Goal: Task Accomplishment & Management: Complete application form

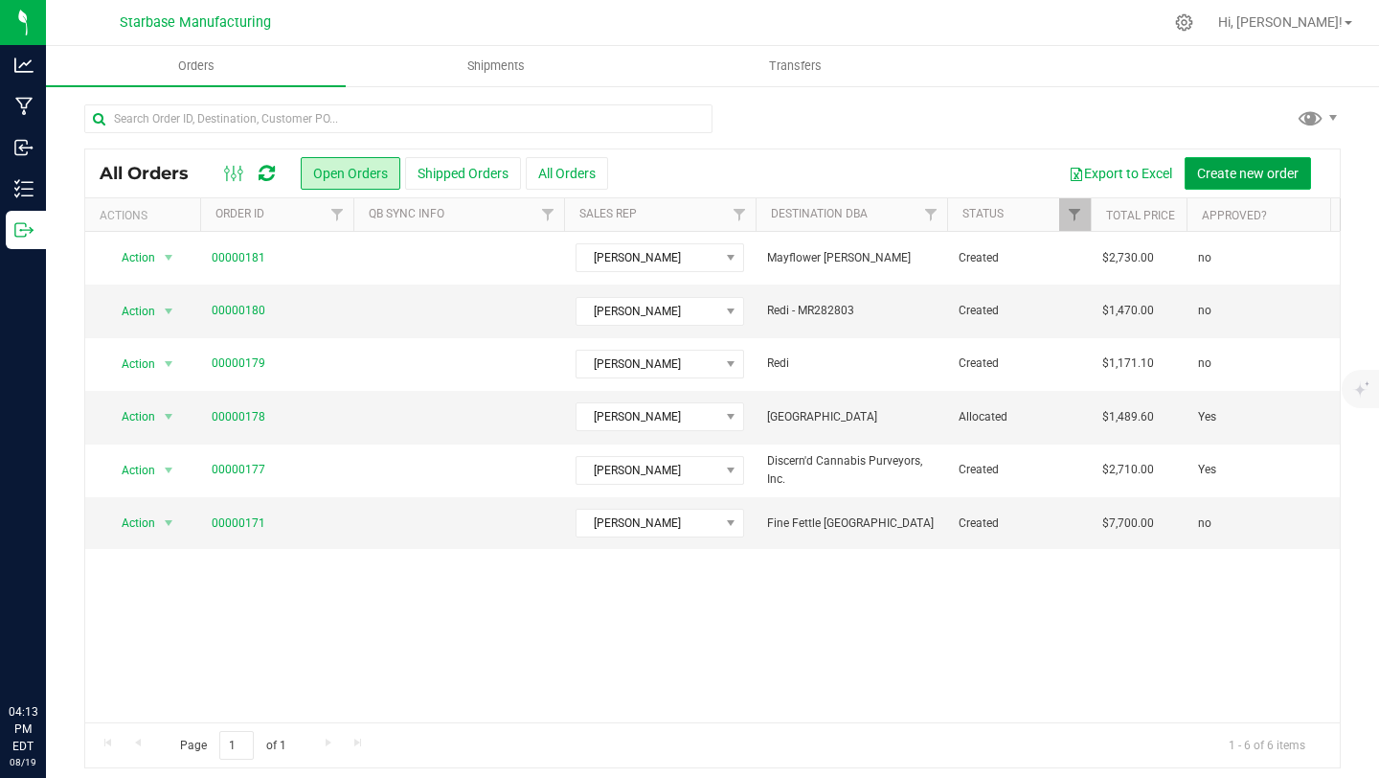
click at [1272, 176] on span "Create new order" at bounding box center [1248, 173] width 102 height 15
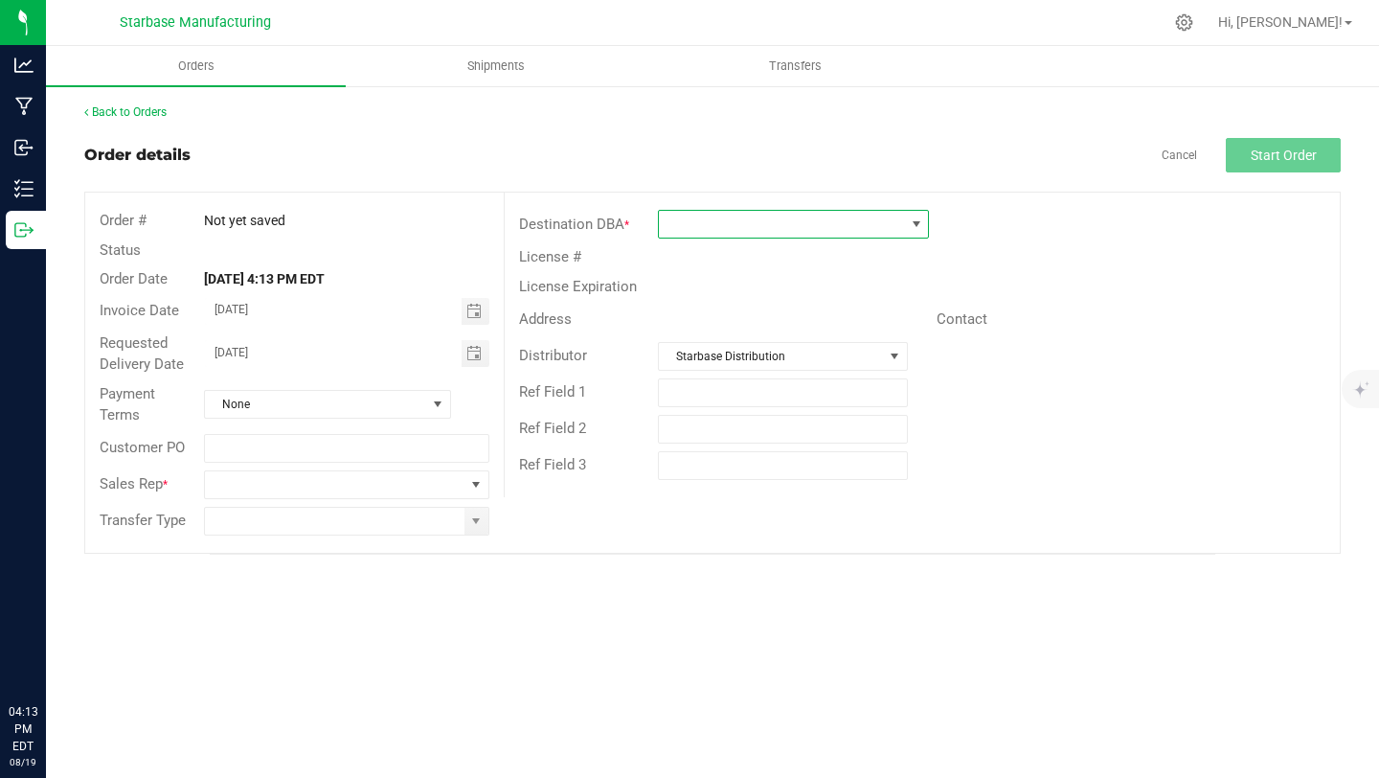
click at [715, 224] on span at bounding box center [781, 224] width 245 height 27
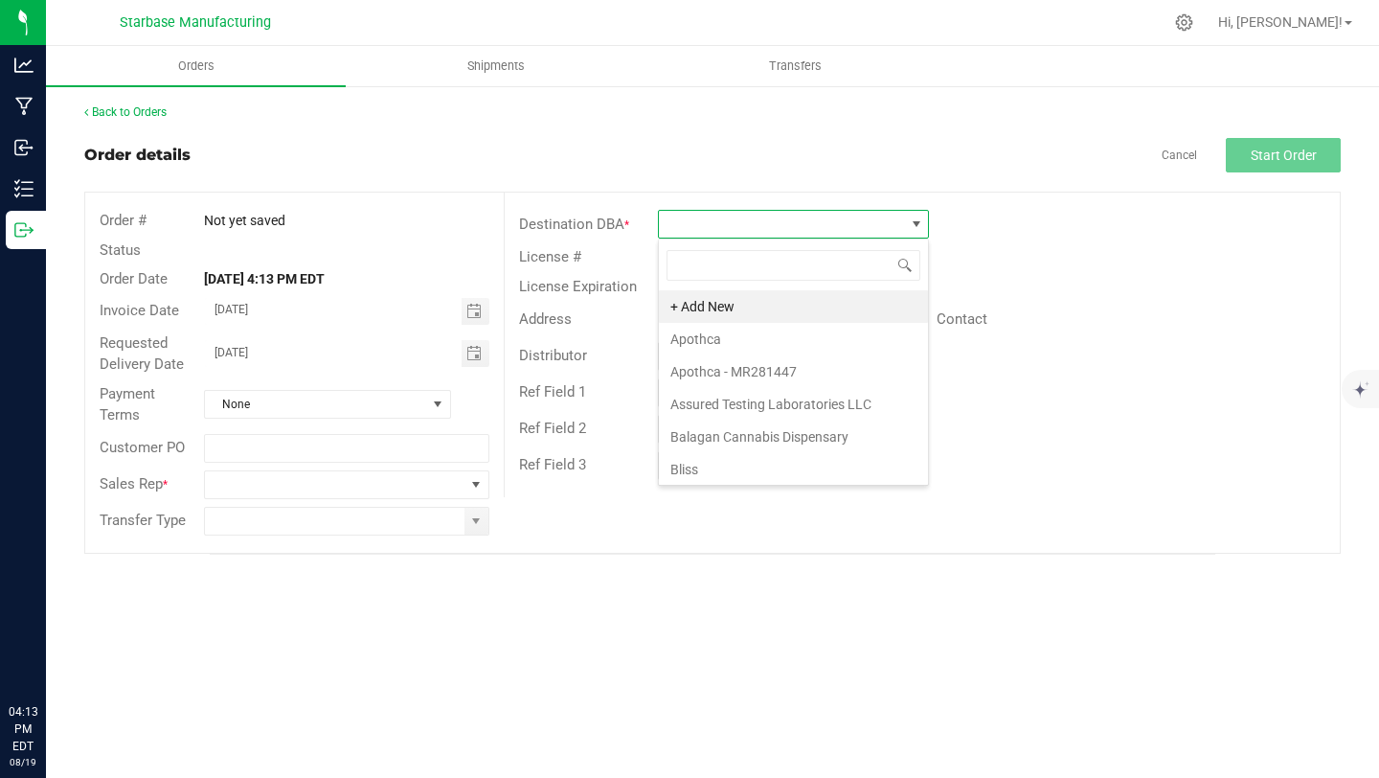
scroll to position [29, 271]
type input "mayflow"
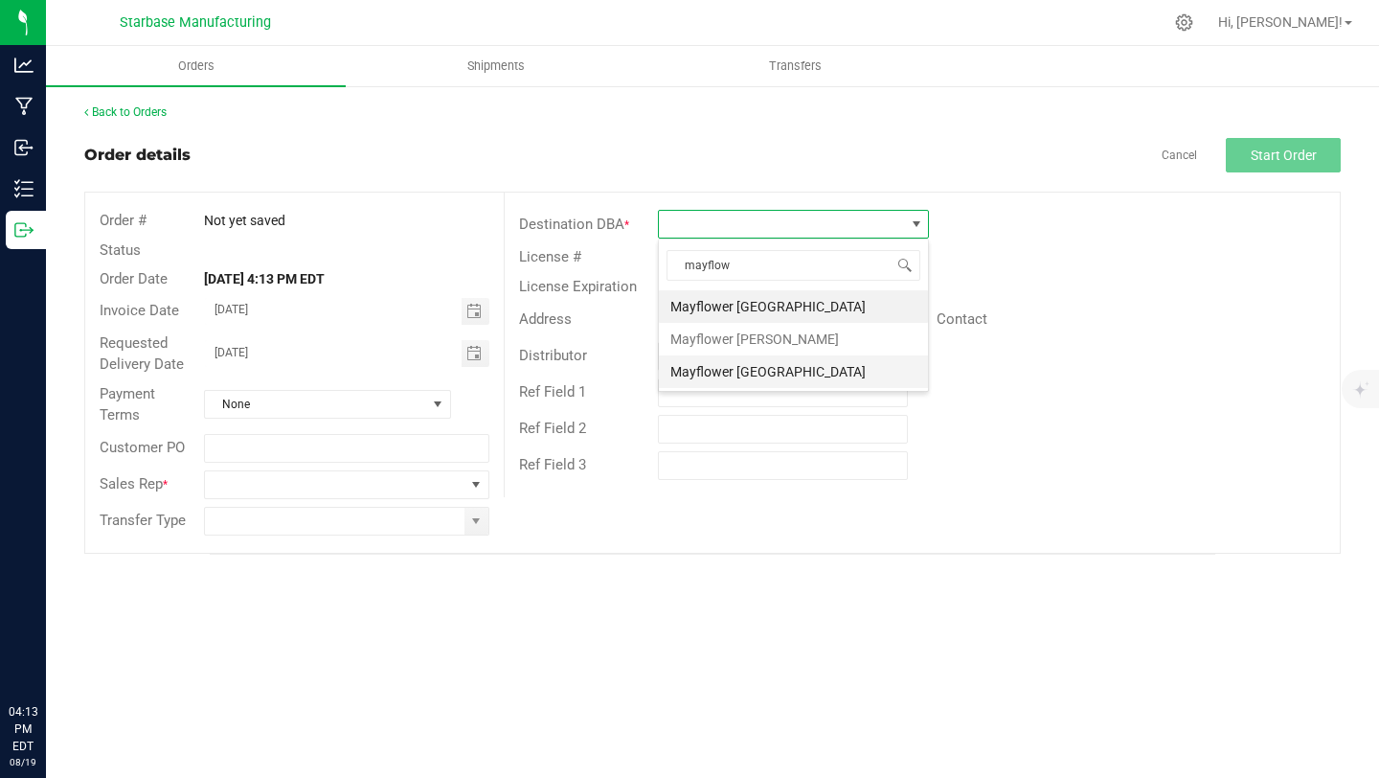
click at [734, 365] on li "Mayflower [GEOGRAPHIC_DATA]" at bounding box center [793, 371] width 269 height 33
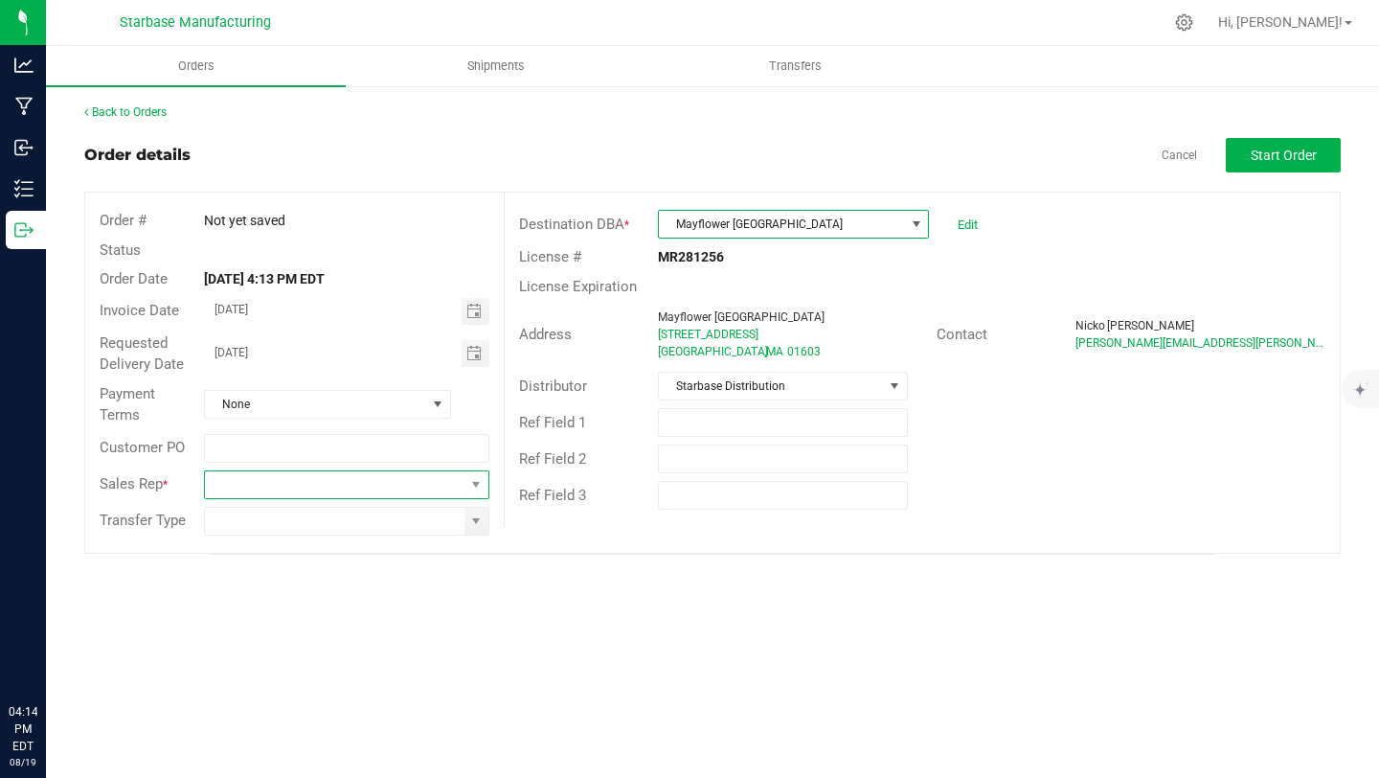
click at [331, 495] on span at bounding box center [334, 484] width 259 height 27
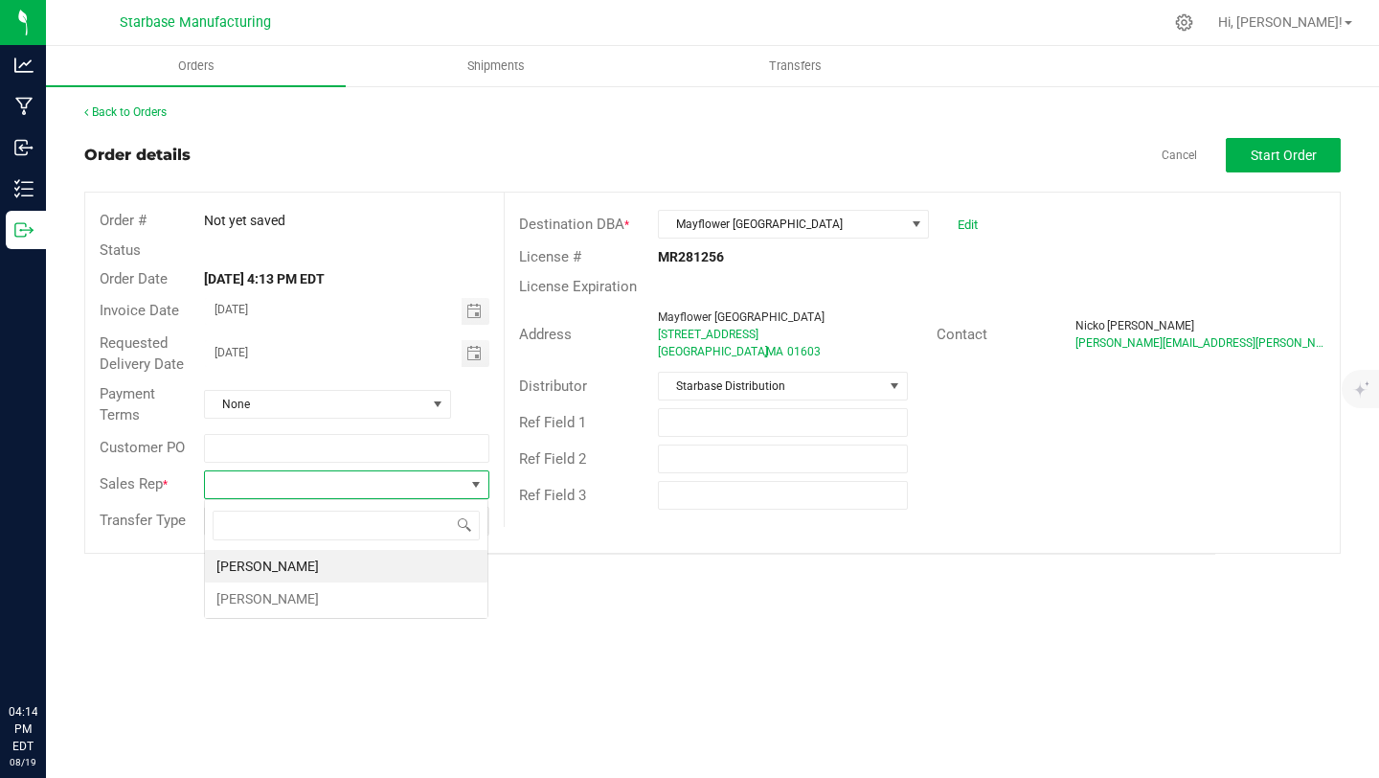
scroll to position [29, 284]
click at [306, 591] on li "[PERSON_NAME]" at bounding box center [346, 598] width 283 height 33
click at [309, 517] on input at bounding box center [334, 521] width 259 height 27
click at [315, 524] on input at bounding box center [334, 521] width 259 height 27
click at [481, 523] on span at bounding box center [475, 520] width 15 height 15
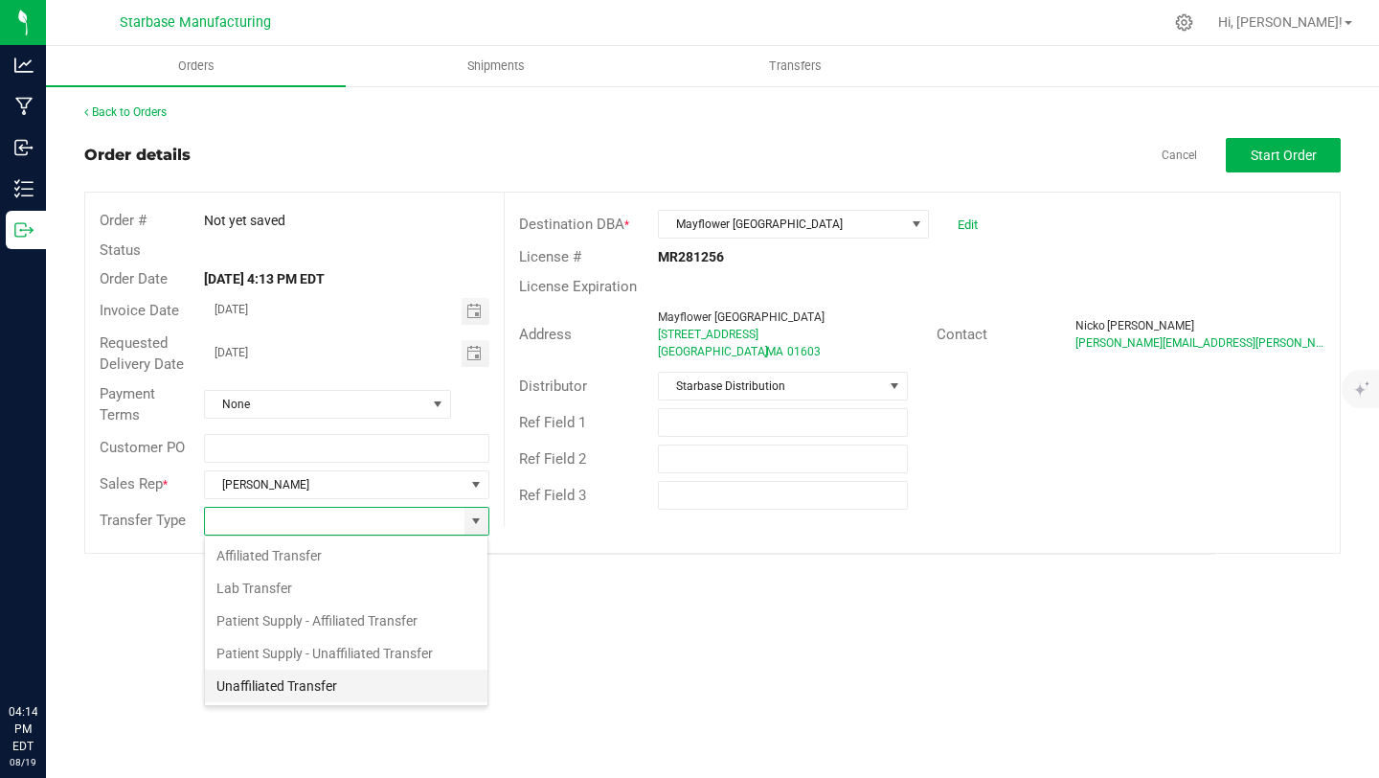
click at [340, 684] on li "Unaffiliated Transfer" at bounding box center [346, 685] width 283 height 33
type input "Unaffiliated Transfer"
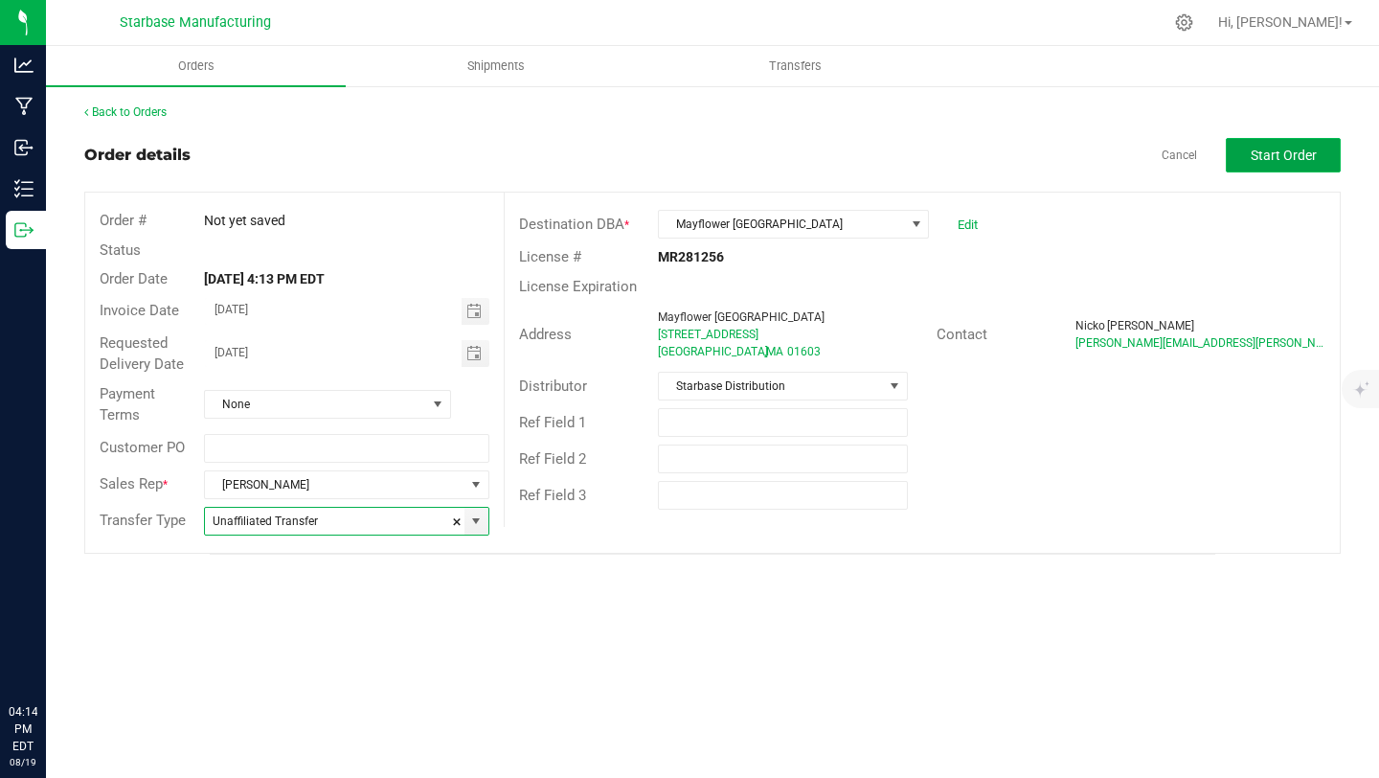
click at [1281, 155] on span "Start Order" at bounding box center [1284, 154] width 66 height 15
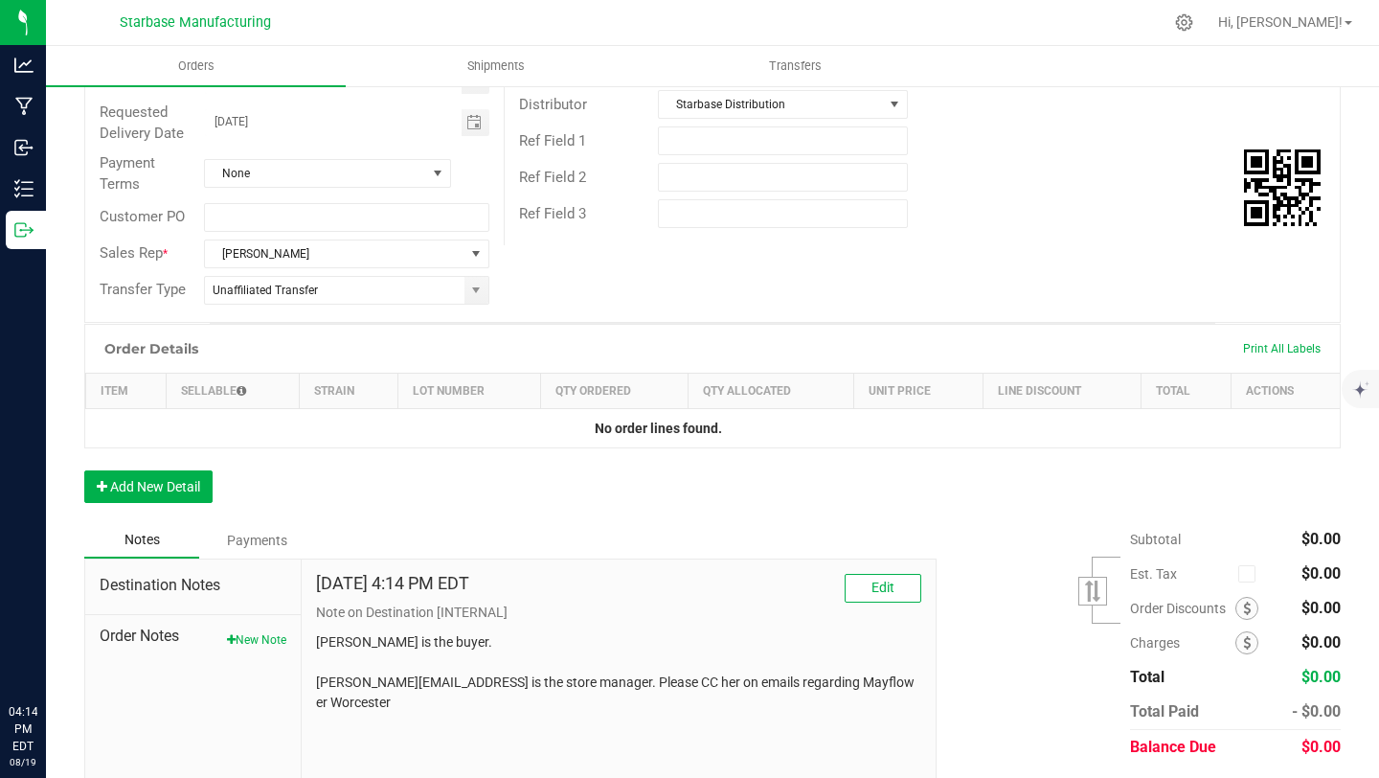
scroll to position [339, 0]
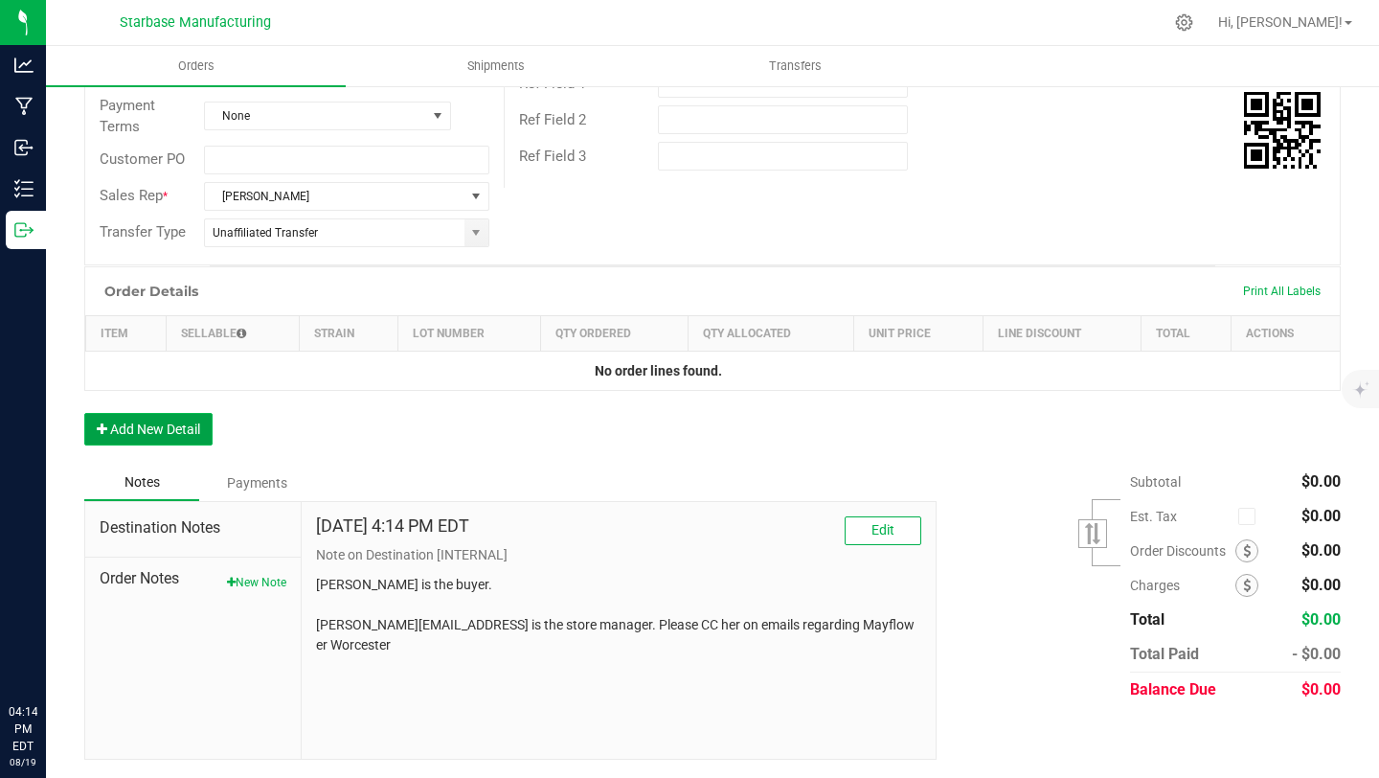
click at [128, 426] on button "Add New Detail" at bounding box center [148, 429] width 128 height 33
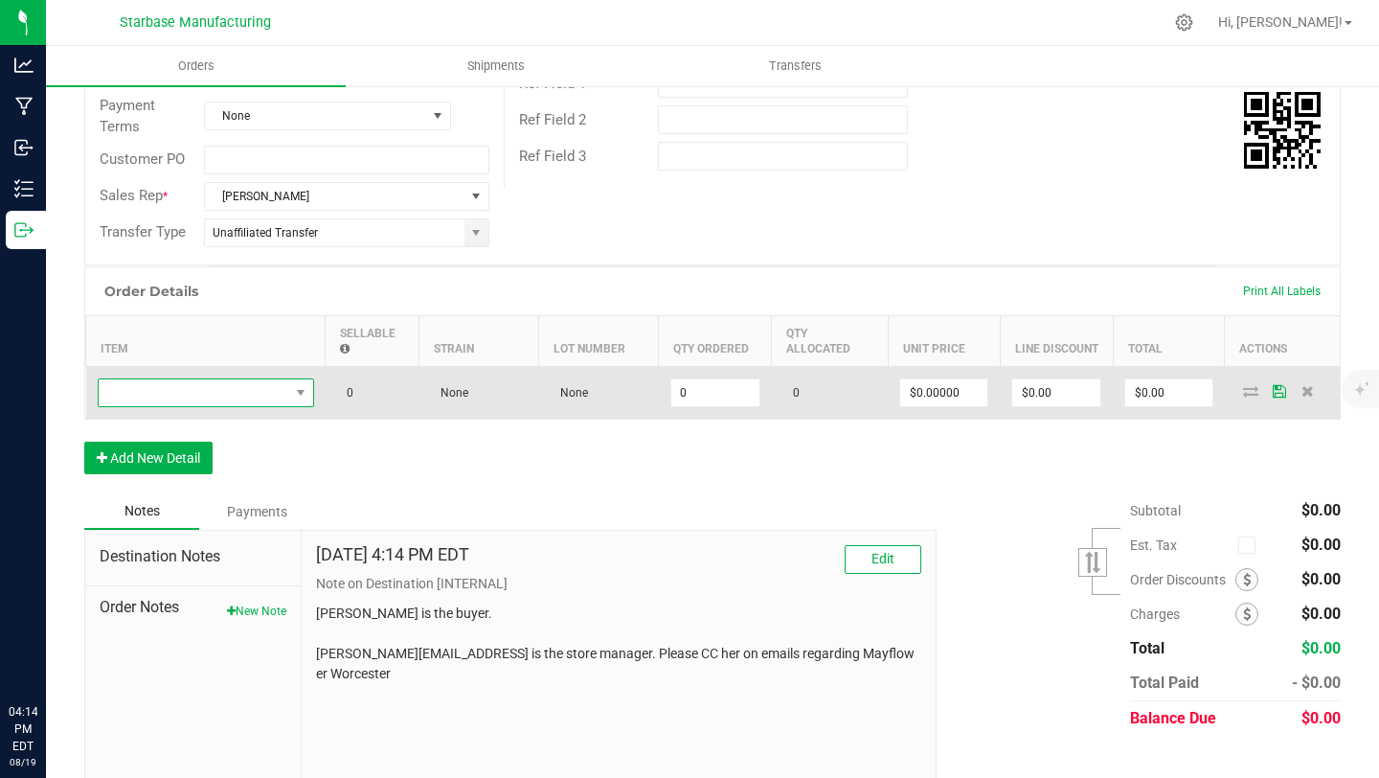
click at [277, 394] on span "NO DATA FOUND" at bounding box center [194, 392] width 191 height 27
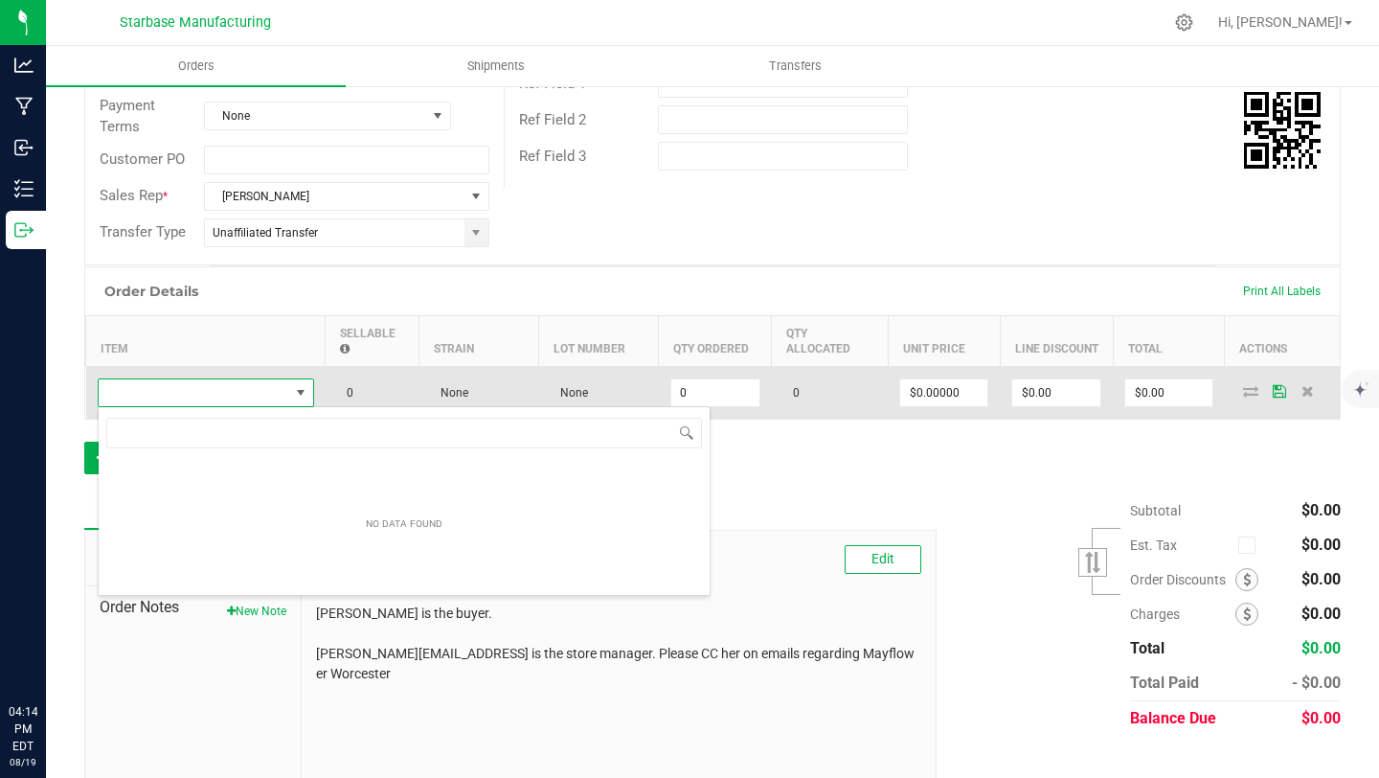
scroll to position [29, 216]
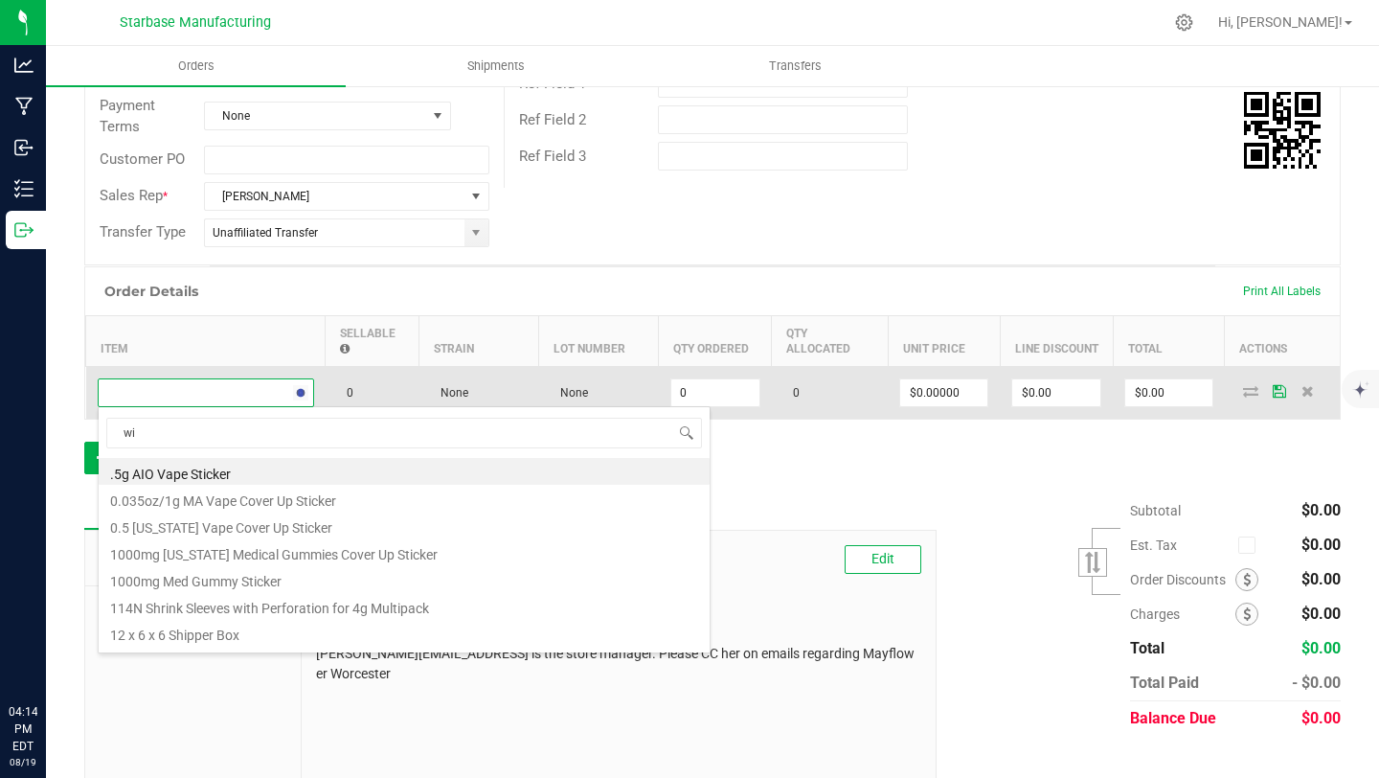
type input "win"
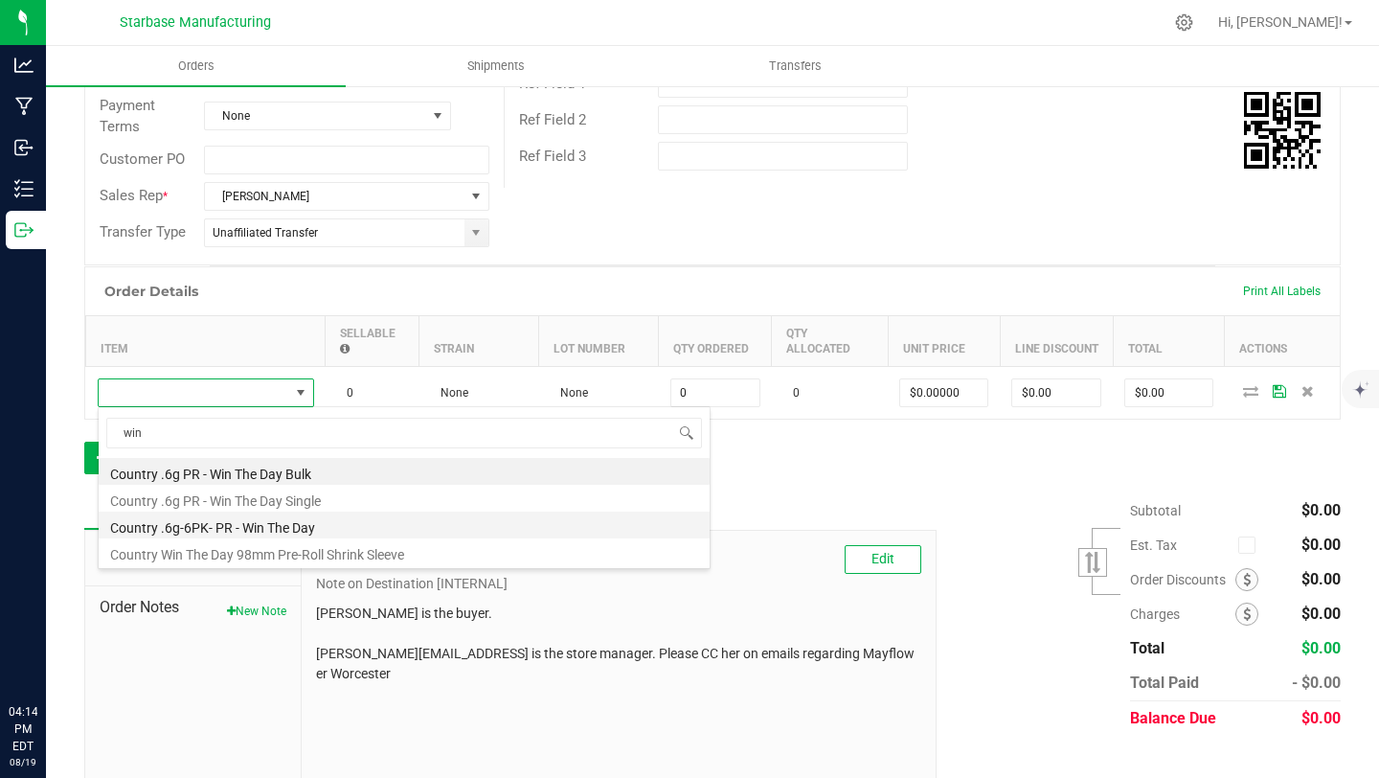
click at [287, 528] on li "Country .6g-6PK- PR - Win The Day" at bounding box center [404, 524] width 611 height 27
type input "0 ea"
type input "$12.50000"
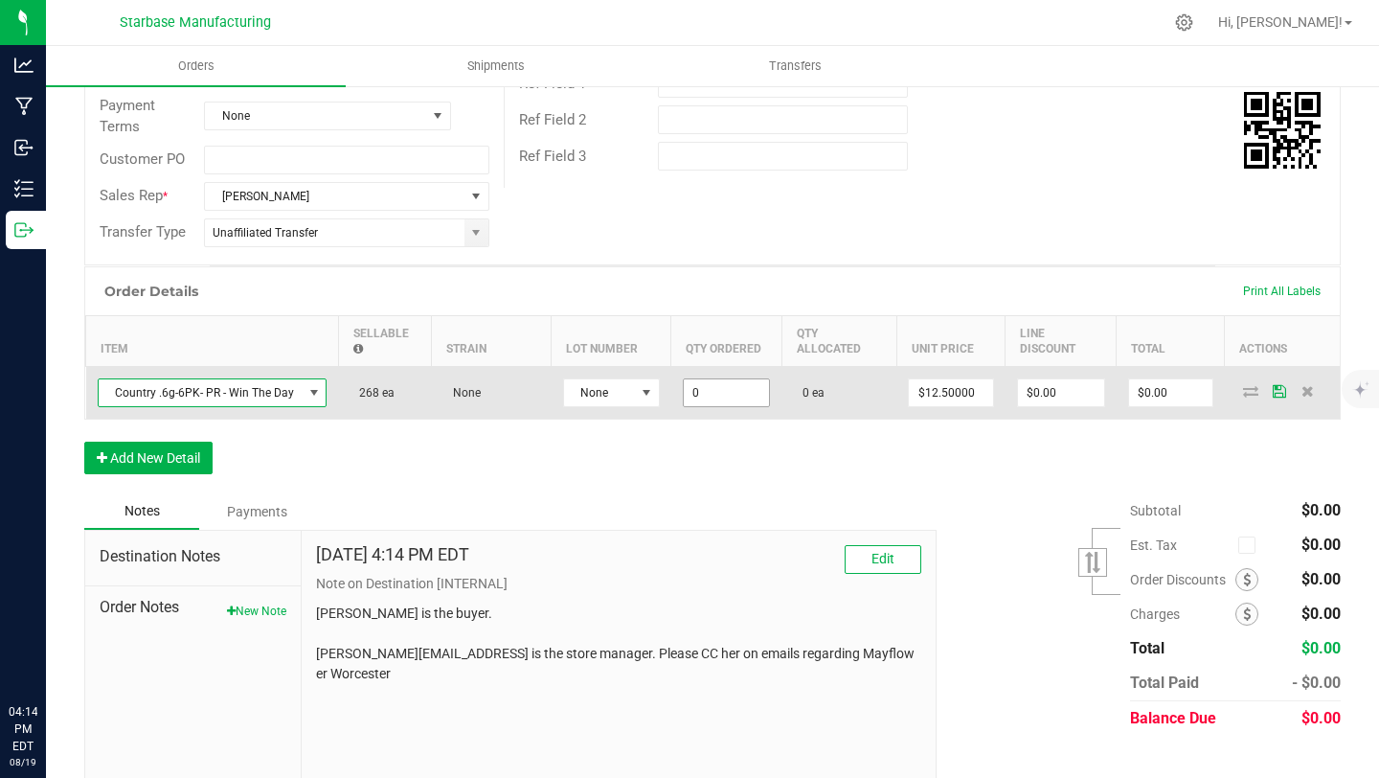
click at [694, 393] on input "0" at bounding box center [727, 392] width 86 height 27
type input "20 ea"
type input "12.5"
type input "$250.00"
click at [954, 392] on input "12.5" at bounding box center [950, 392] width 83 height 27
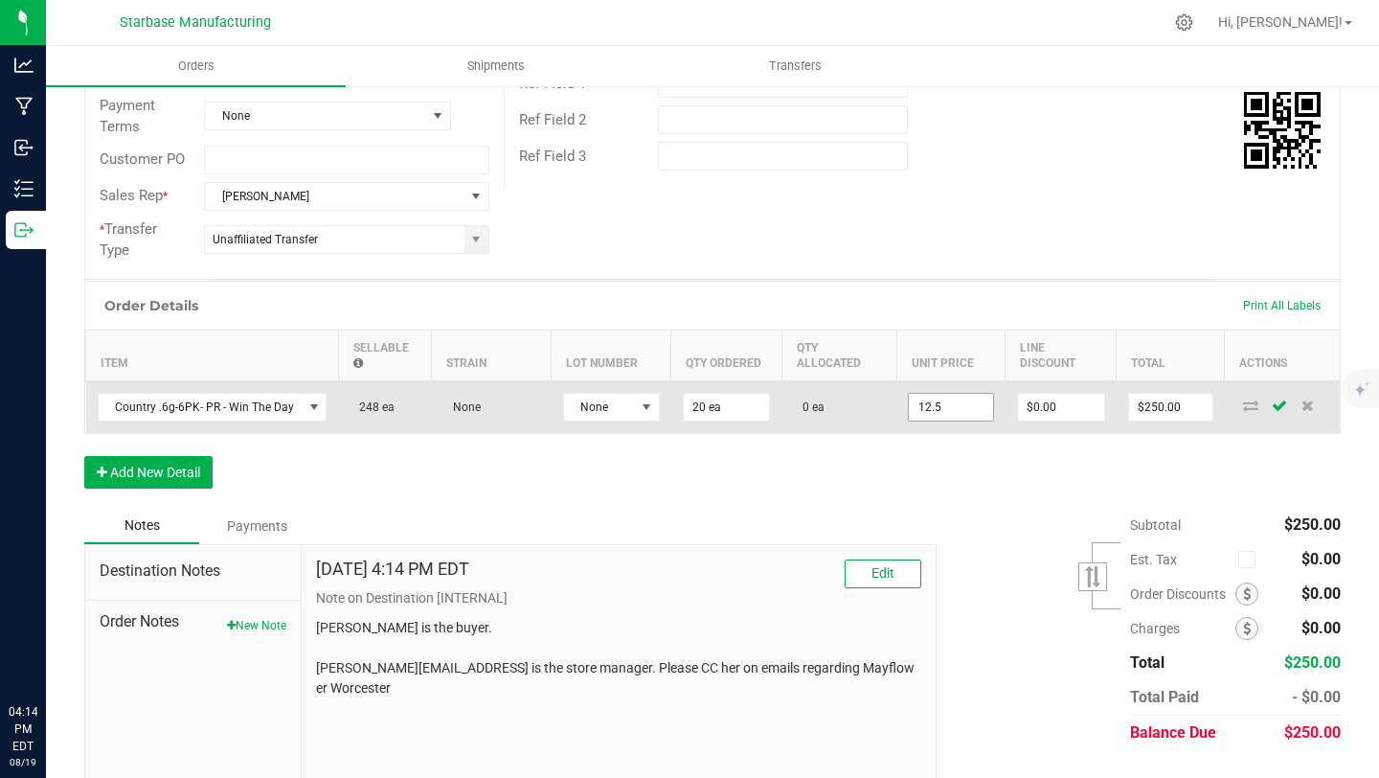
click at [950, 404] on input "12.5" at bounding box center [950, 407] width 83 height 27
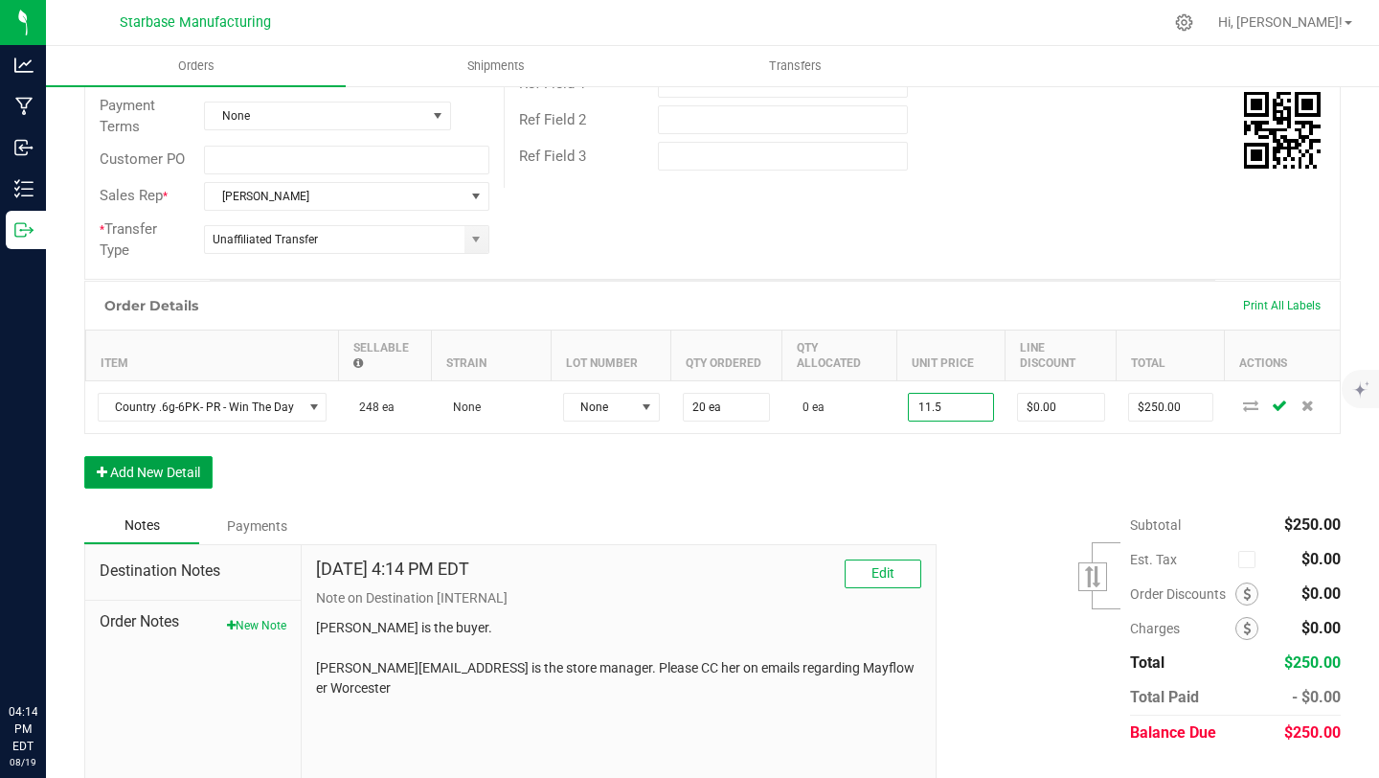
type input "$11.50000"
type input "$230.00"
click at [164, 474] on button "Add New Detail" at bounding box center [148, 472] width 128 height 33
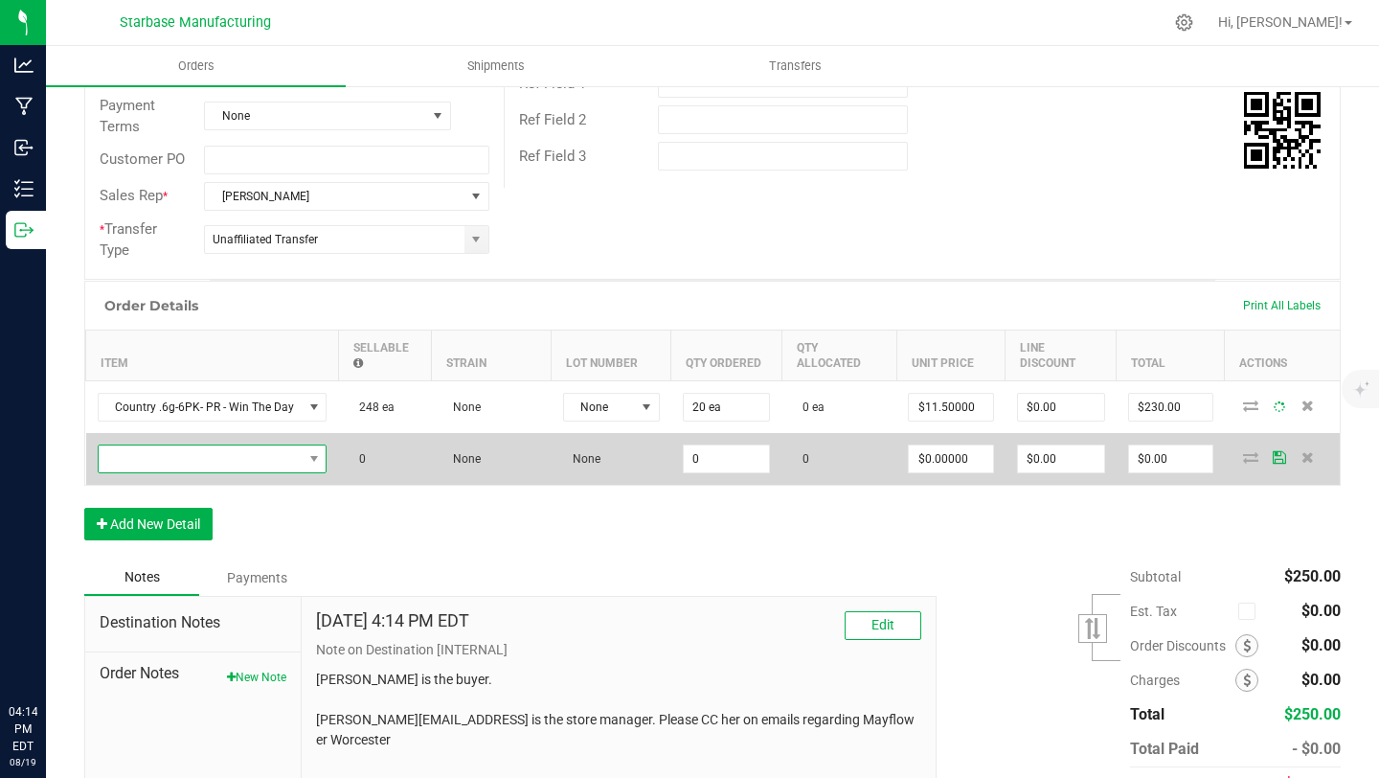
click at [162, 458] on span "NO DATA FOUND" at bounding box center [201, 458] width 204 height 27
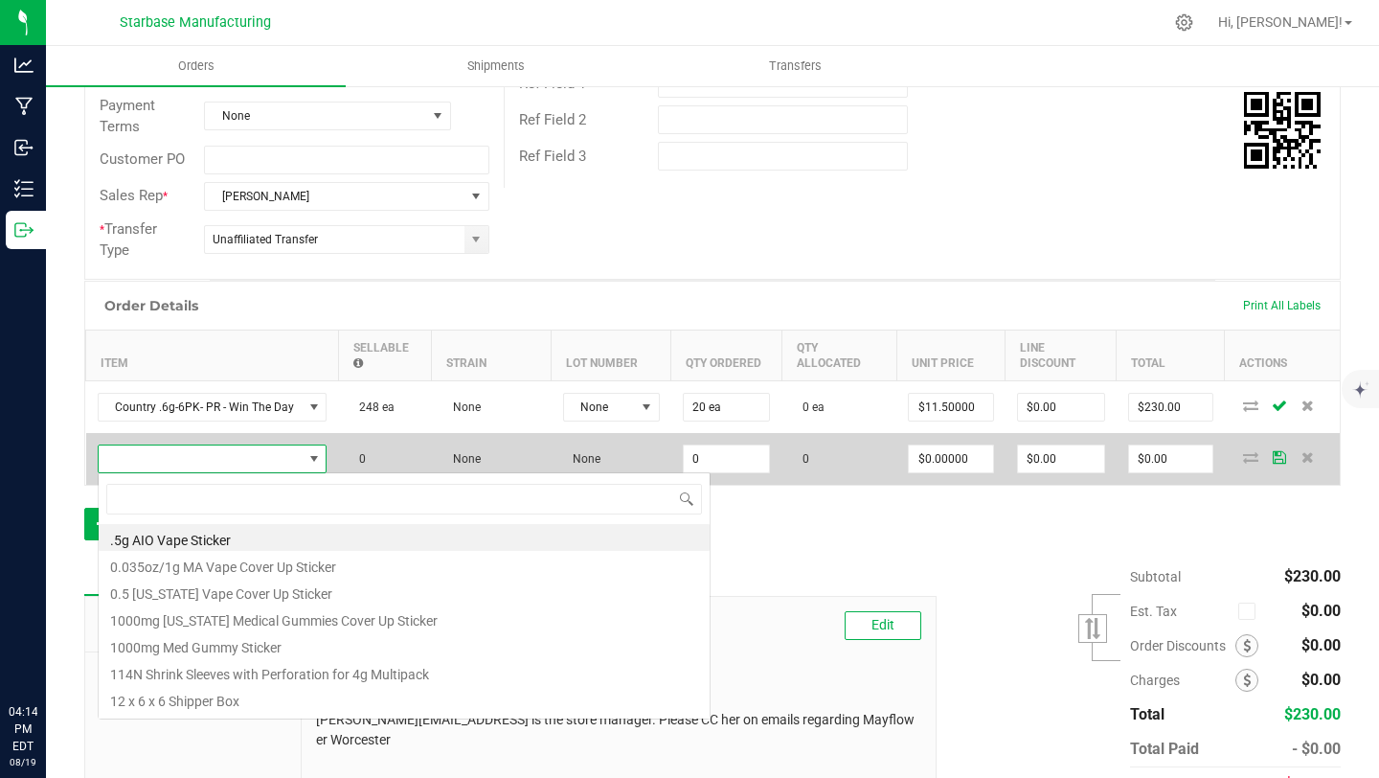
scroll to position [29, 225]
type input "snake"
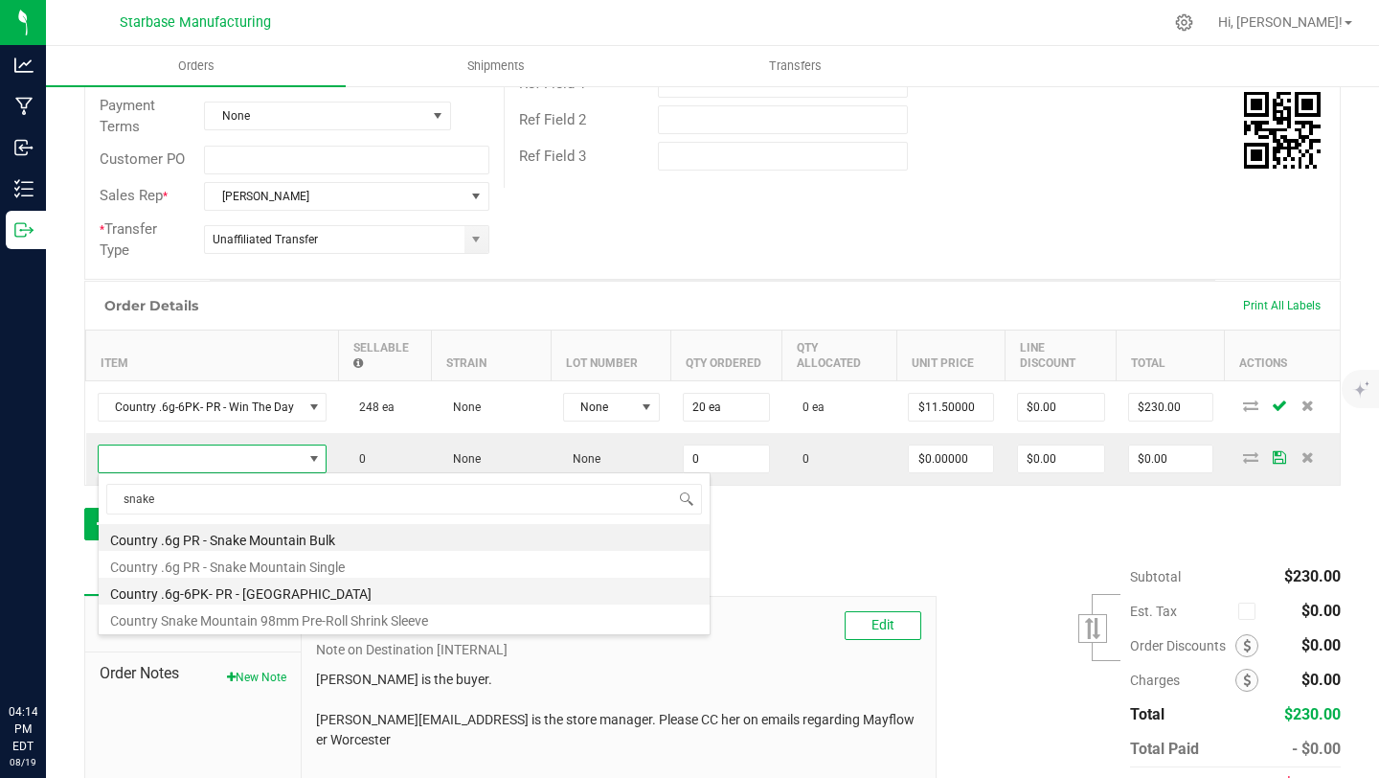
click at [200, 589] on li "Country .6g-6PK- PR - [GEOGRAPHIC_DATA]" at bounding box center [404, 591] width 611 height 27
type input "0 ea"
type input "$12.50000"
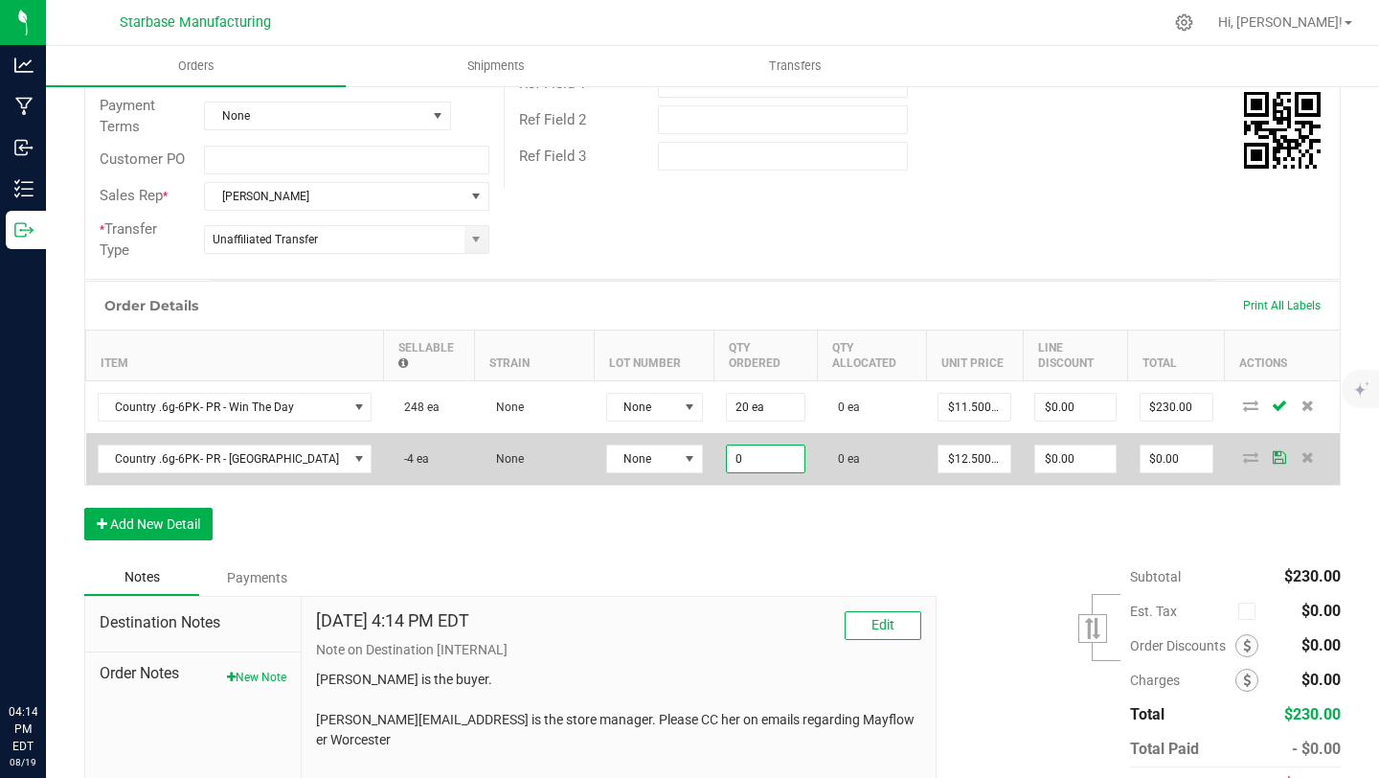
click at [728, 453] on input "0" at bounding box center [766, 458] width 79 height 27
type input "20 ea"
type input "12.5"
type input "$250.00"
click at [951, 456] on input "12.5" at bounding box center [975, 458] width 72 height 27
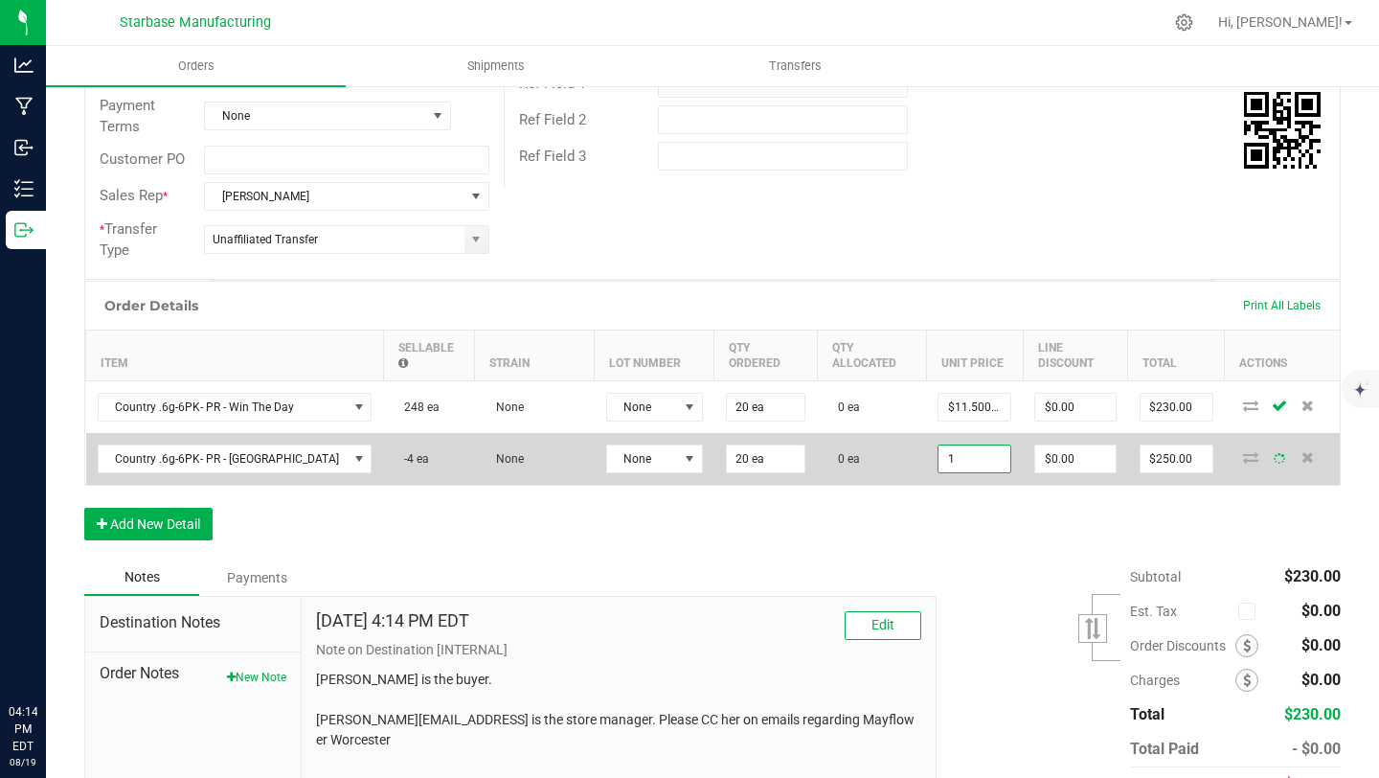
type input "11"
click at [941, 464] on input "12.5" at bounding box center [975, 458] width 72 height 27
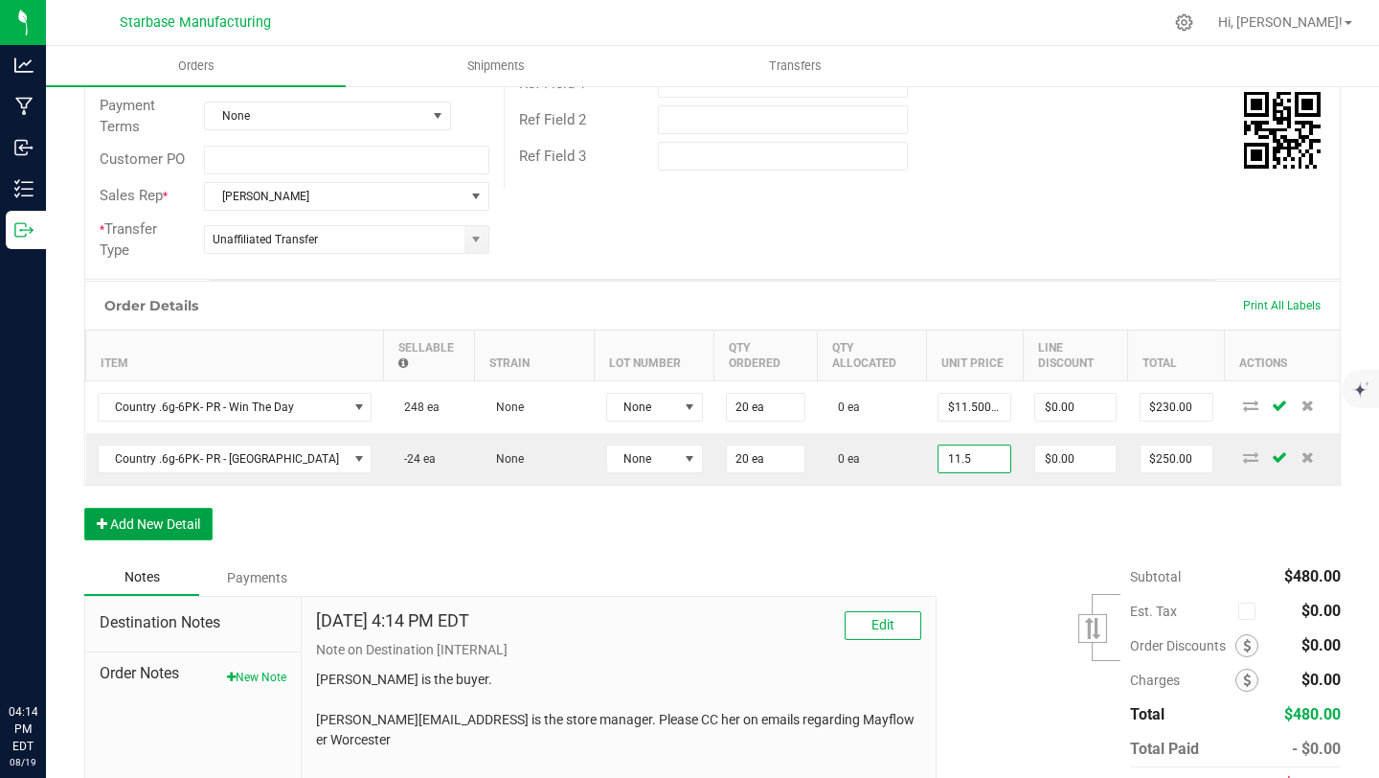
type input "$11.50000"
type input "$230.00"
click at [184, 523] on button "Add New Detail" at bounding box center [148, 524] width 128 height 33
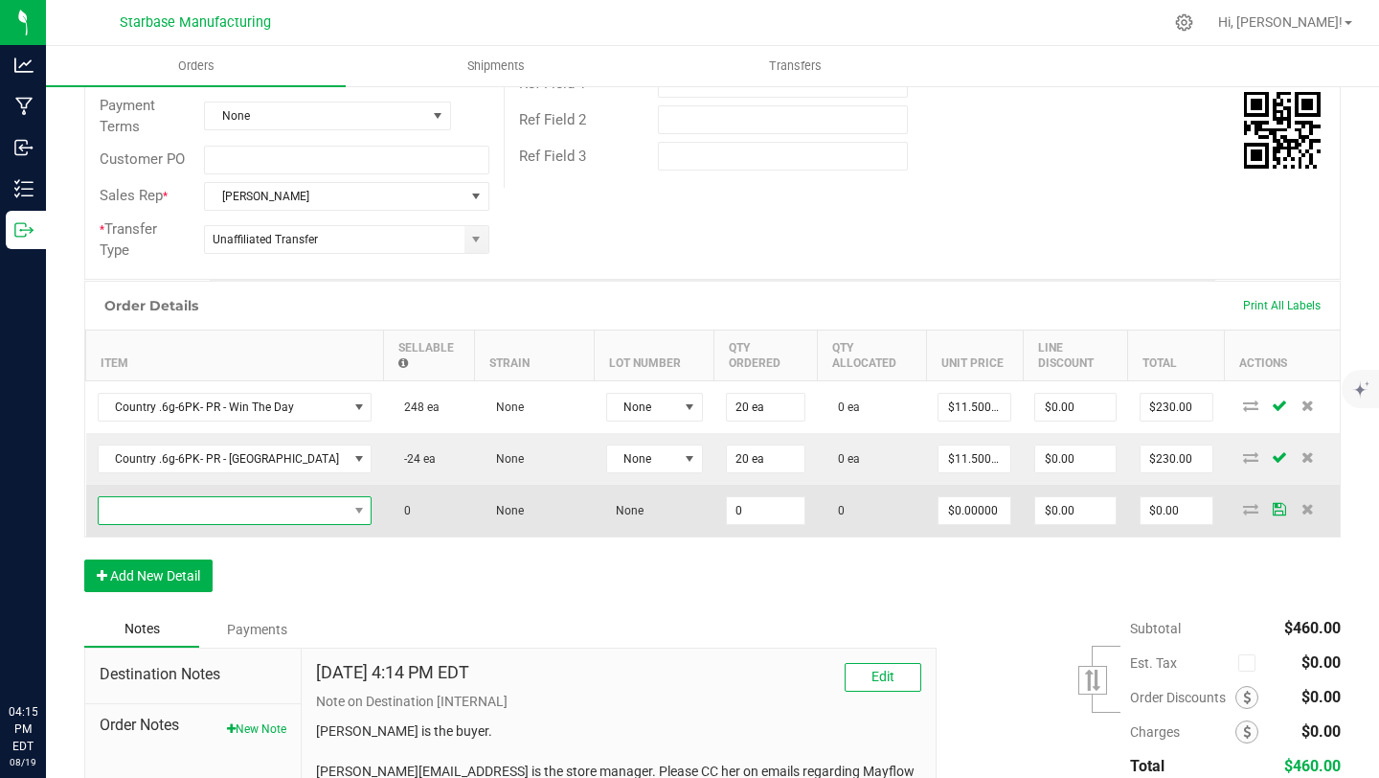
click at [184, 509] on span "NO DATA FOUND" at bounding box center [223, 510] width 249 height 27
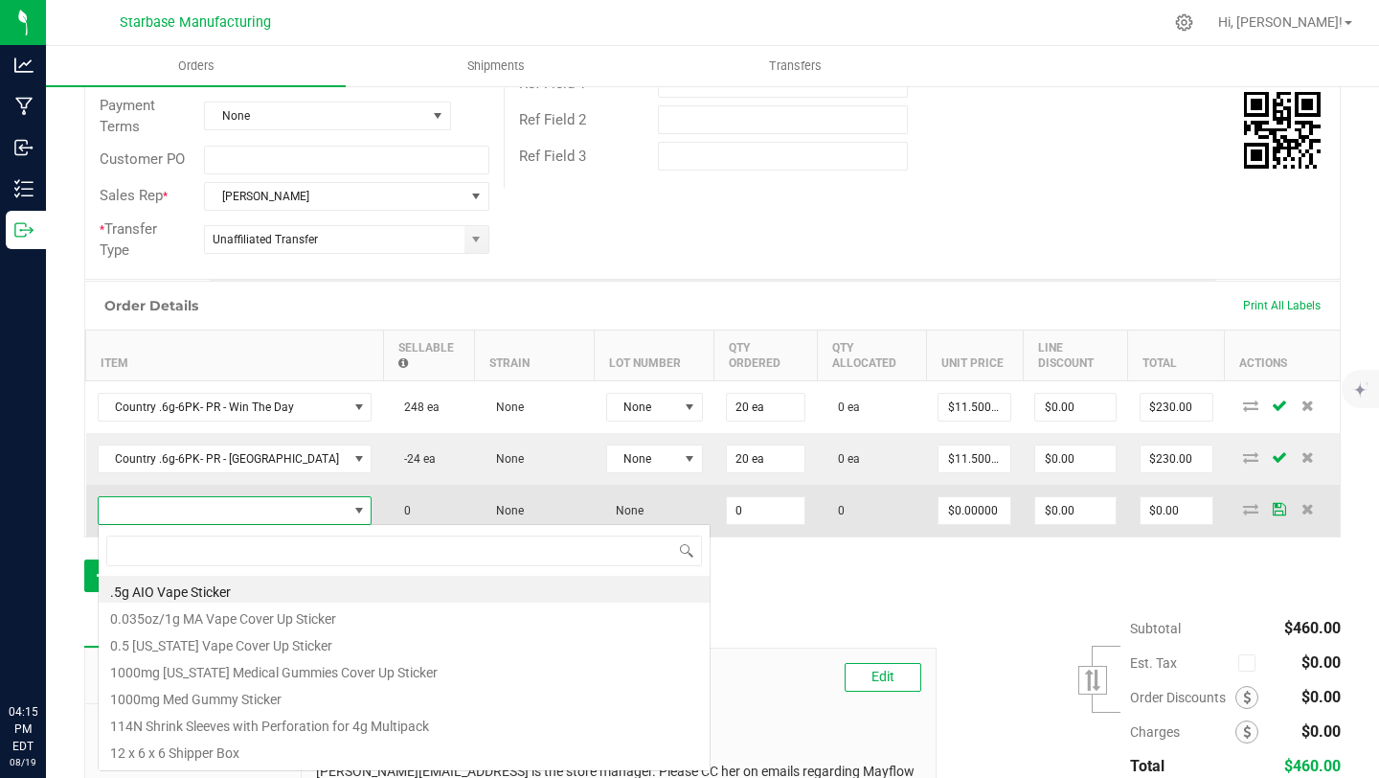
scroll to position [29, 244]
type input "good"
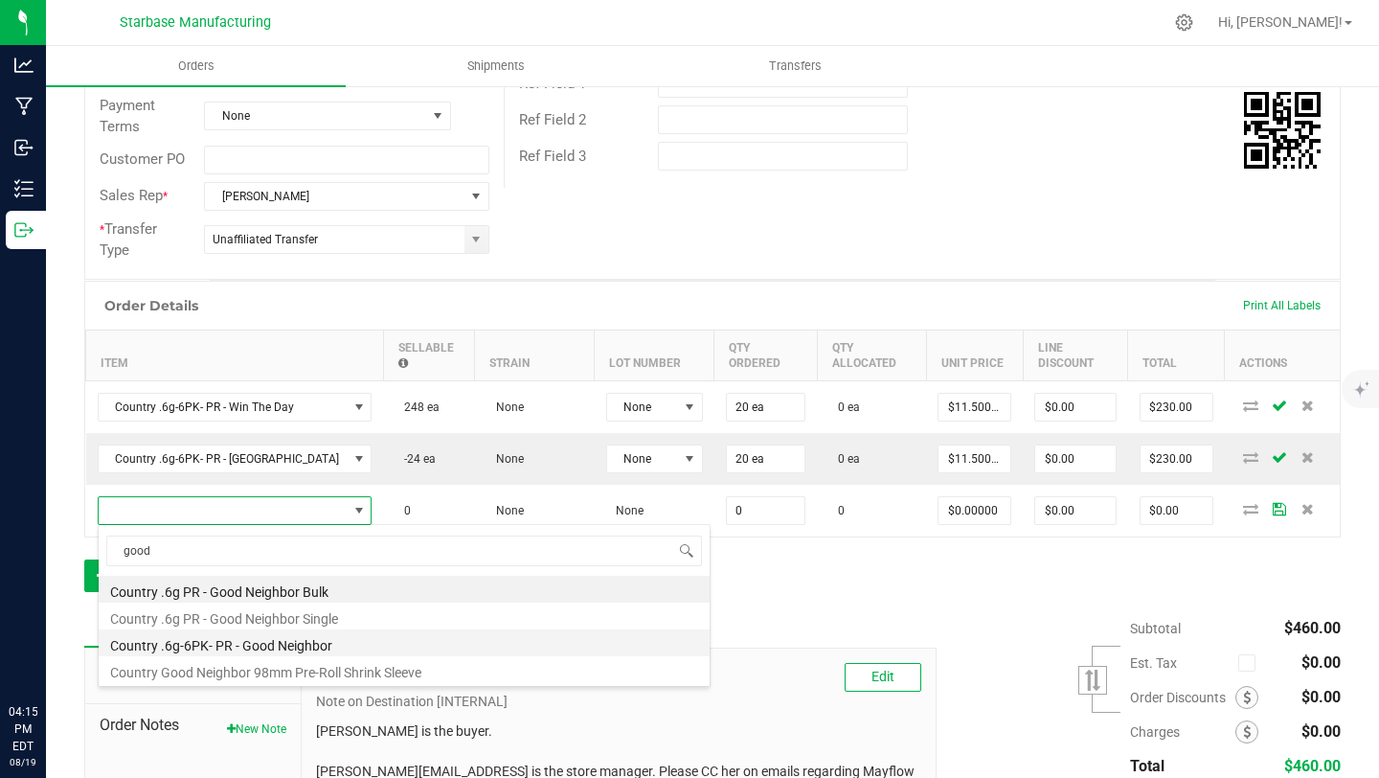
click at [202, 649] on li "Country .6g-6PK- PR - Good Neighbor" at bounding box center [404, 642] width 611 height 27
type input "0 ea"
type input "$12.50000"
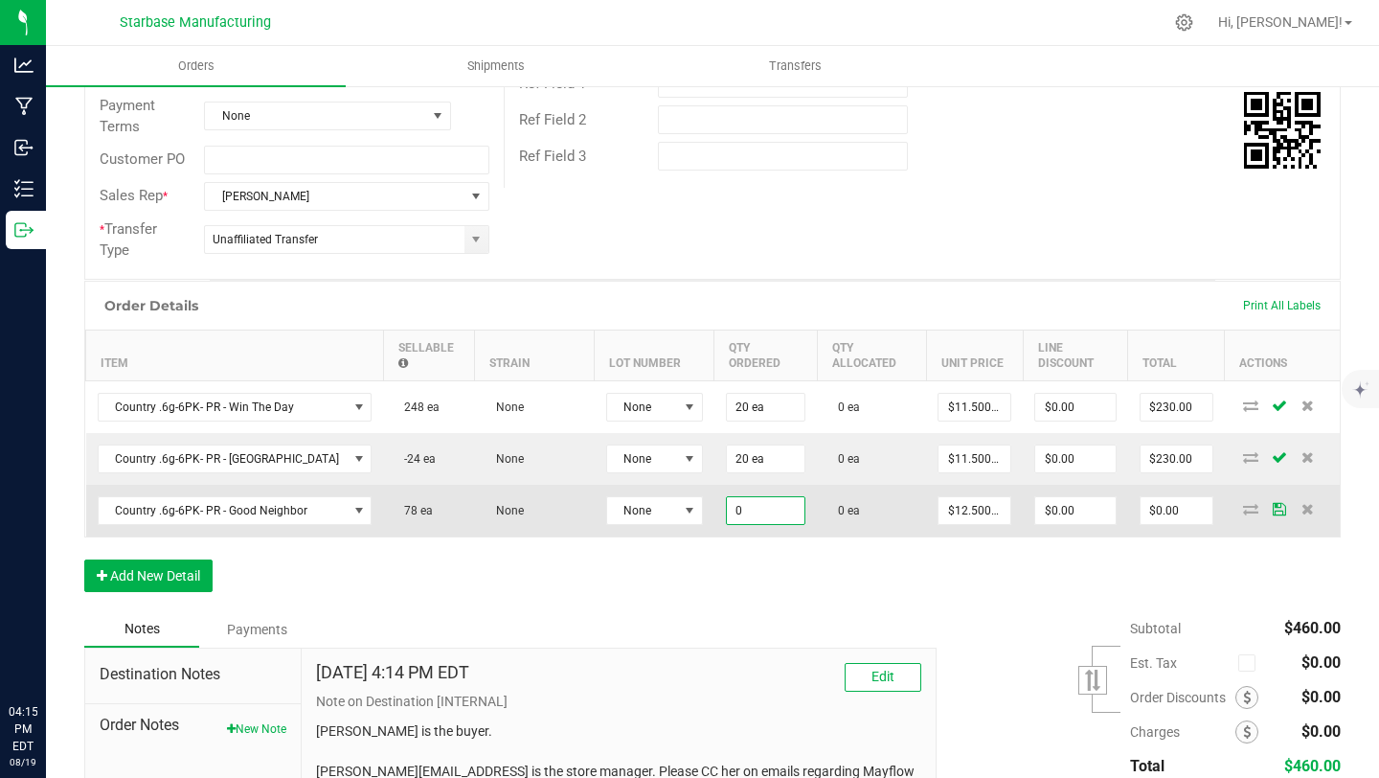
click at [727, 512] on input "0" at bounding box center [766, 510] width 79 height 27
type input "20 ea"
type input "12.5"
type input "$250.00"
click at [948, 509] on input "12.5" at bounding box center [975, 510] width 72 height 27
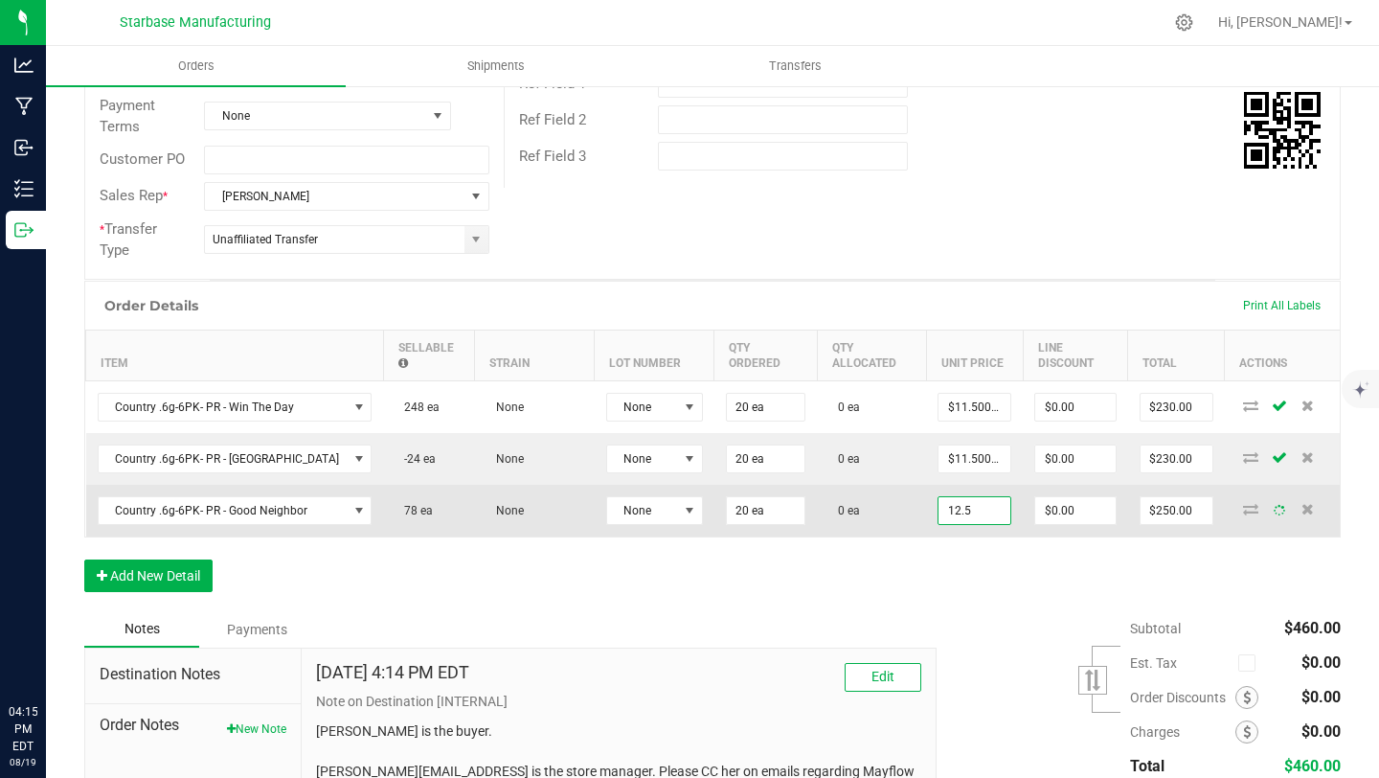
type input "1"
click at [964, 508] on input "12.5" at bounding box center [975, 510] width 72 height 27
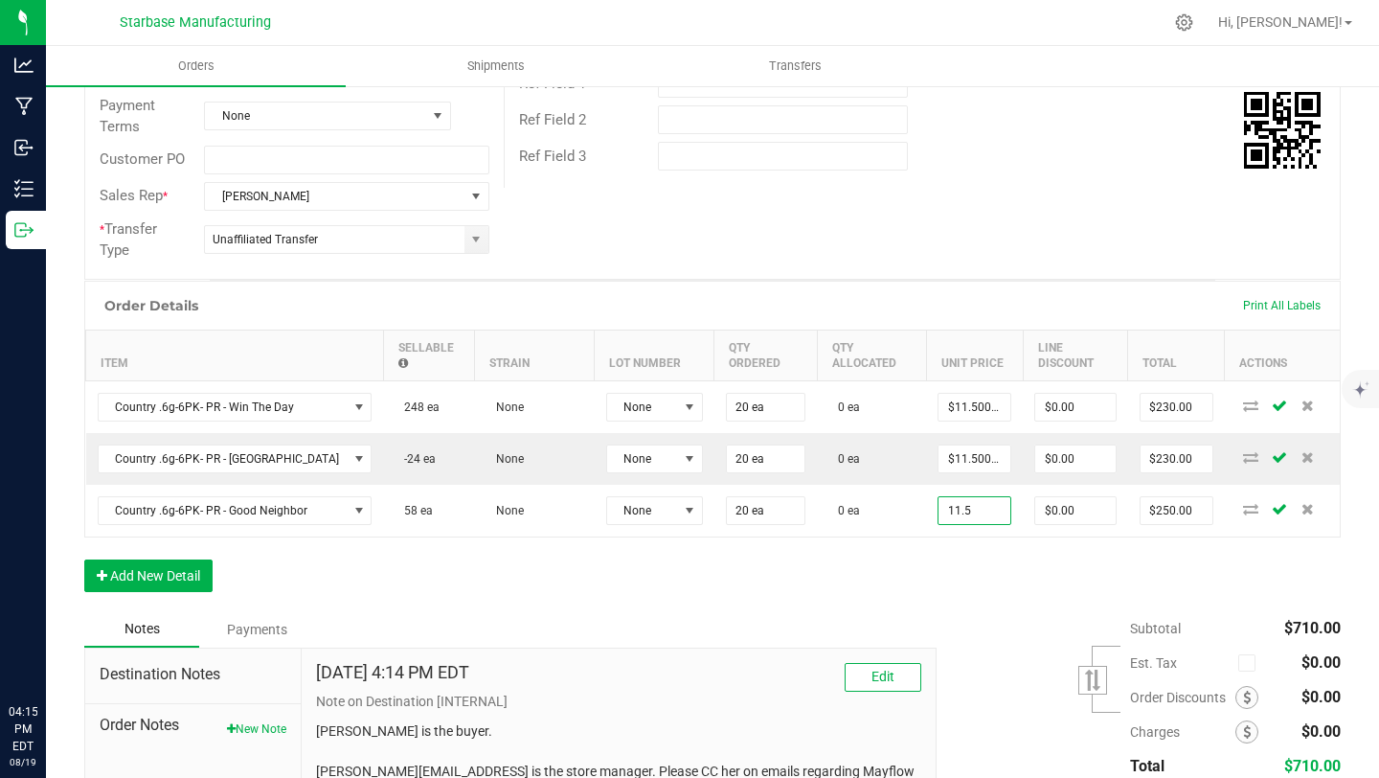
type input "$11.50000"
type input "$230.00"
click at [766, 596] on div "Order Details Print All Labels Item Sellable Strain Lot Number Qty Ordered Qty …" at bounding box center [712, 446] width 1257 height 330
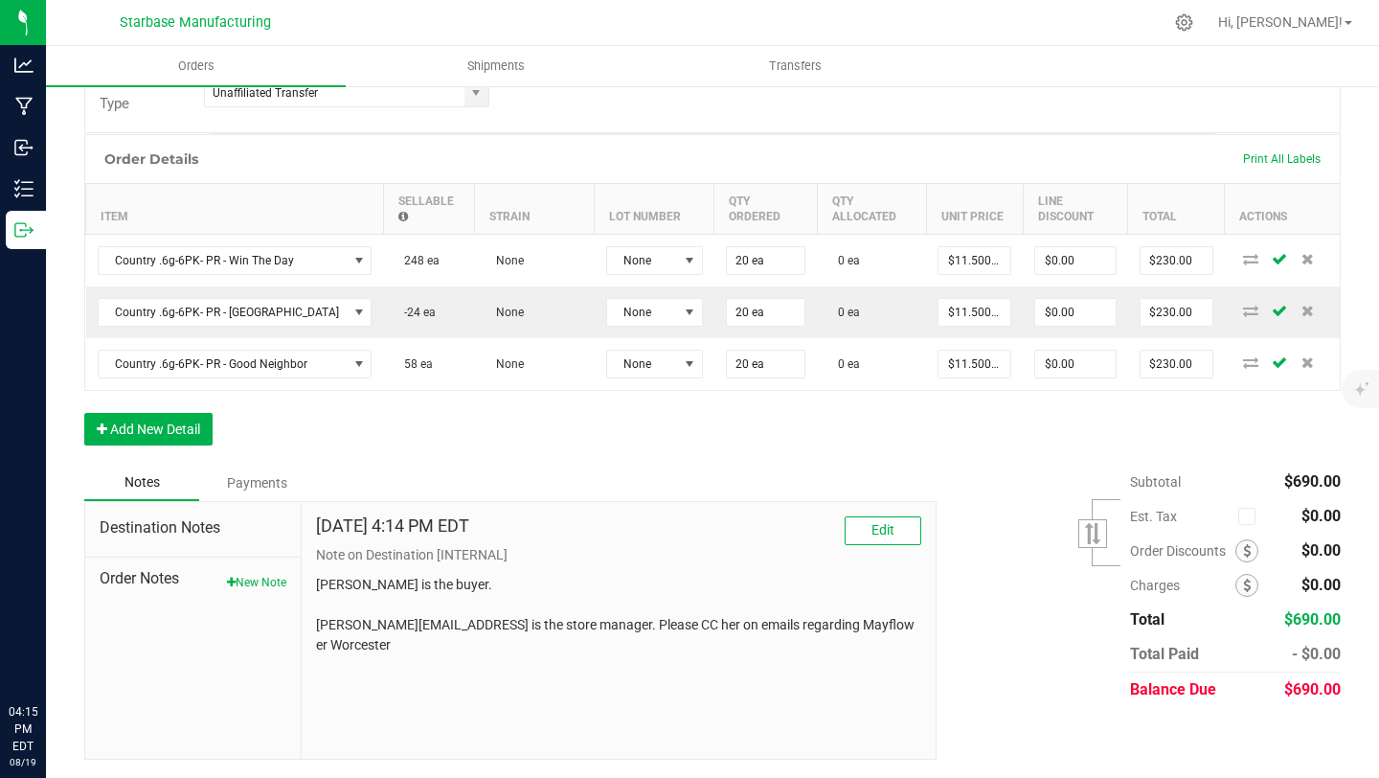
scroll to position [485, 0]
click at [263, 588] on button "New Note" at bounding box center [256, 583] width 59 height 17
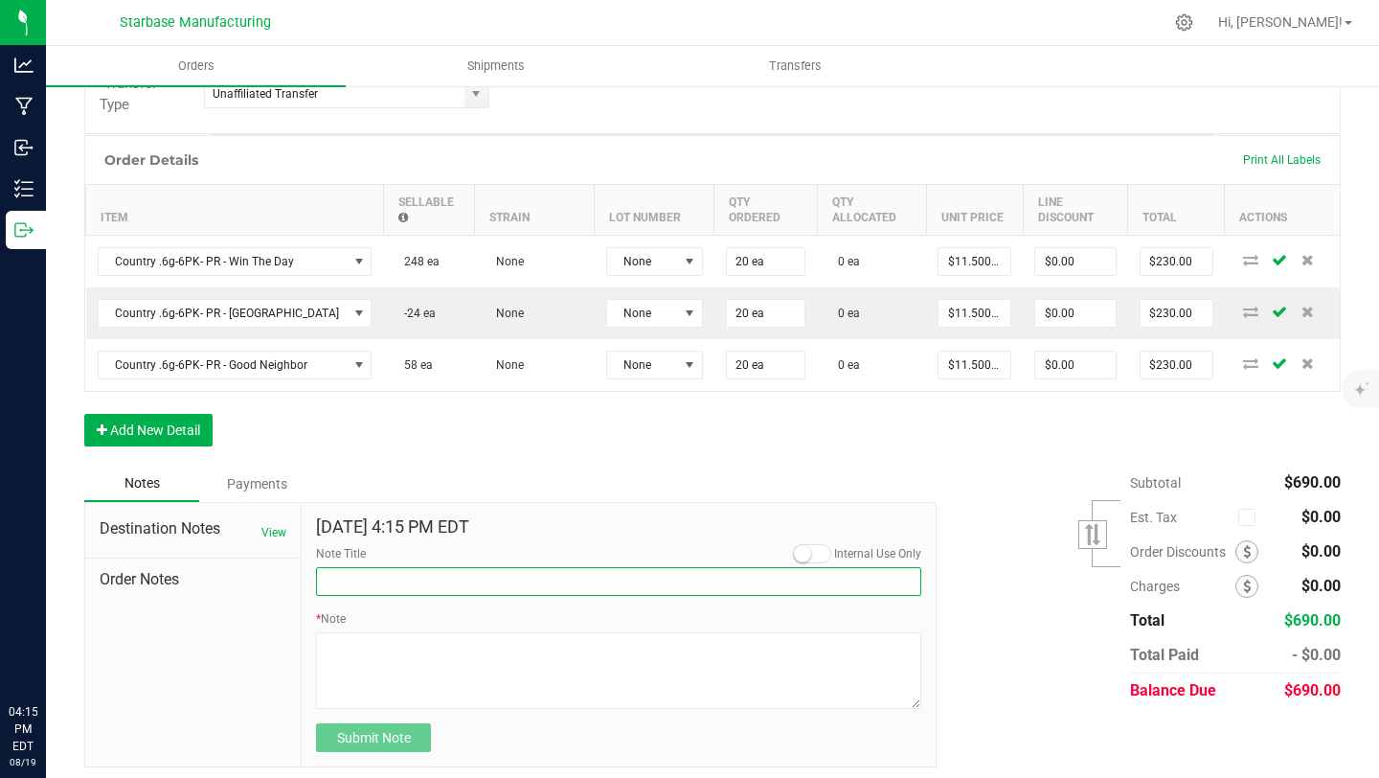
click at [391, 585] on input "Note Title" at bounding box center [618, 581] width 605 height 29
type input "Draft Order"
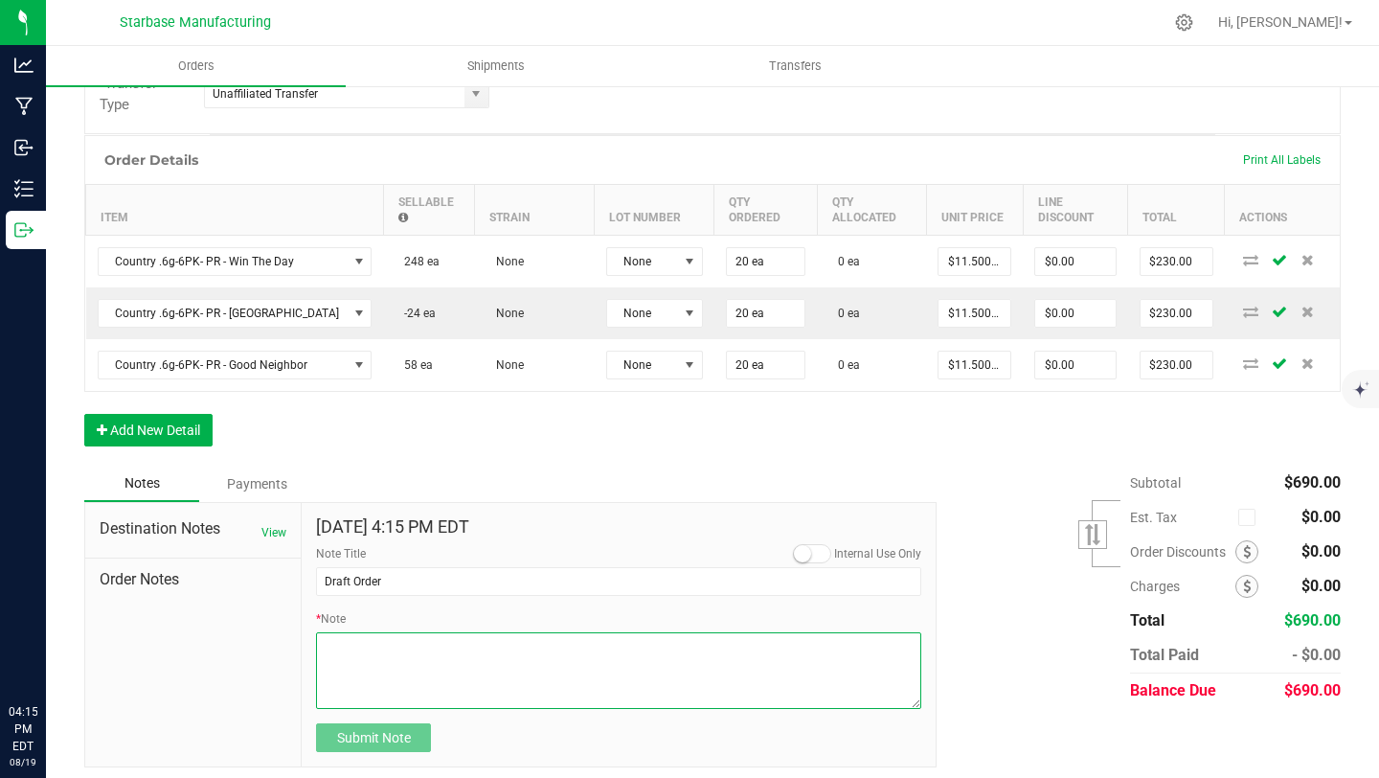
click at [393, 669] on textarea "* Note" at bounding box center [618, 670] width 605 height 77
type textarea "This order is a draft for now - delivery for next week"
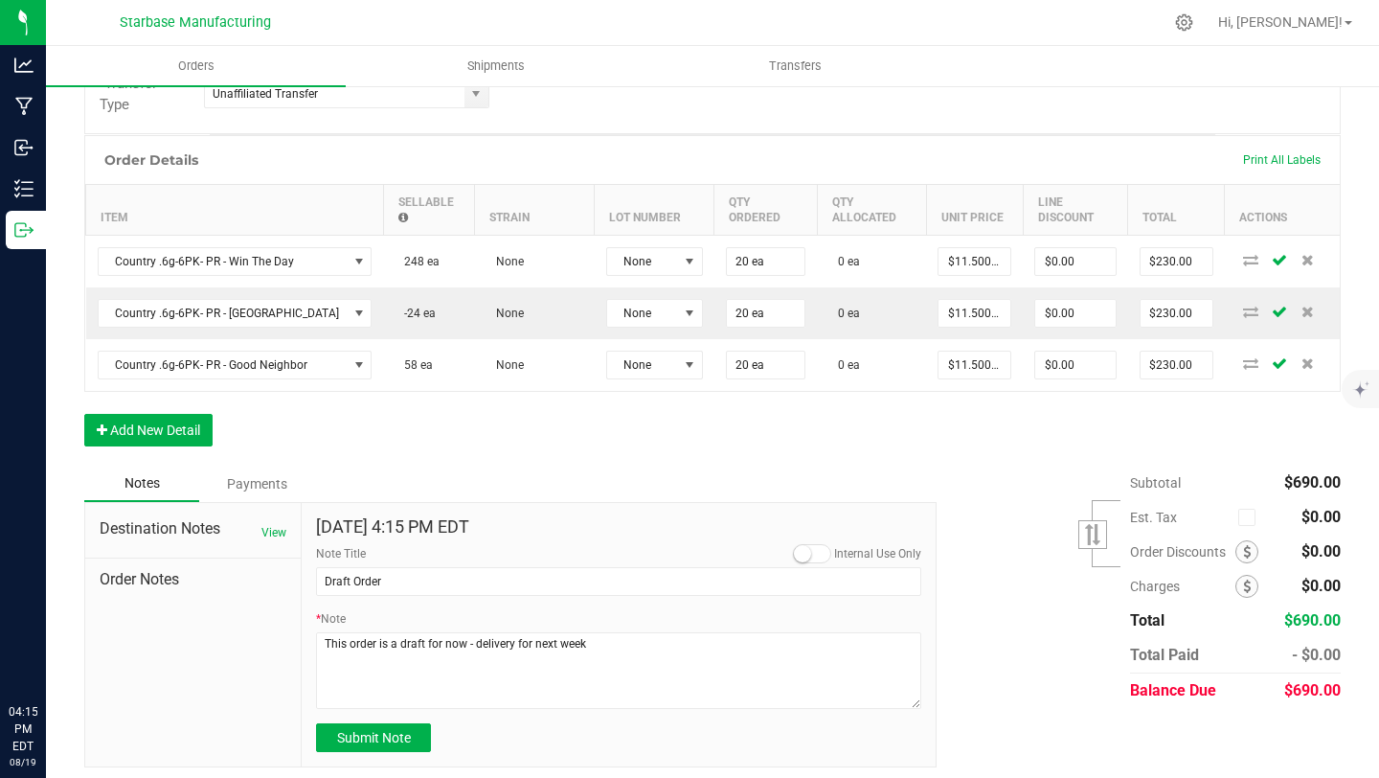
click at [805, 555] on small at bounding box center [802, 553] width 17 height 17
click at [391, 738] on span "Submit Note" at bounding box center [374, 737] width 74 height 15
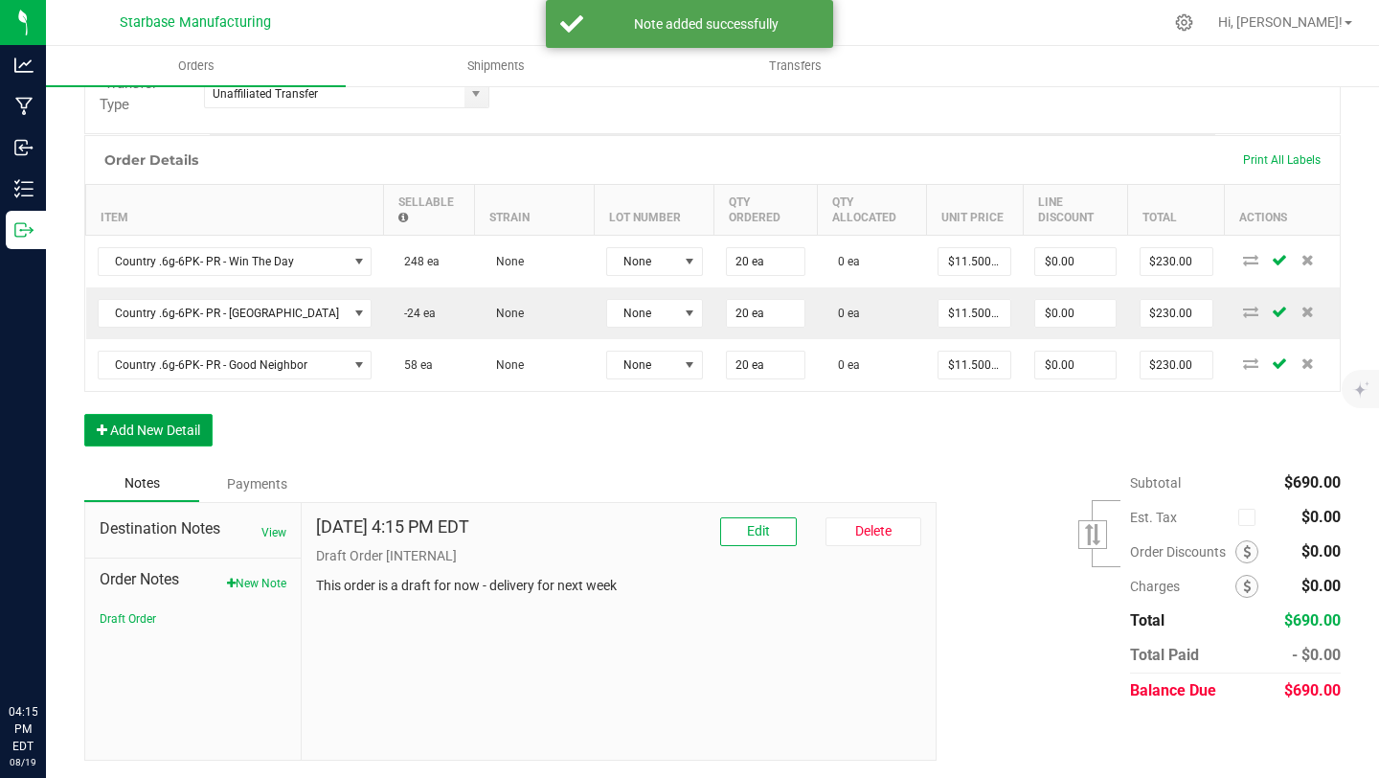
click at [193, 429] on button "Add New Detail" at bounding box center [148, 430] width 128 height 33
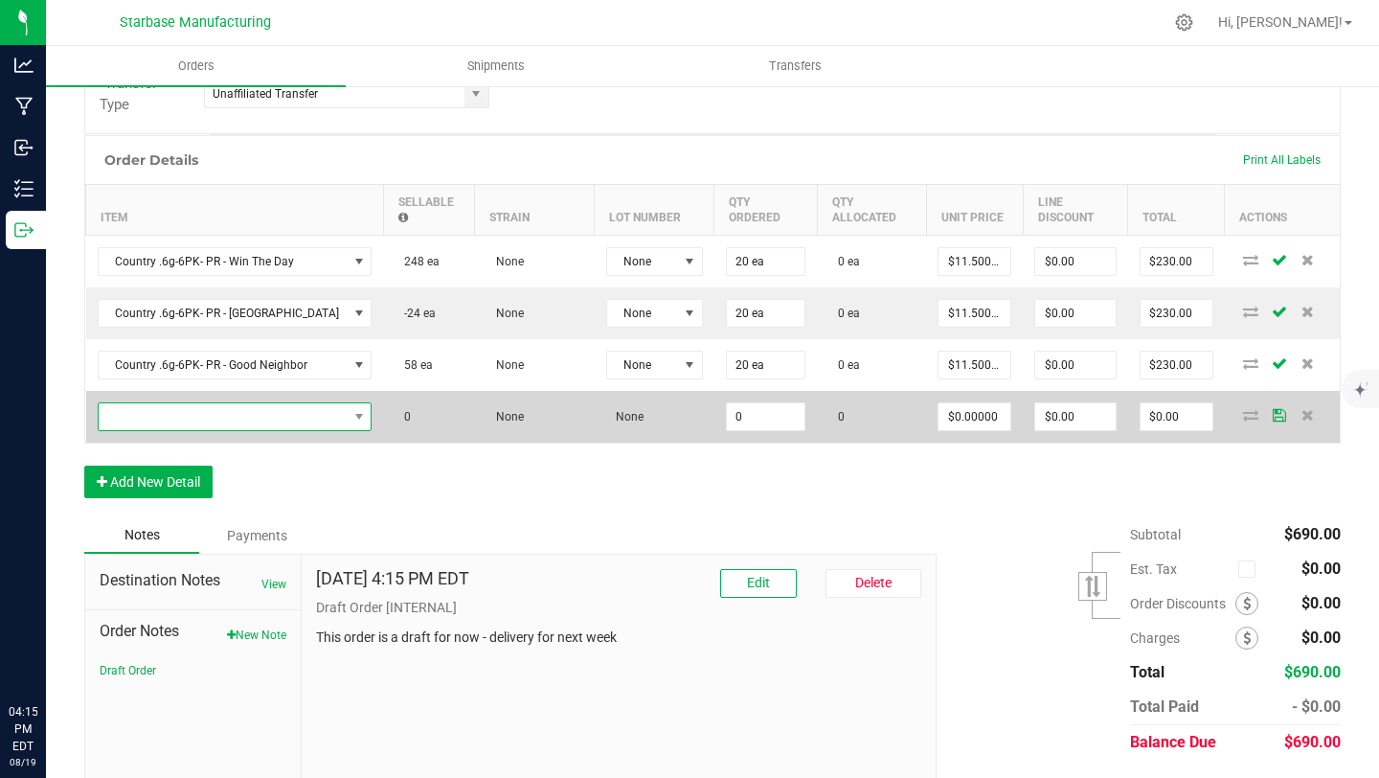
click at [215, 417] on span "NO DATA FOUND" at bounding box center [223, 416] width 249 height 27
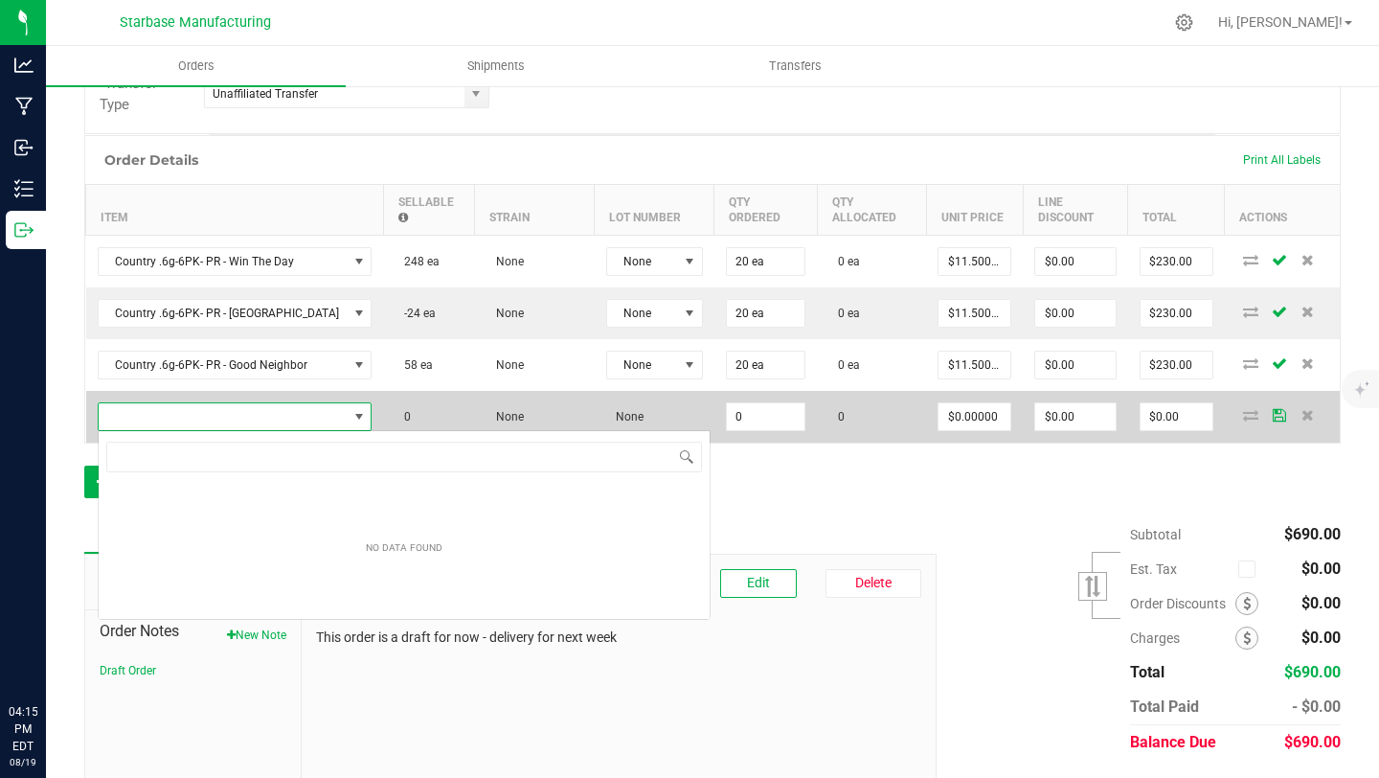
scroll to position [29, 244]
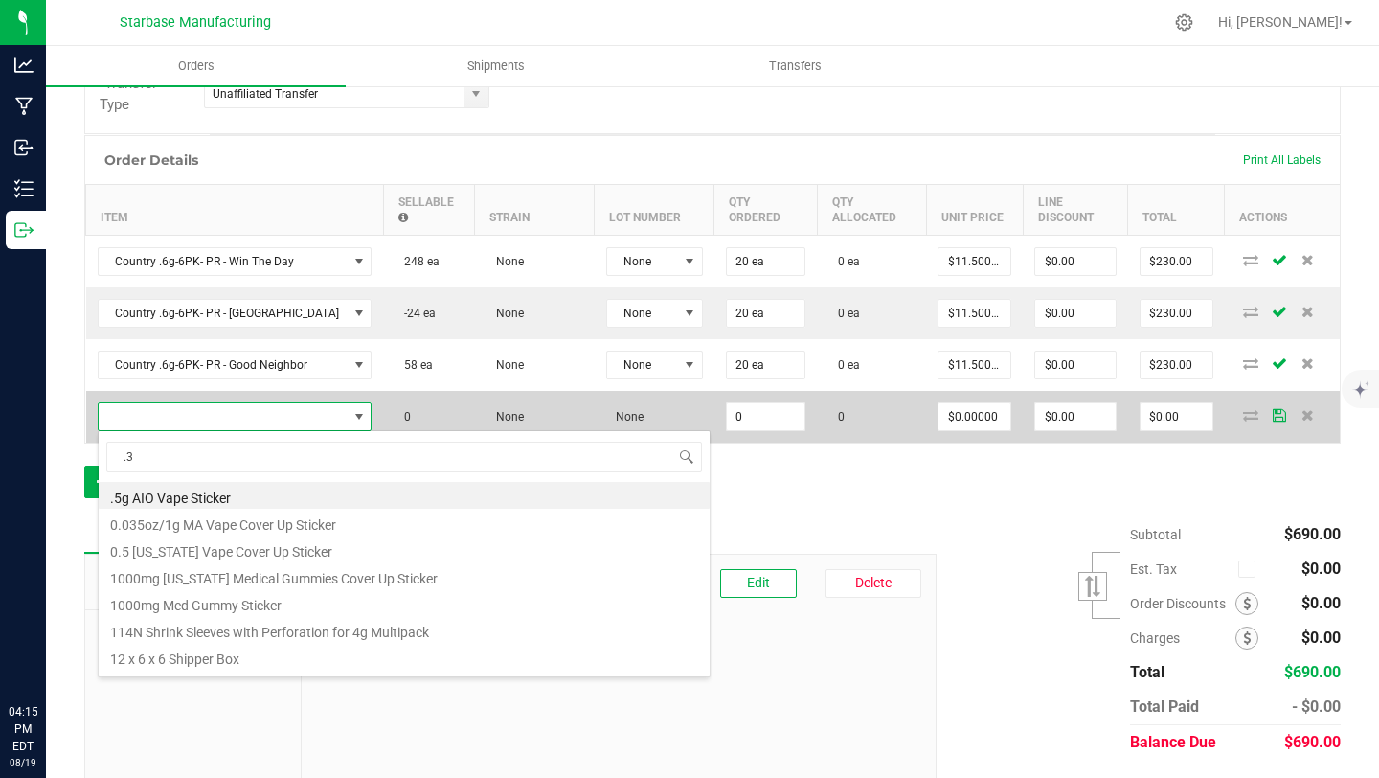
type input ".35"
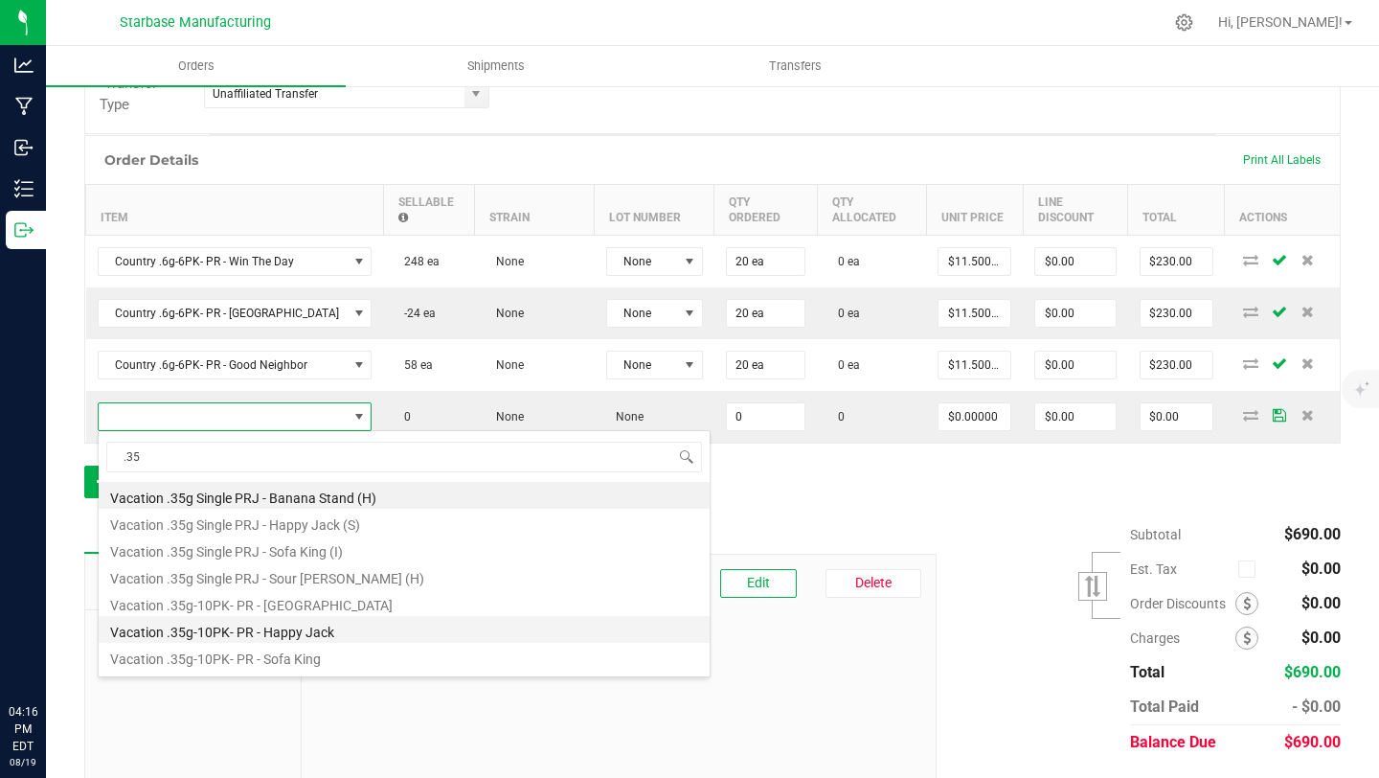
click at [225, 626] on li "Vacation .35g-10PK- PR - Happy Jack" at bounding box center [404, 629] width 611 height 27
type input "0 ea"
type input "$12.50000"
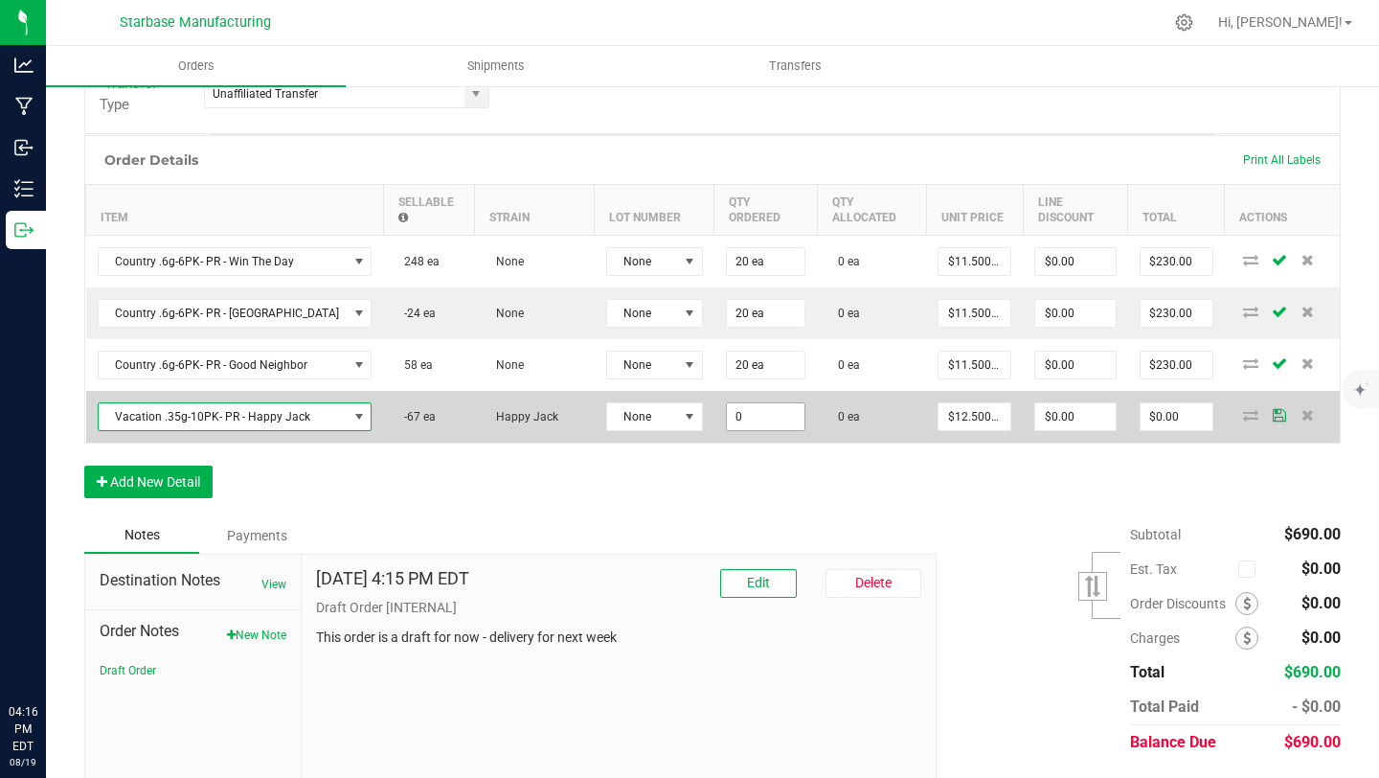
click at [732, 414] on input "0" at bounding box center [766, 416] width 79 height 27
type input "20 ea"
type input "12.5"
type input "$250.00"
click at [960, 414] on input "12.5" at bounding box center [975, 416] width 72 height 27
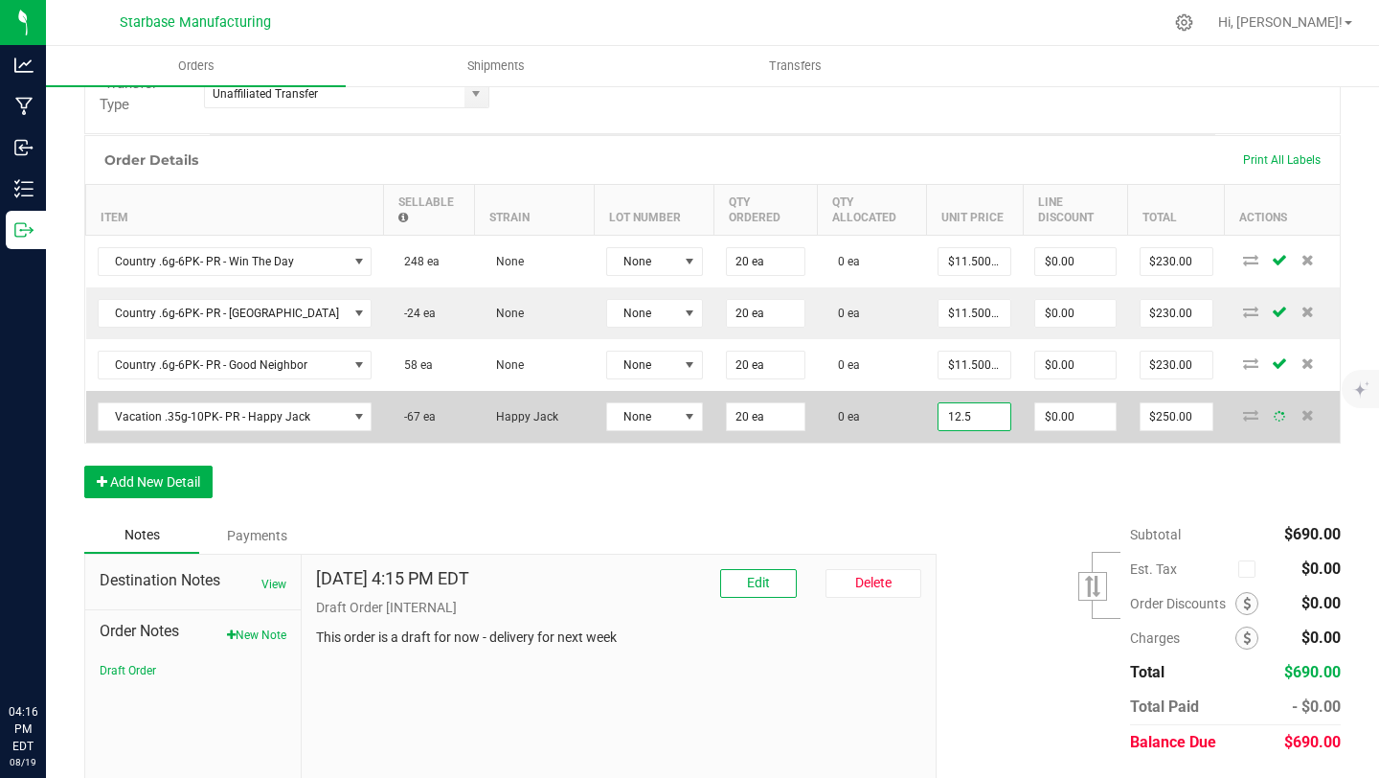
click at [959, 414] on input "12.5" at bounding box center [975, 416] width 72 height 27
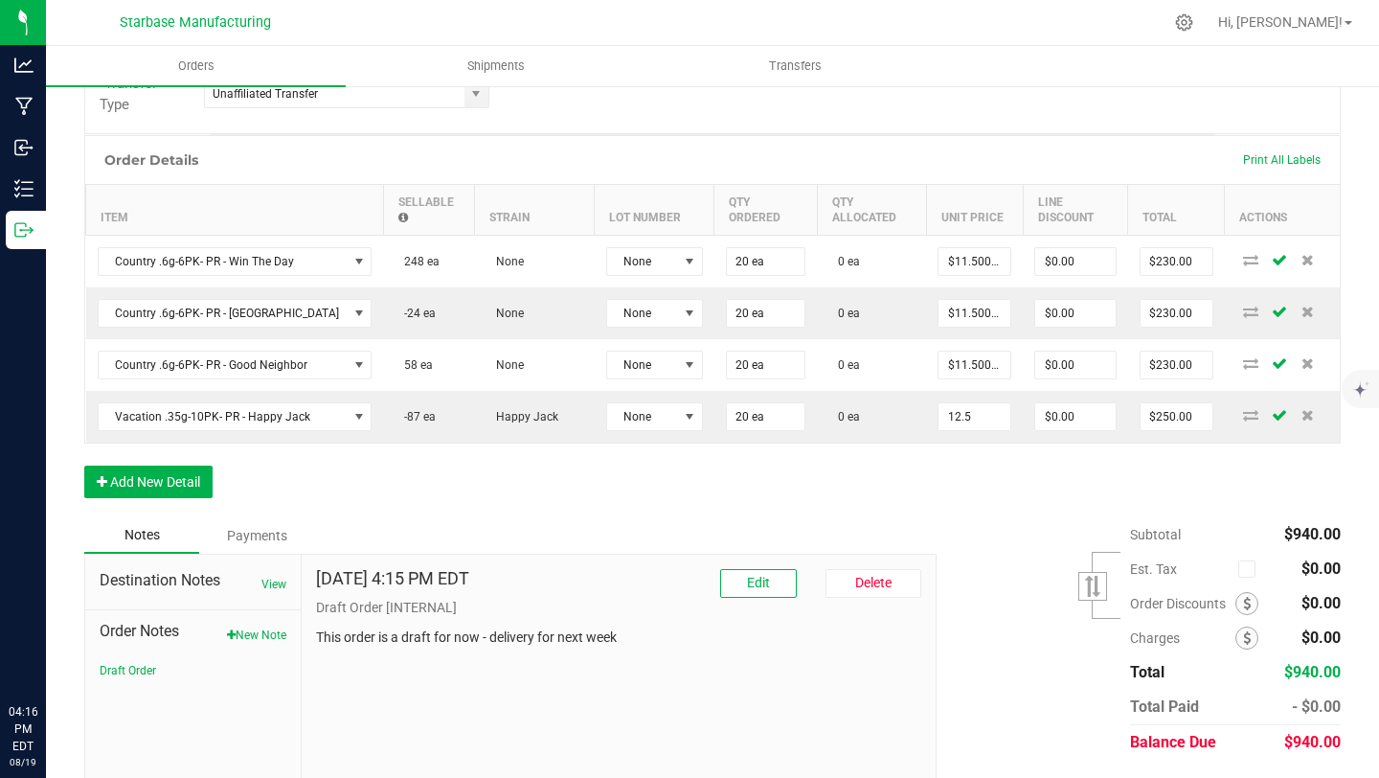
click at [959, 414] on input "12.5" at bounding box center [975, 416] width 72 height 27
type input "$12.00000"
type input "$240.00"
click at [332, 497] on div "Order Details Print All Labels Item Sellable Strain Lot Number Qty Ordered Qty …" at bounding box center [712, 326] width 1257 height 382
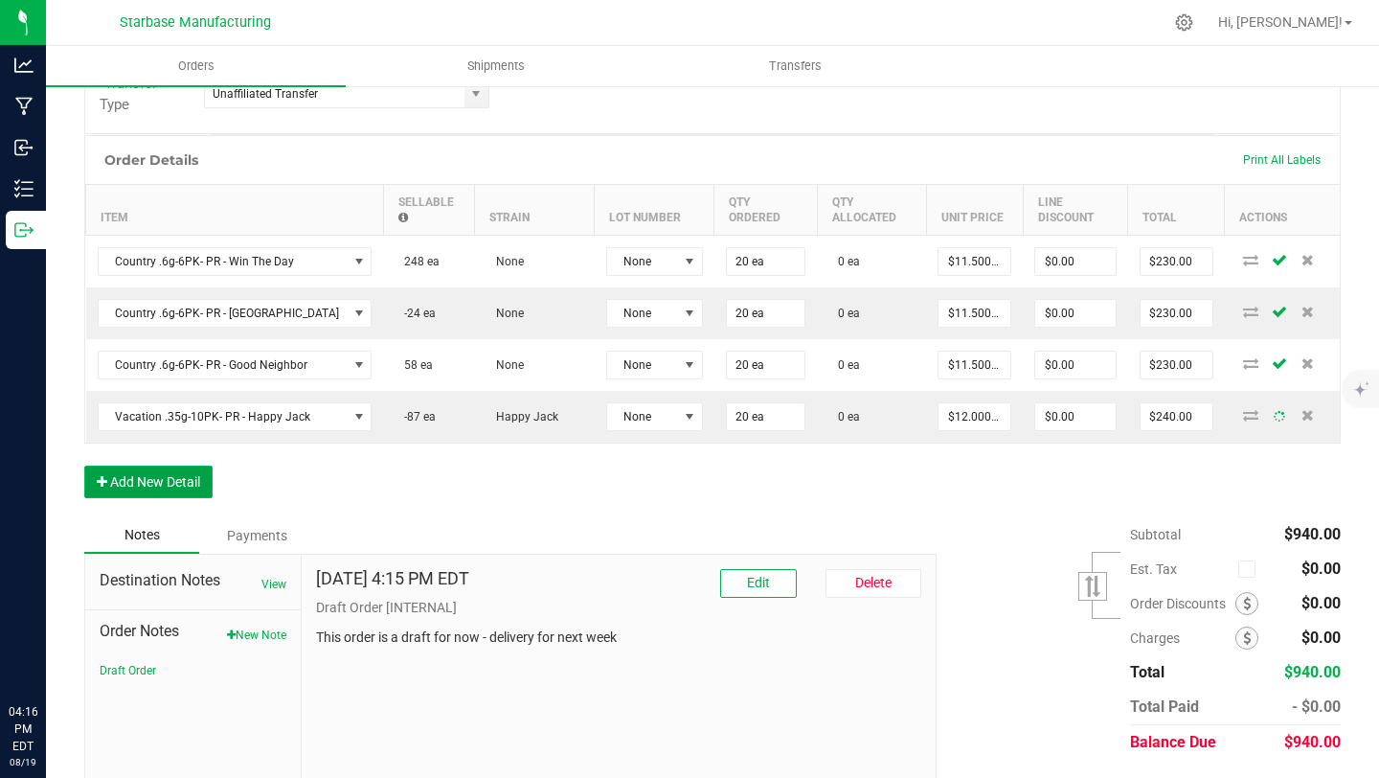
click at [135, 485] on button "Add New Detail" at bounding box center [148, 481] width 128 height 33
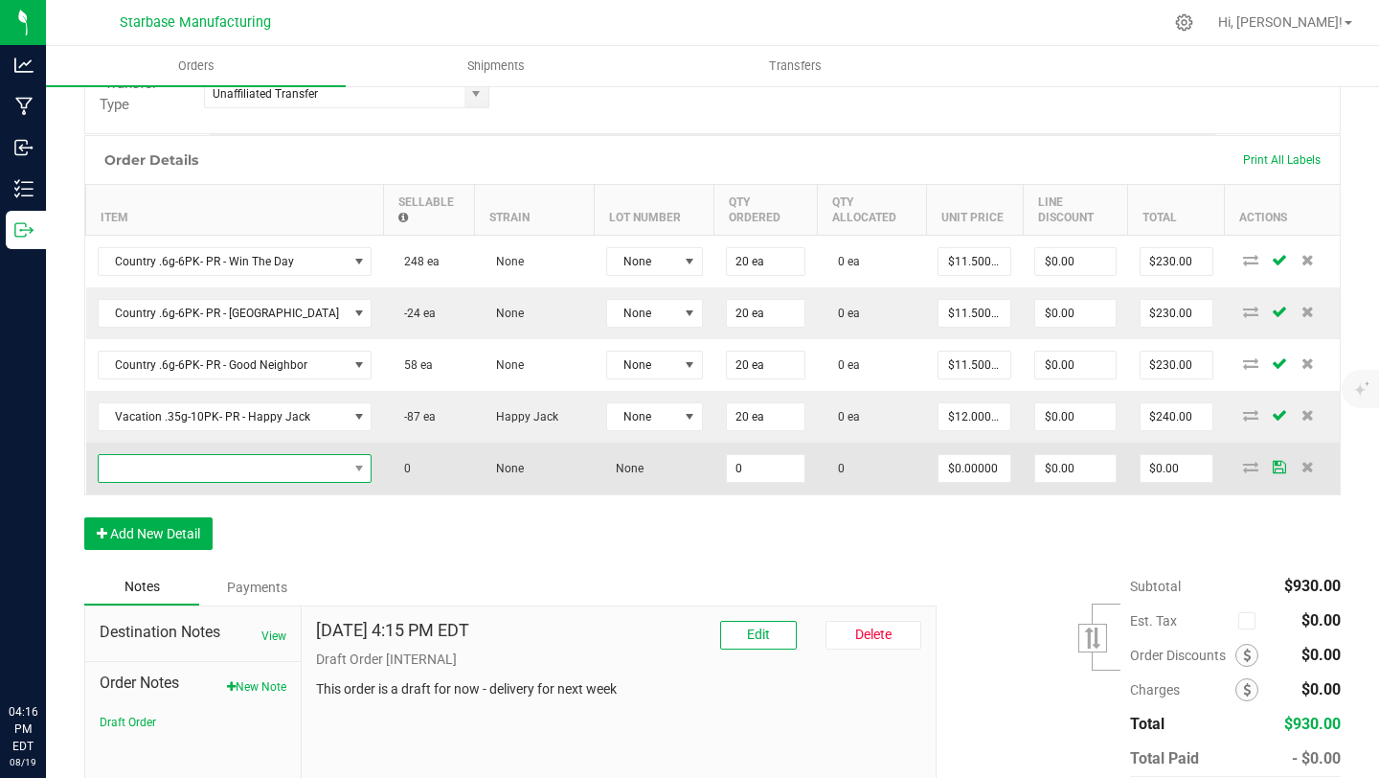
click at [281, 467] on span "NO DATA FOUND" at bounding box center [223, 468] width 249 height 27
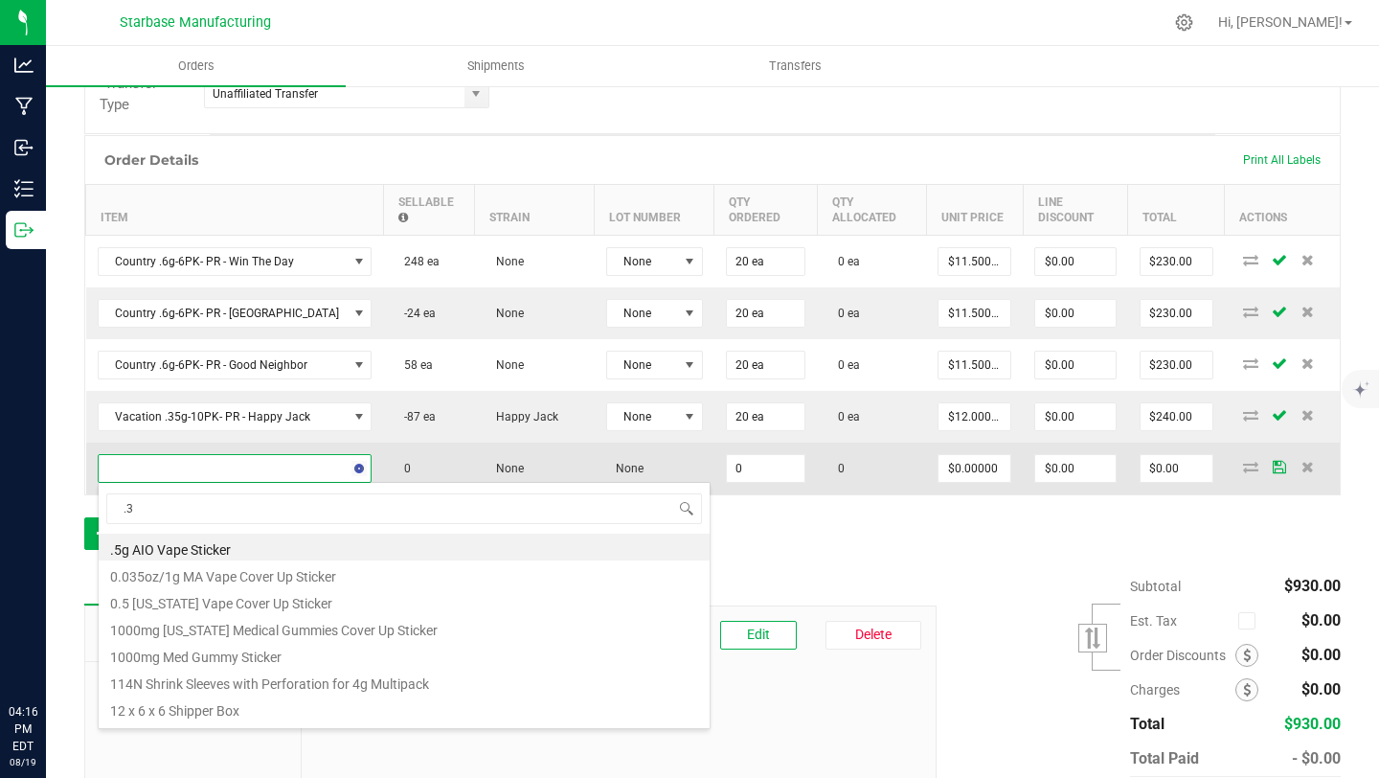
type input ".35"
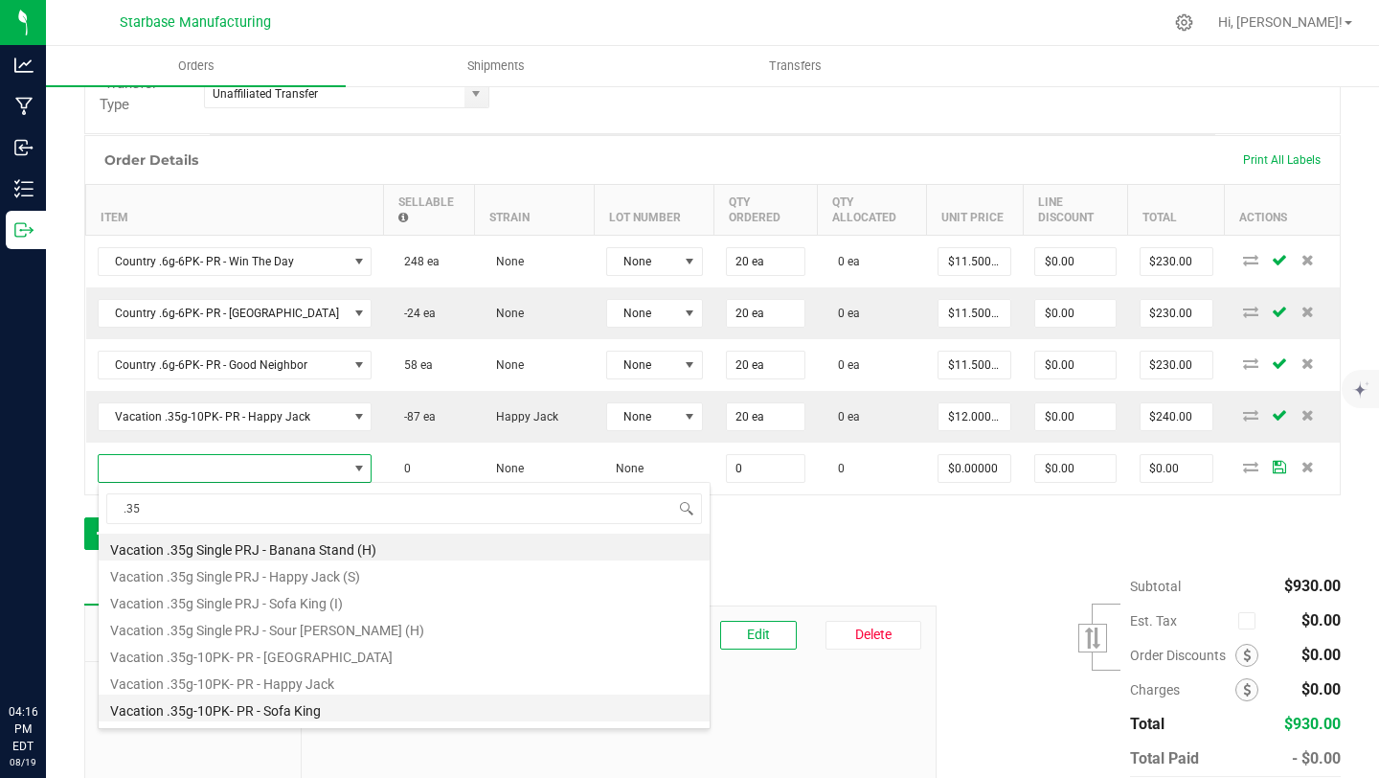
click at [228, 708] on li "Vacation .35g-10PK- PR - Sofa King" at bounding box center [404, 707] width 611 height 27
type input "0 ea"
type input "$12.50000"
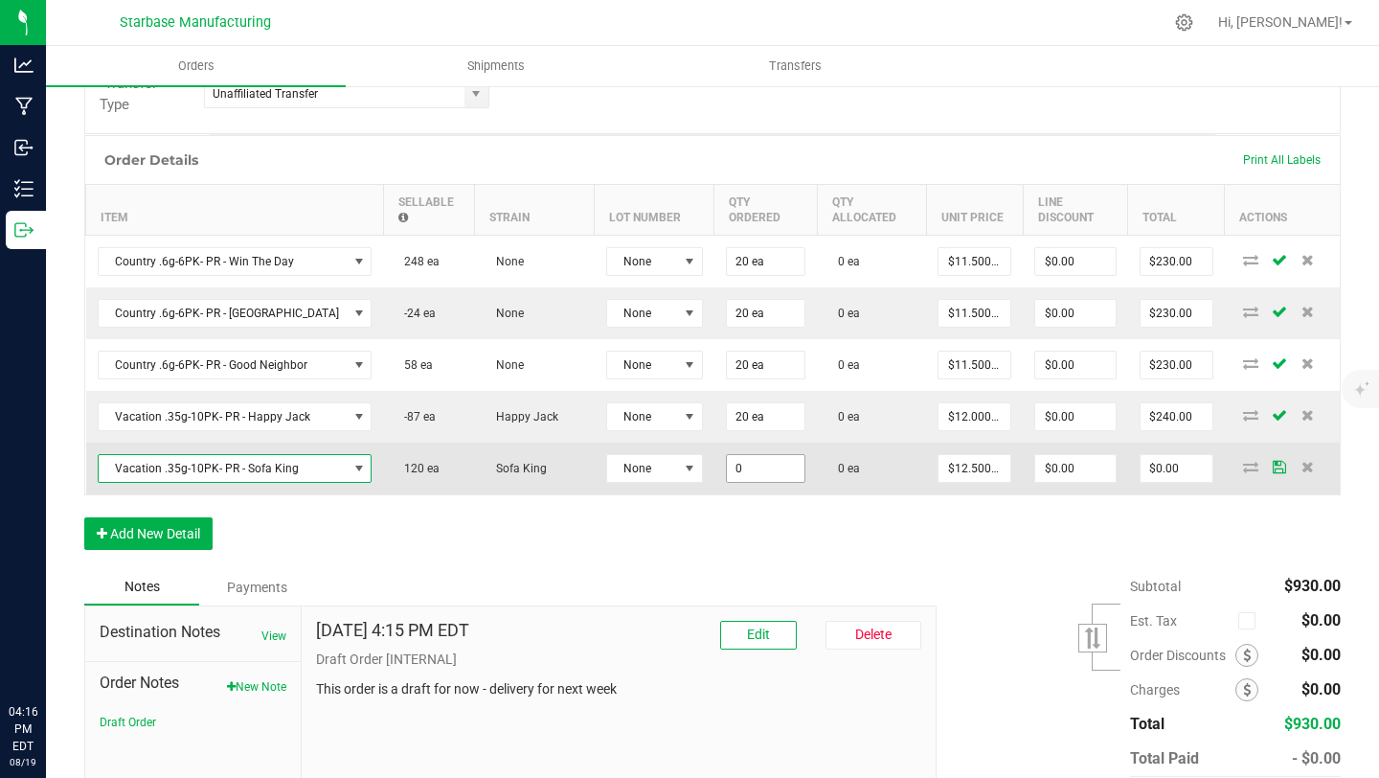
click at [727, 471] on input "0" at bounding box center [766, 468] width 79 height 27
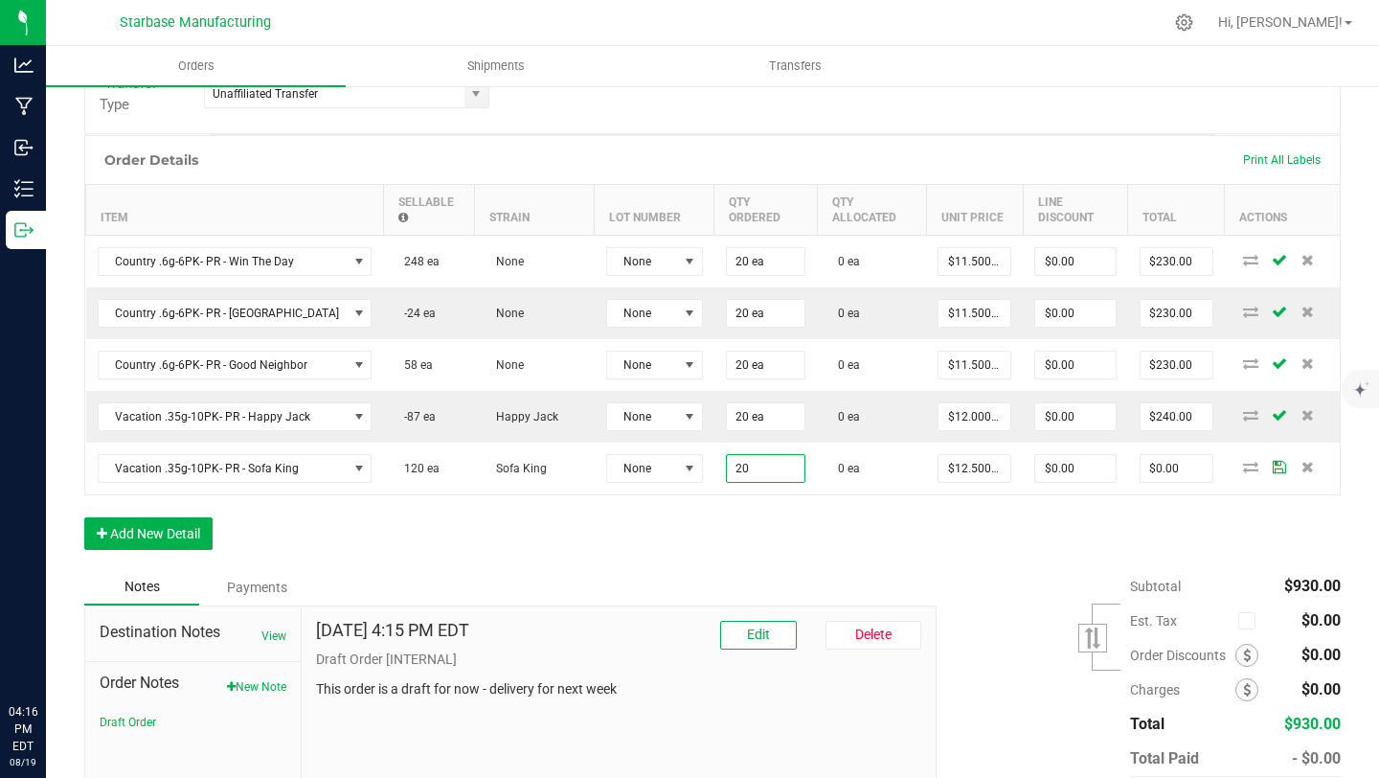
type input "20 ea"
type input "$250.00"
click at [744, 540] on div "Order Details Print All Labels Item Sellable Strain Lot Number Qty Ordered Qty …" at bounding box center [712, 352] width 1257 height 434
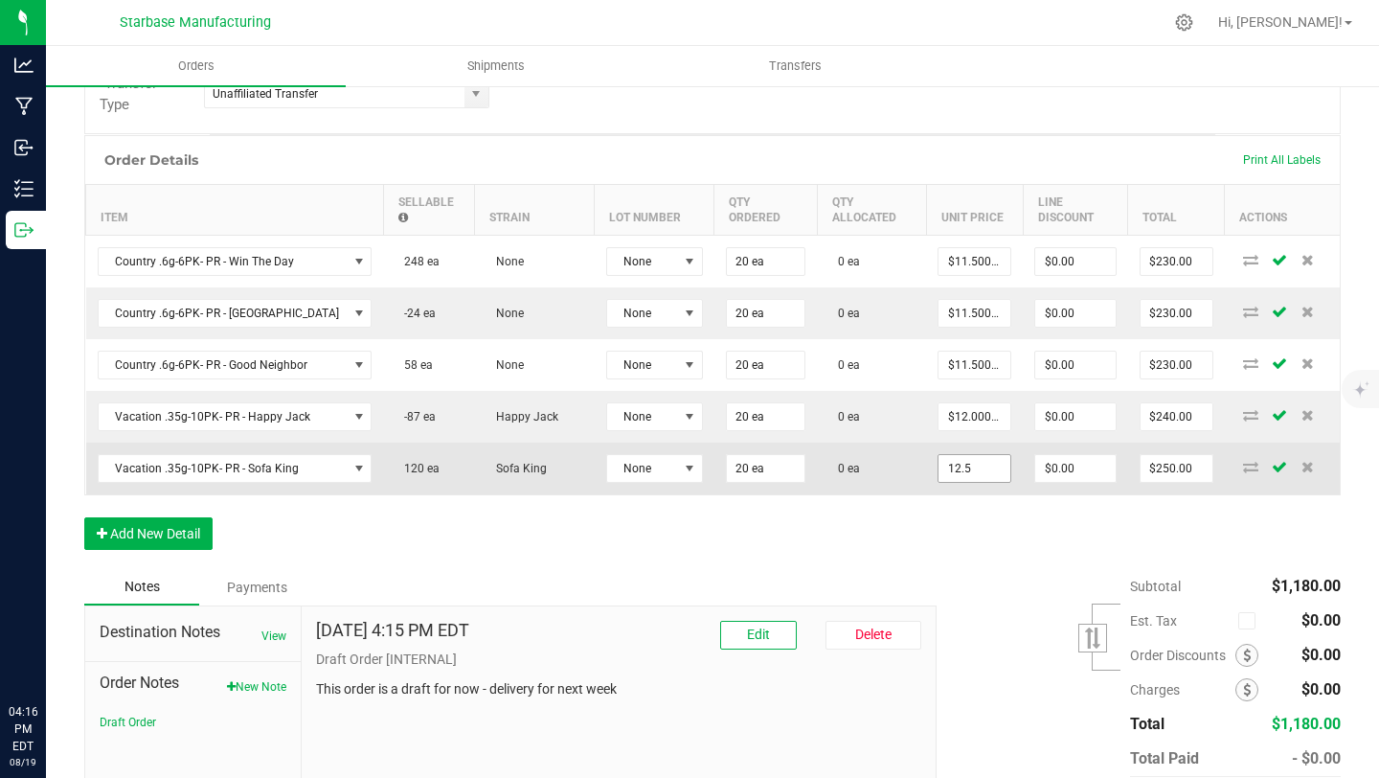
click at [960, 462] on input "12.5" at bounding box center [975, 468] width 72 height 27
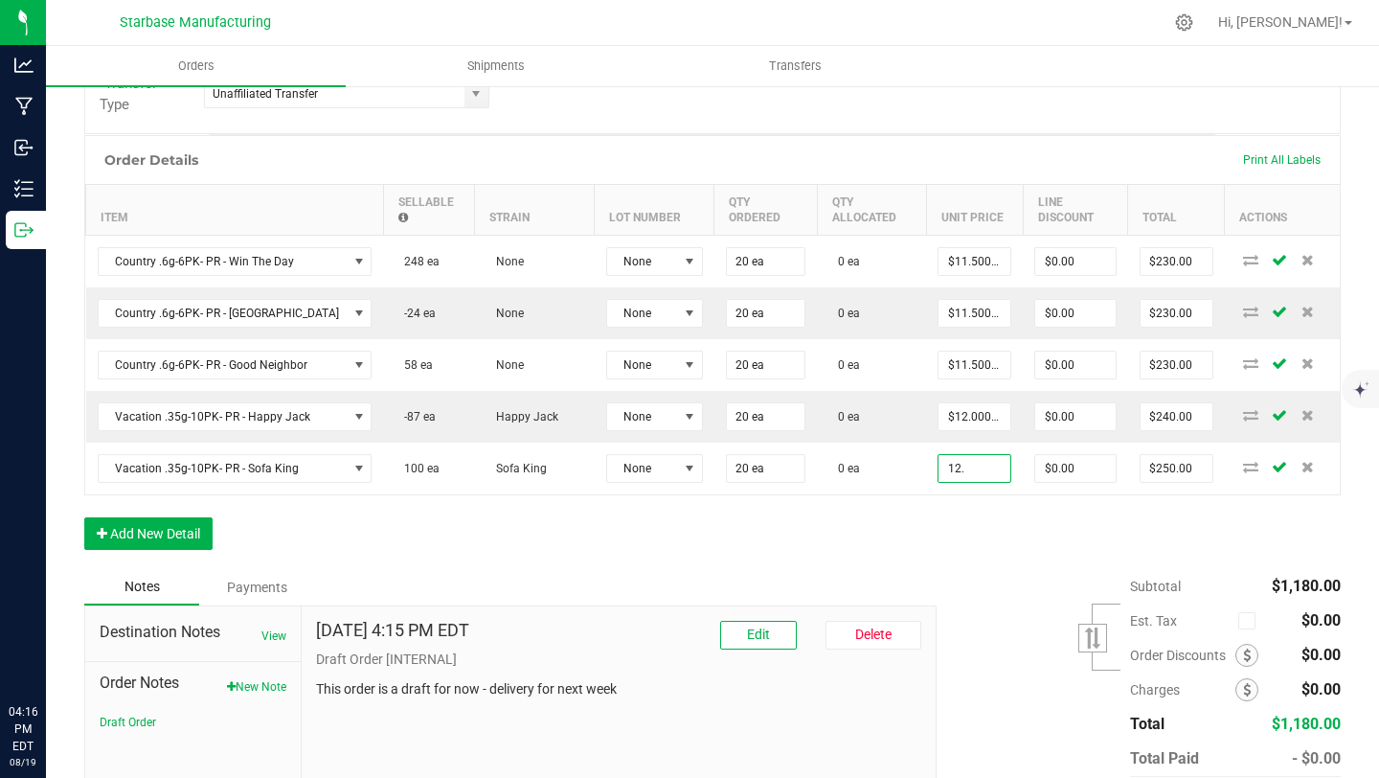
type input "$12.00000"
type input "$240.00"
click at [850, 530] on div "Order Details Print All Labels Item Sellable Strain Lot Number Qty Ordered Qty …" at bounding box center [712, 352] width 1257 height 434
click at [128, 524] on button "Add New Detail" at bounding box center [148, 533] width 128 height 33
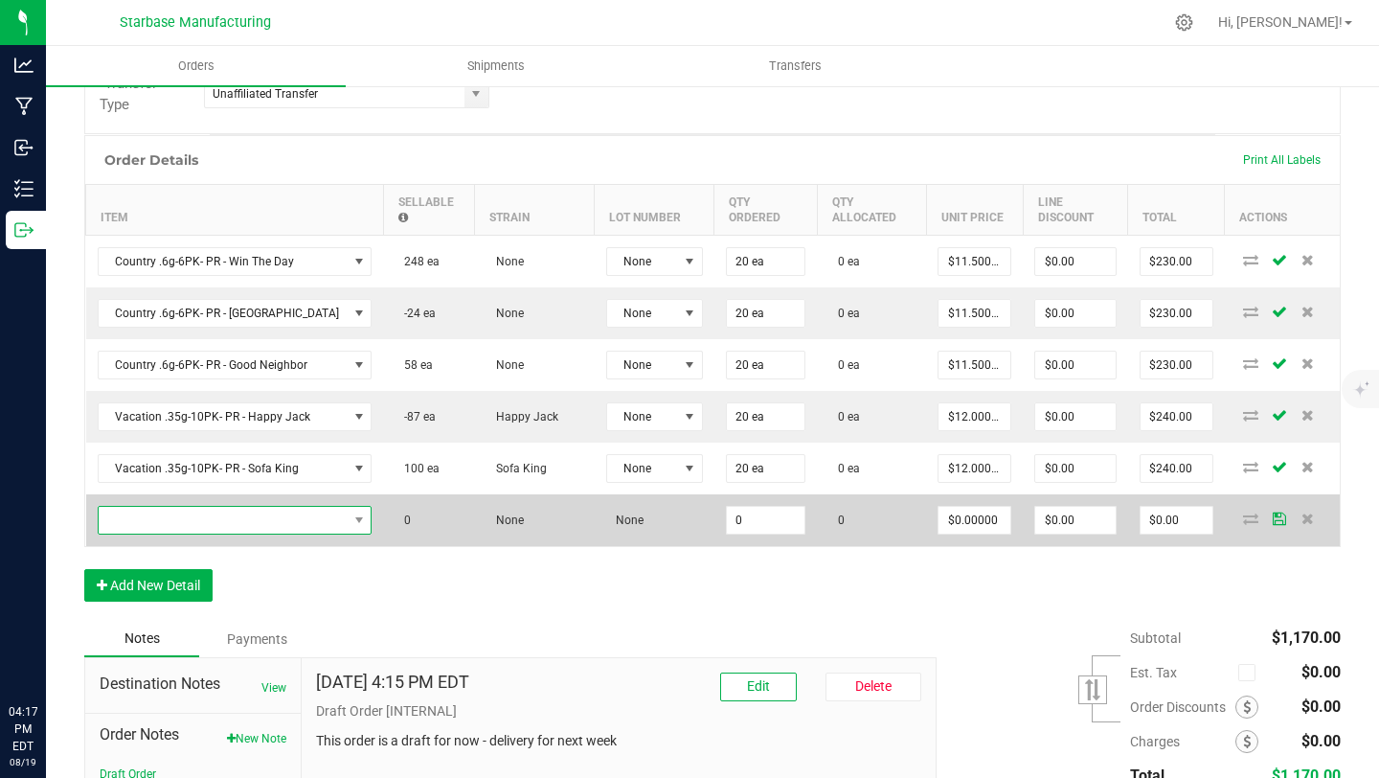
click at [149, 524] on span "NO DATA FOUND" at bounding box center [223, 520] width 249 height 27
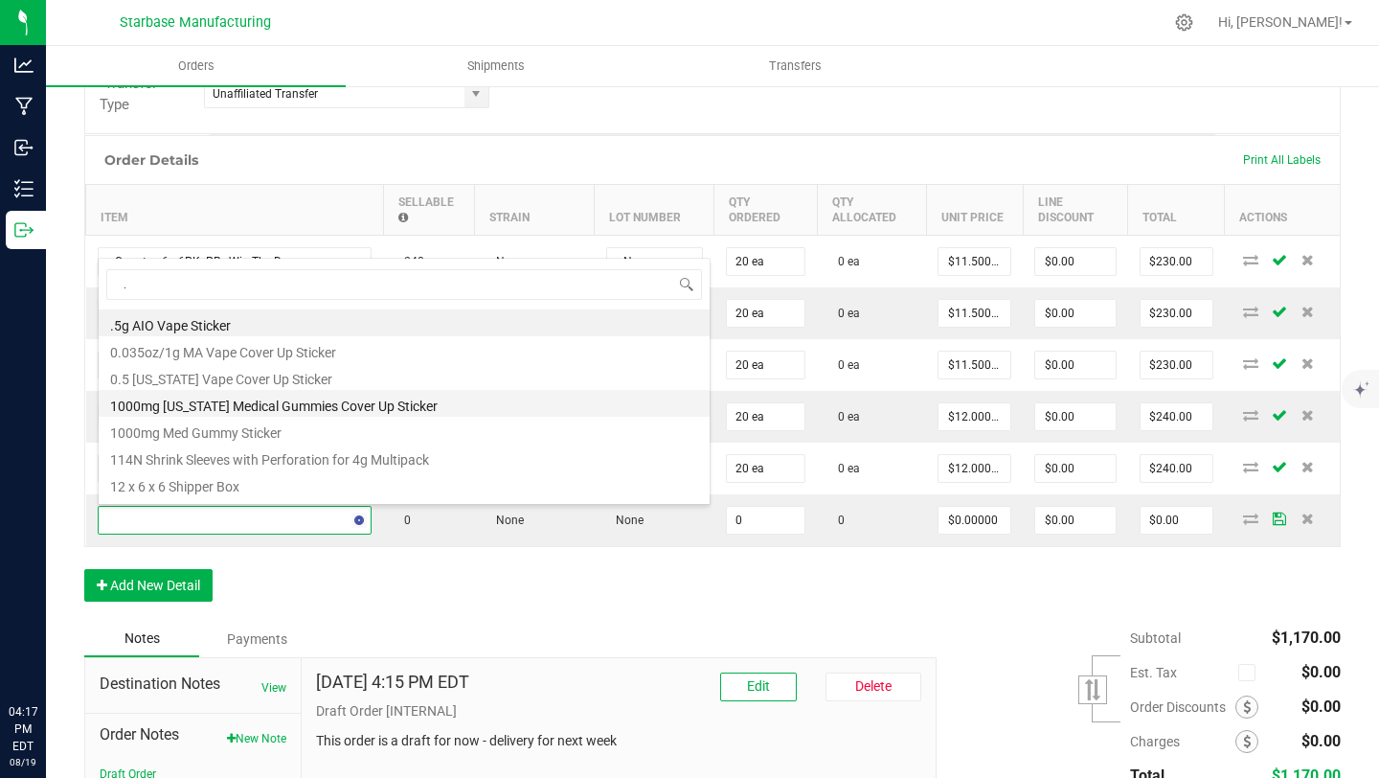
type input ".7"
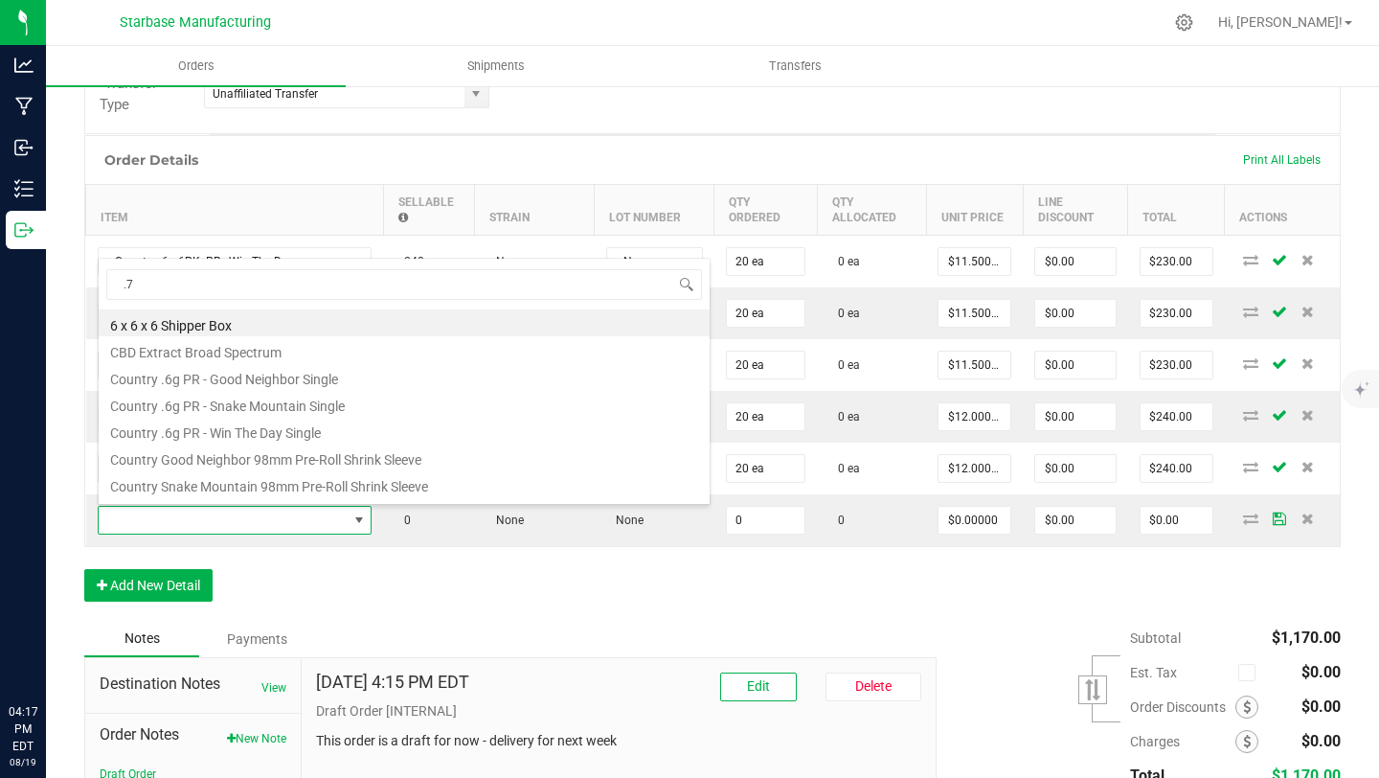
type input "0 ea"
type input "$0.72000"
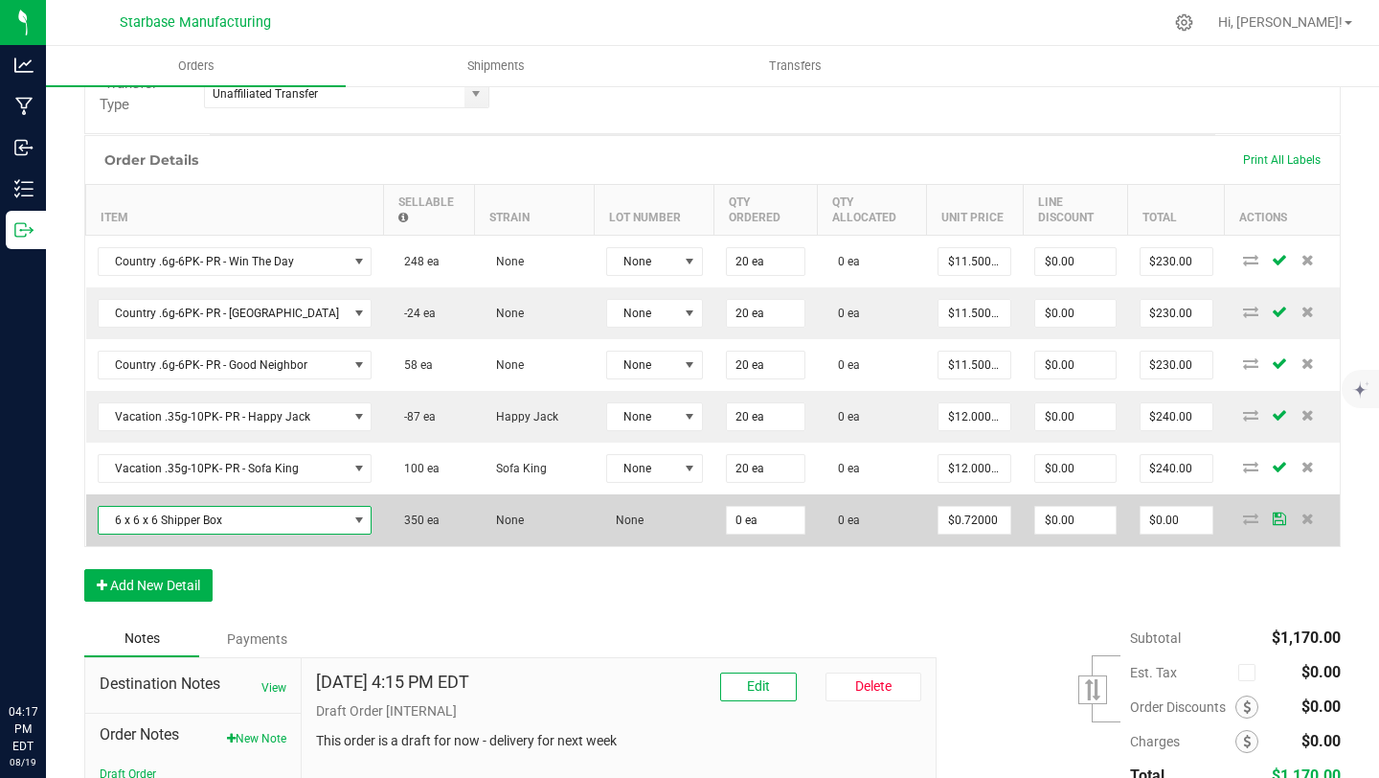
click at [208, 515] on span "6 x 6 x 6 Shipper Box" at bounding box center [223, 520] width 249 height 27
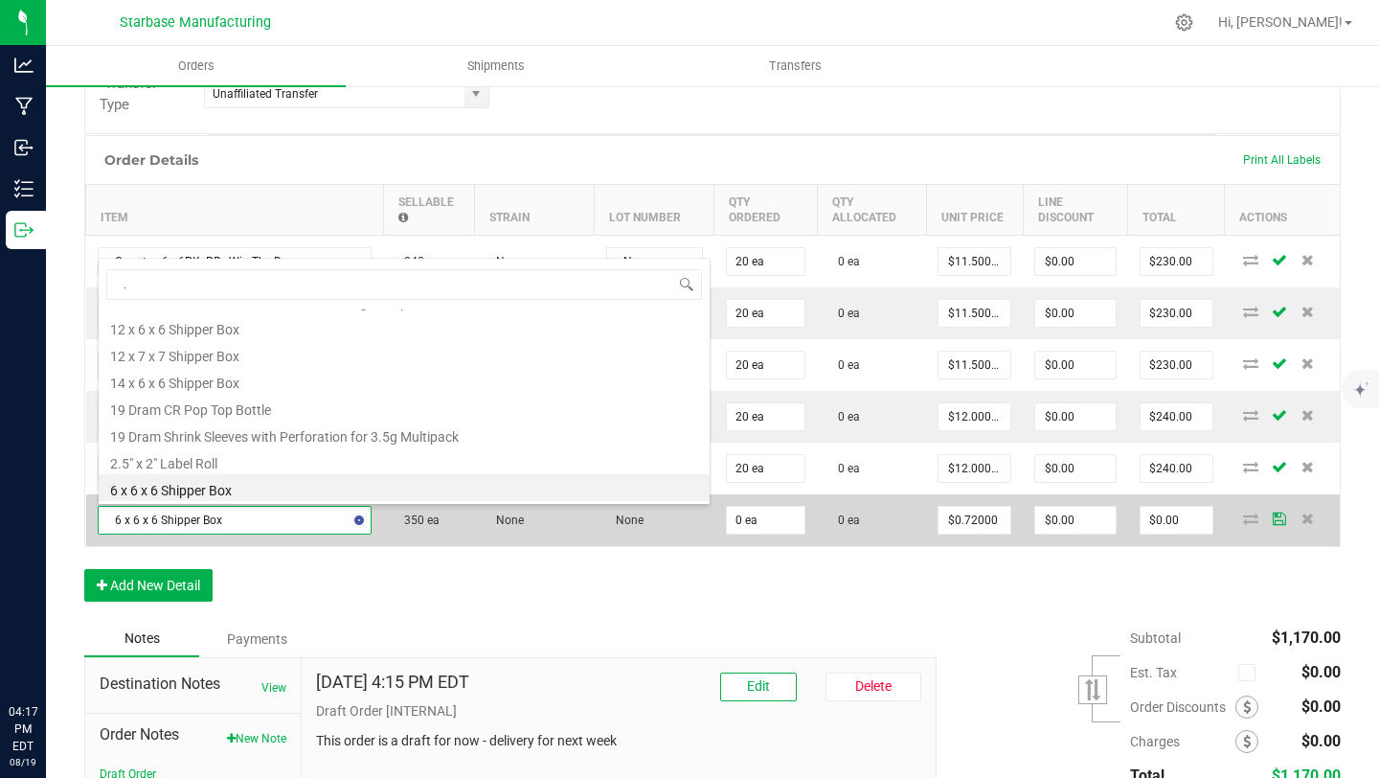
type input ".7"
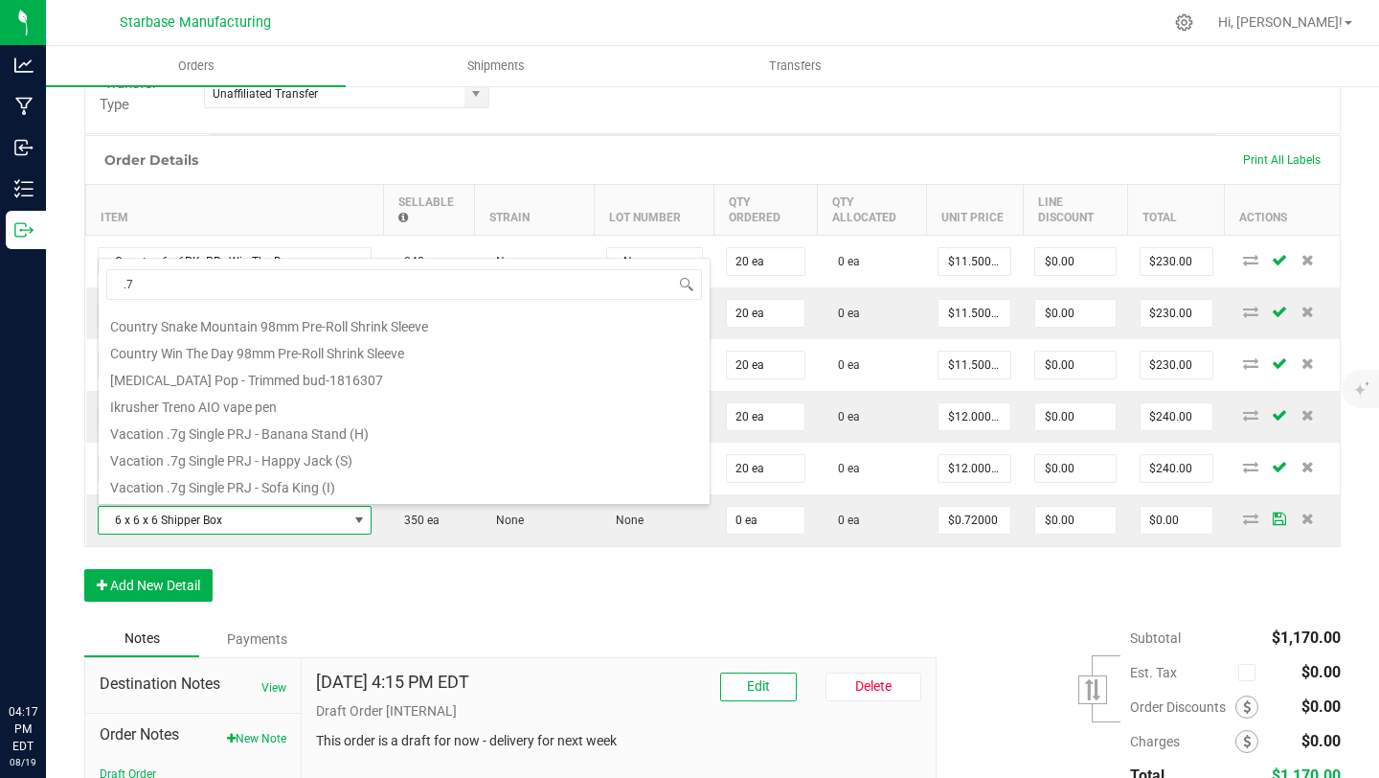
scroll to position [185, 0]
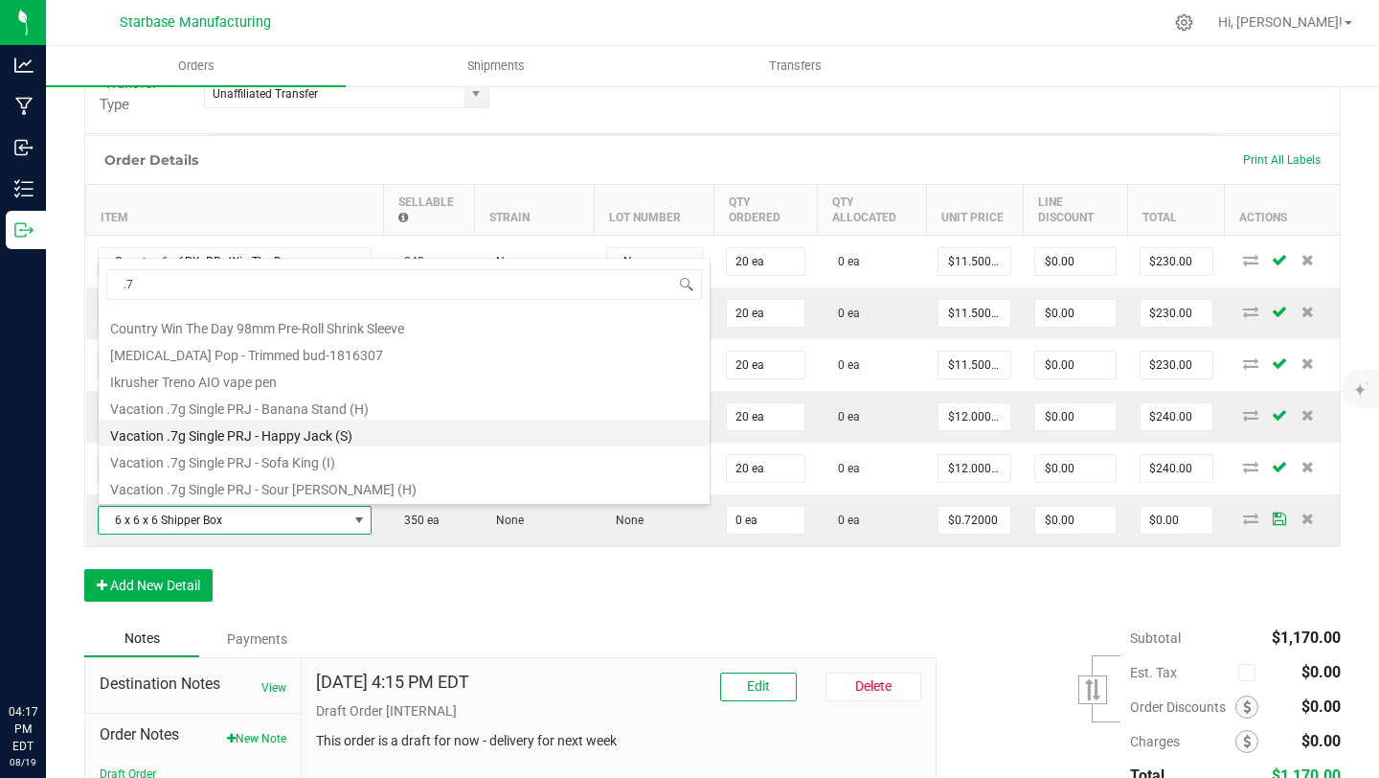
click at [263, 425] on li "Vacation .7g Single PRJ - Happy Jack (S)" at bounding box center [404, 433] width 611 height 27
type input "$3.00000"
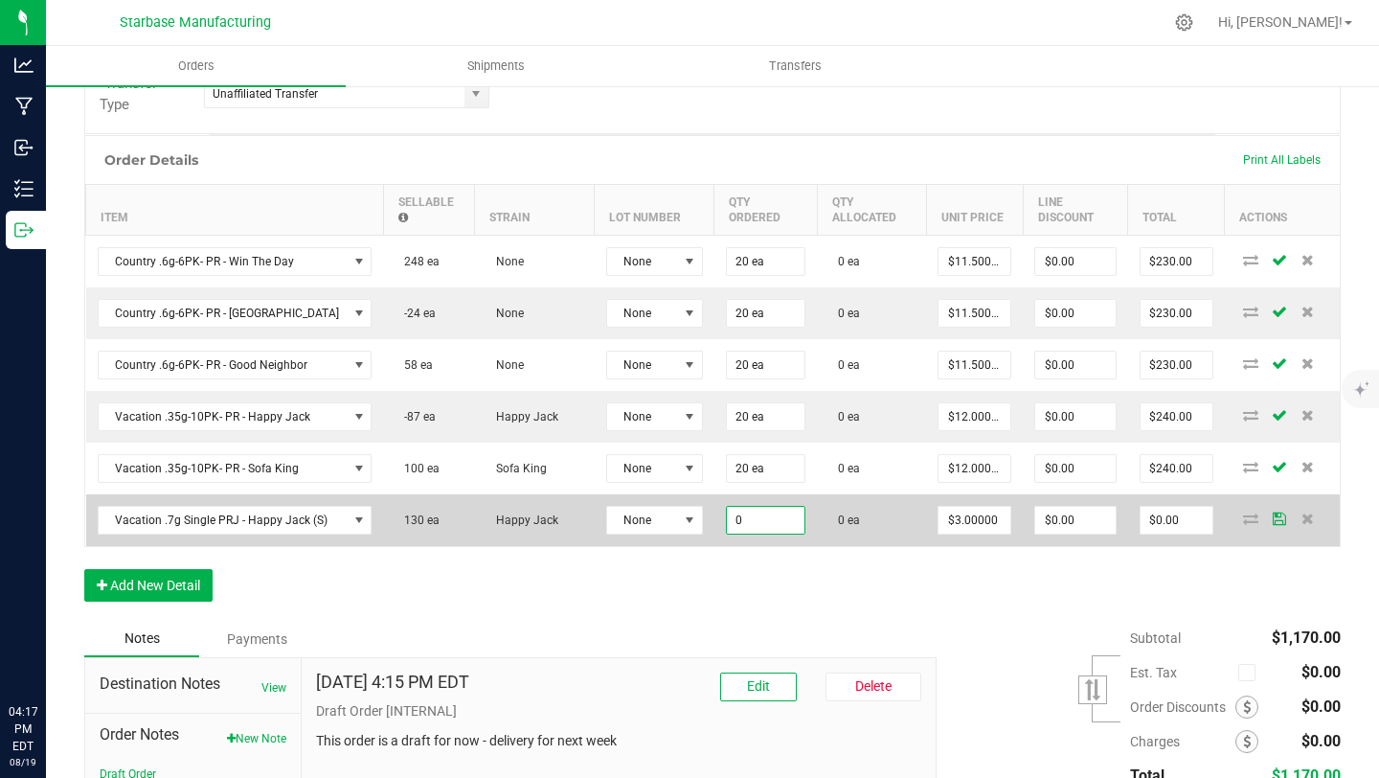
click at [760, 527] on input "0" at bounding box center [766, 520] width 79 height 27
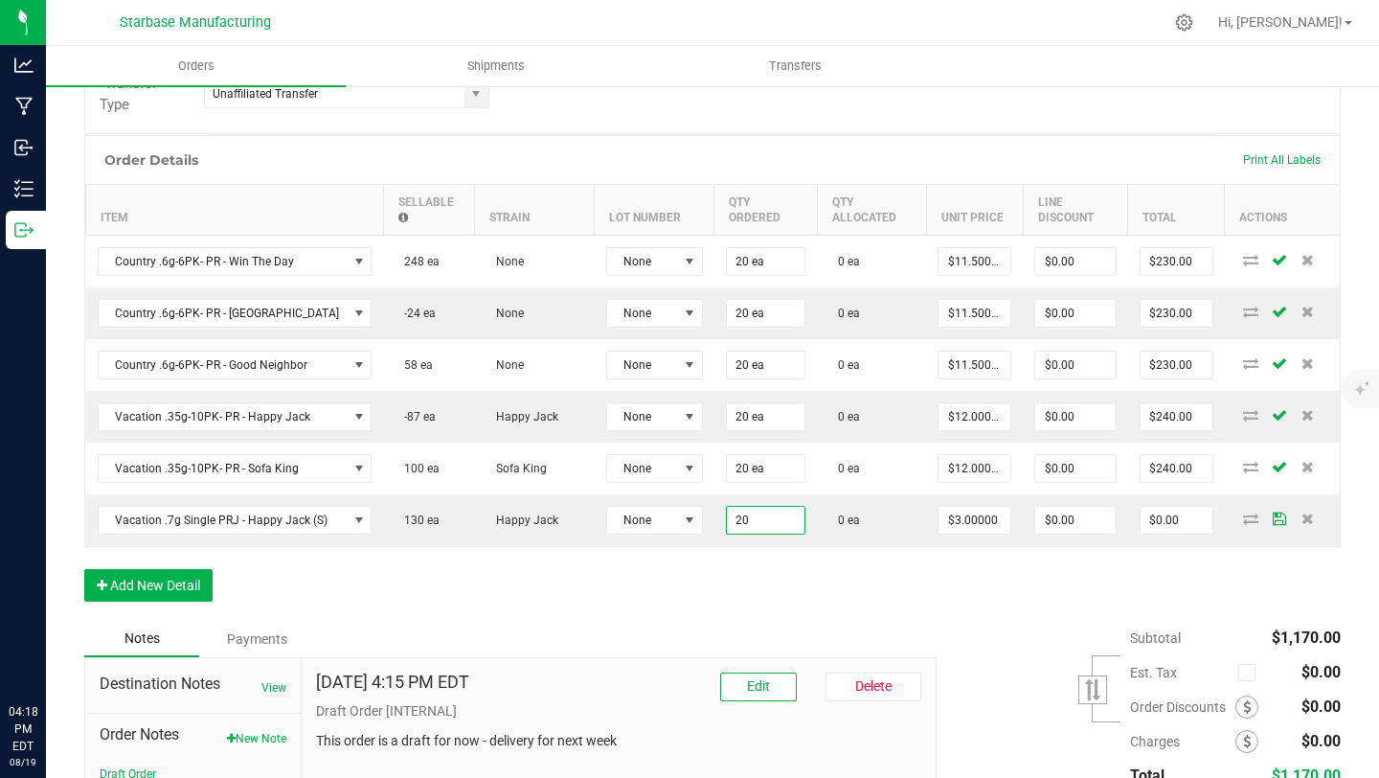
type input "20 ea"
type input "$60.00"
click at [735, 587] on div "Order Details Print All Labels Item Sellable Strain Lot Number Qty Ordered Qty …" at bounding box center [712, 378] width 1257 height 486
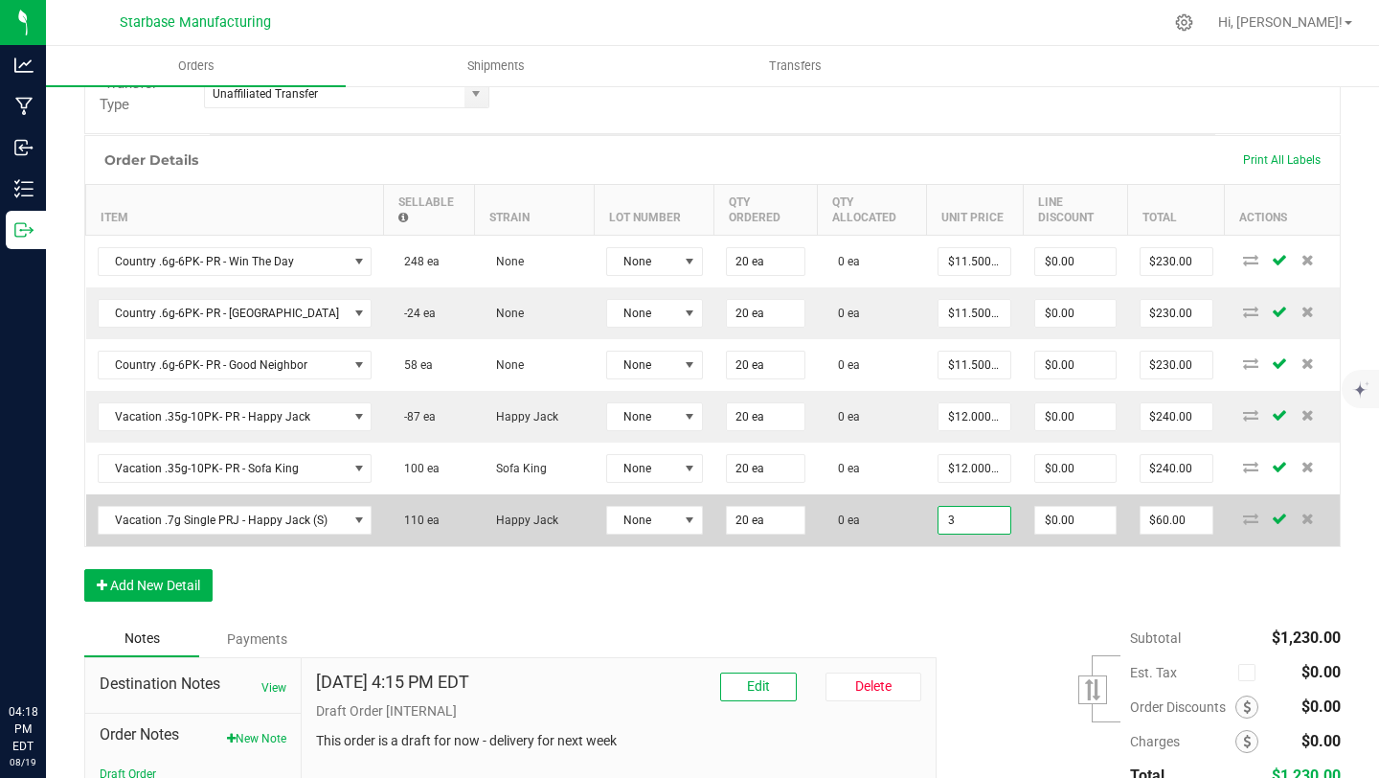
click at [957, 519] on input "3" at bounding box center [975, 520] width 72 height 27
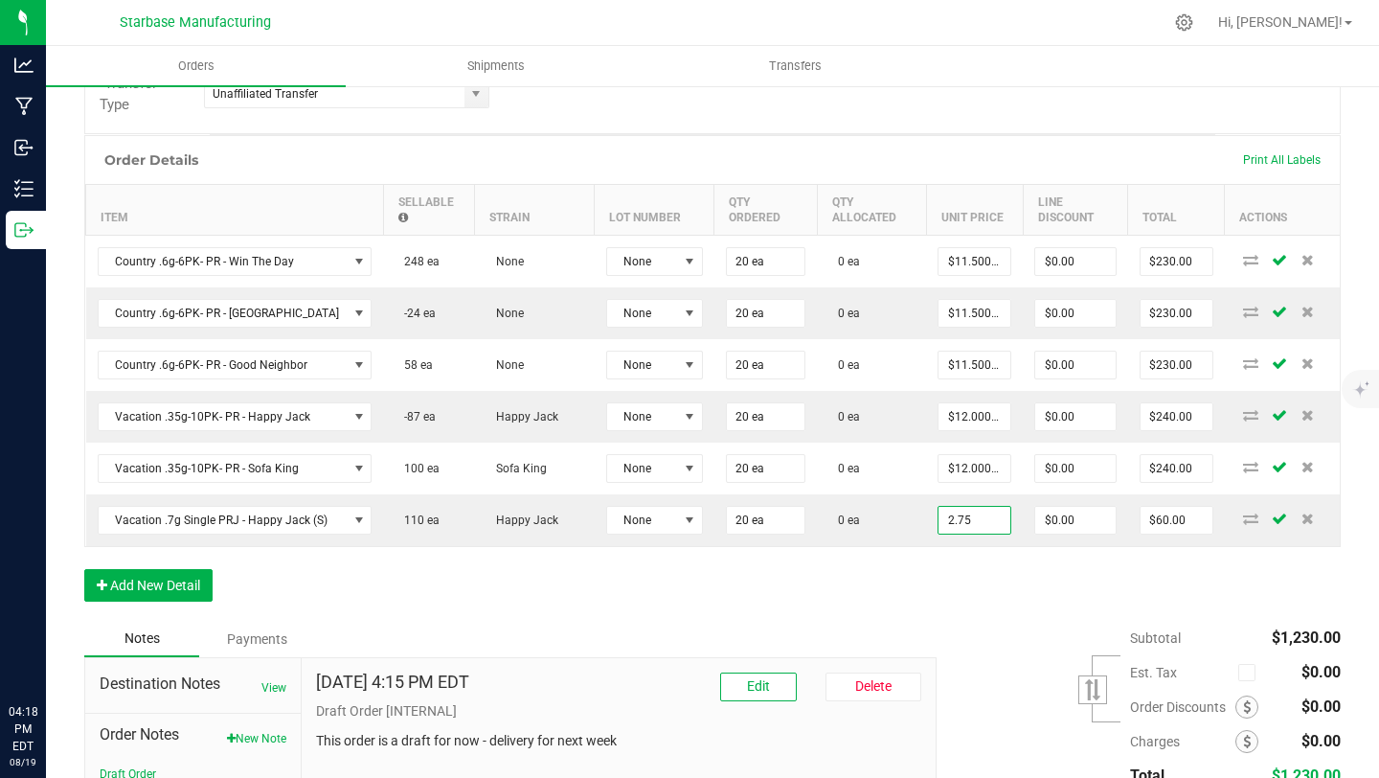
type input "$2.75000"
type input "$55.00"
click at [855, 568] on div "Order Details Print All Labels Item Sellable Strain Lot Number Qty Ordered Qty …" at bounding box center [712, 378] width 1257 height 486
click at [164, 581] on button "Add New Detail" at bounding box center [148, 585] width 128 height 33
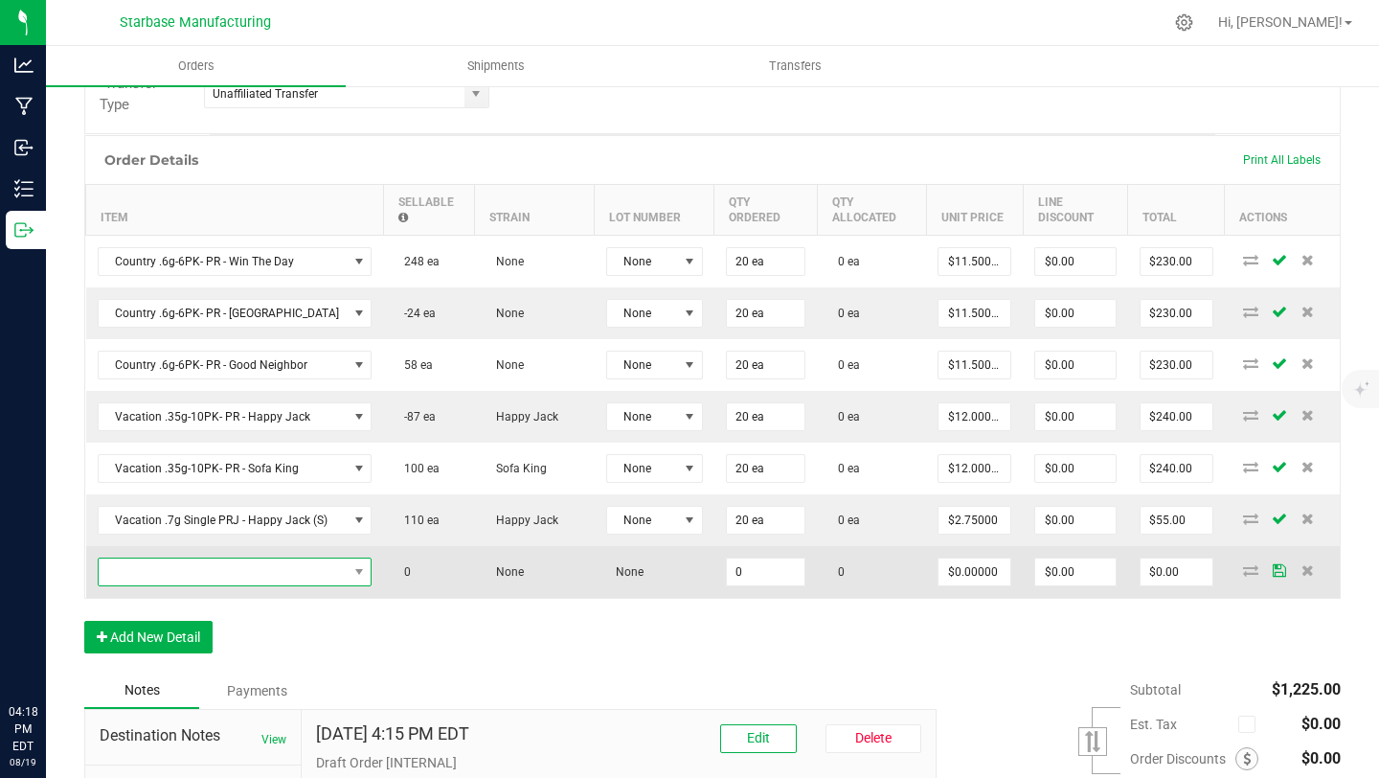
click at [164, 576] on span "NO DATA FOUND" at bounding box center [223, 571] width 249 height 27
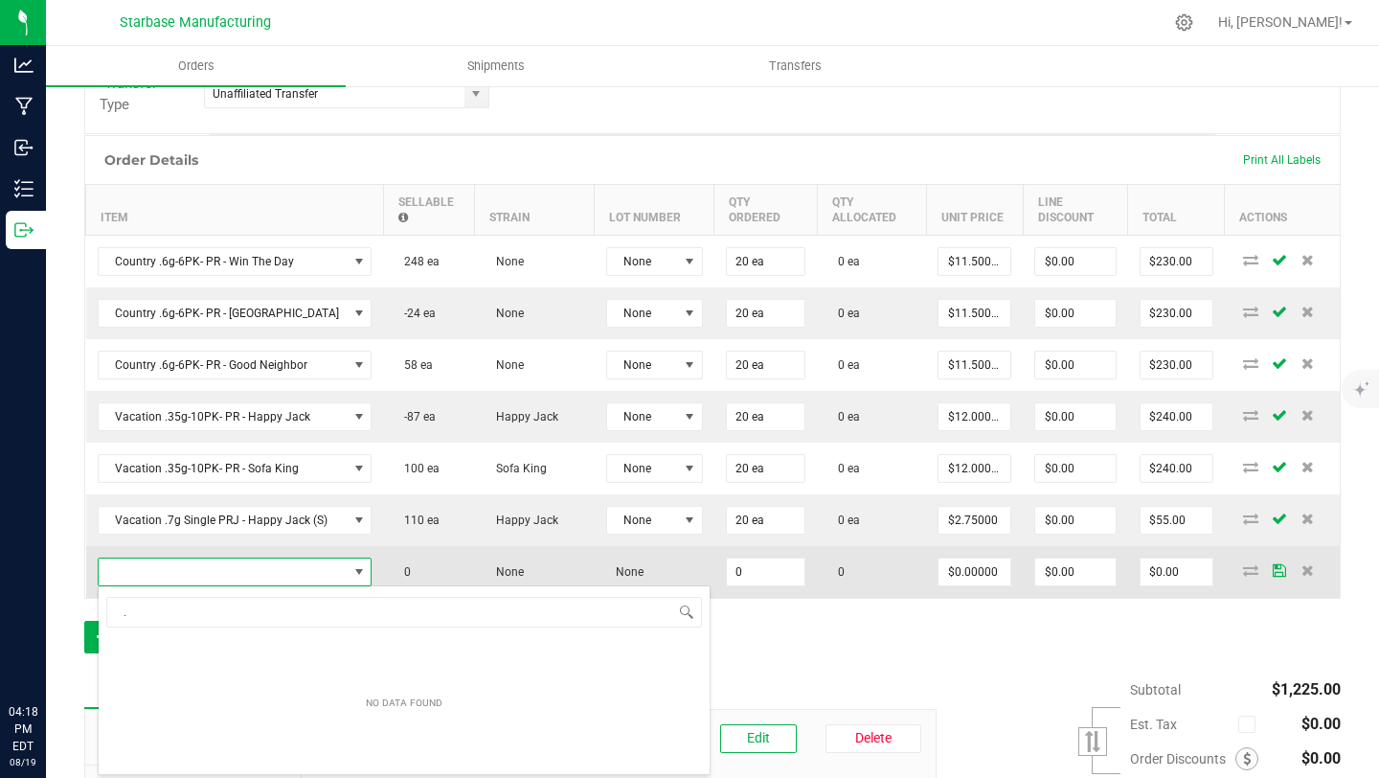
scroll to position [0, 0]
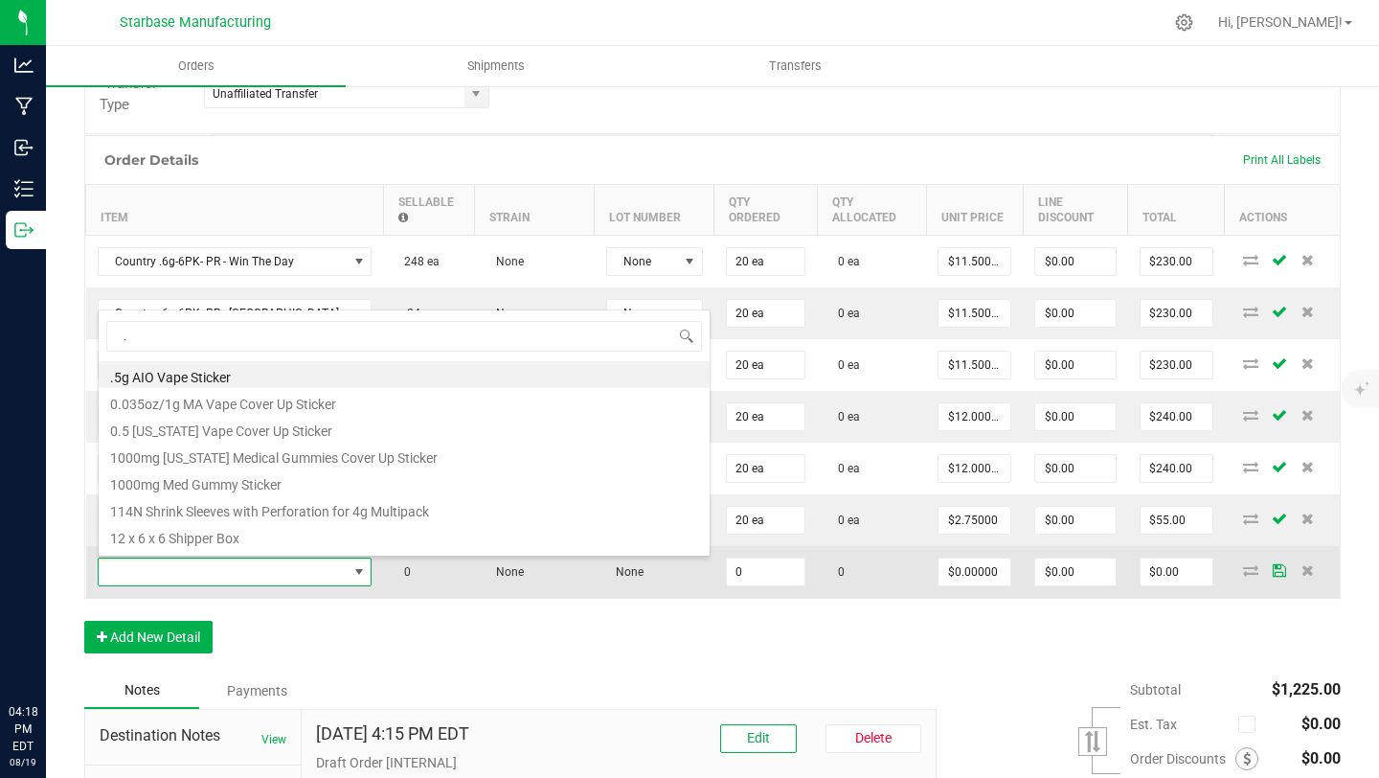
type input ".7"
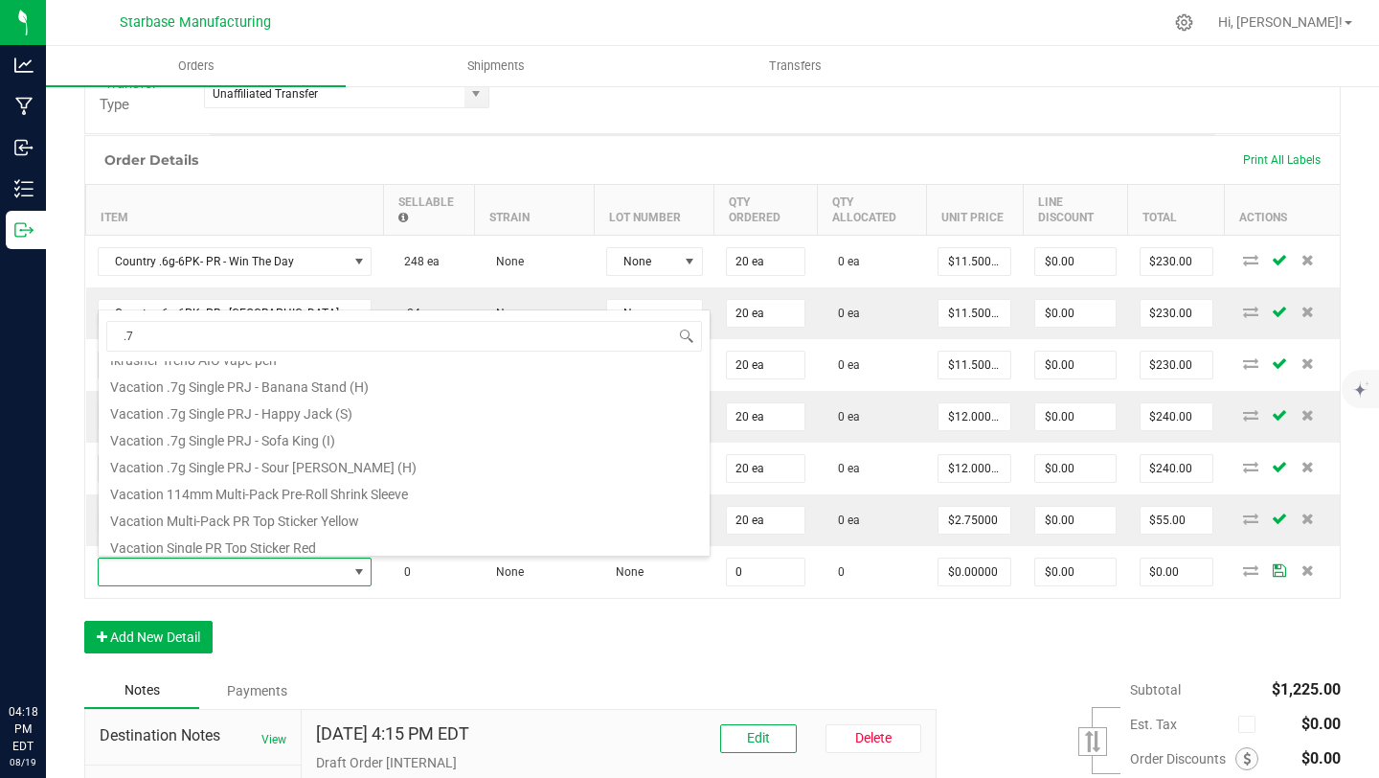
scroll to position [263, 0]
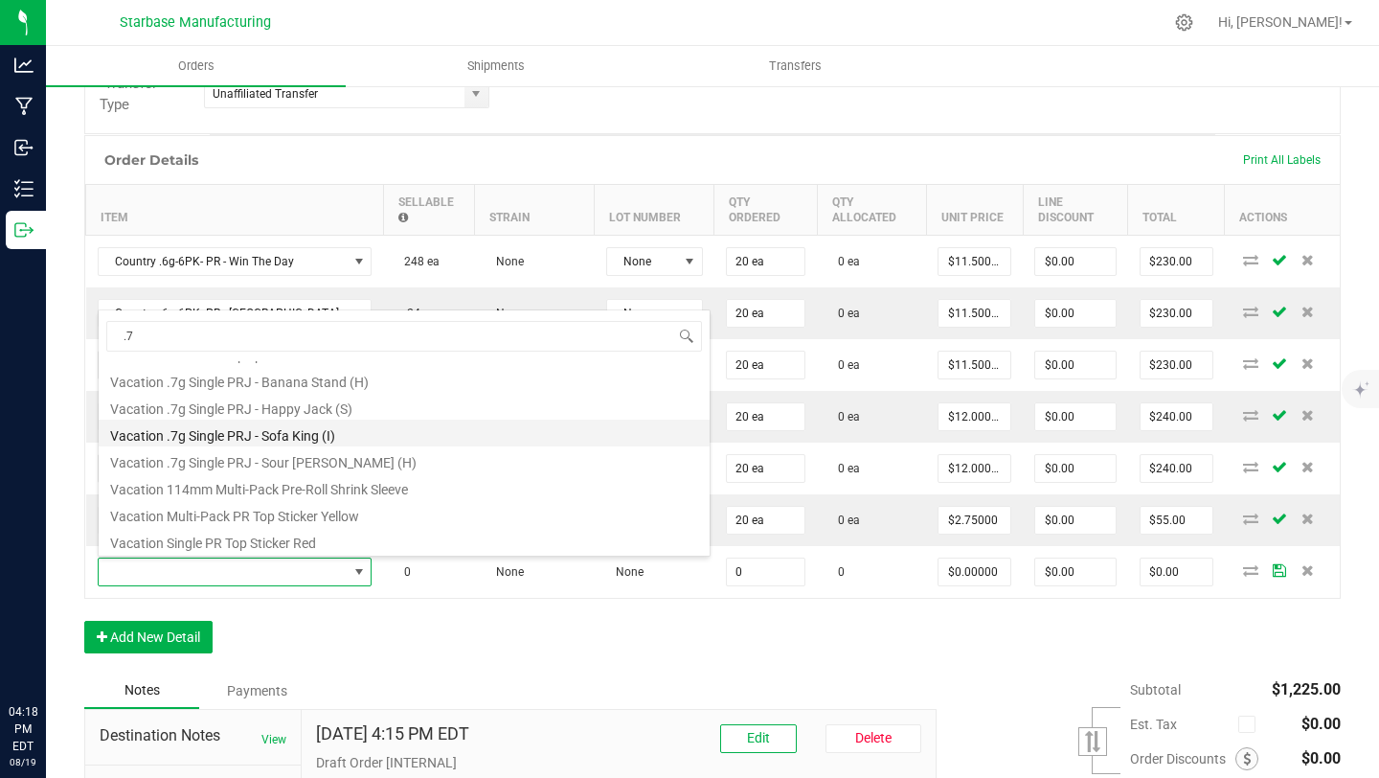
click at [278, 441] on li "Vacation .7g Single PRJ - Sofa King (I)" at bounding box center [404, 433] width 611 height 27
type input "0 ea"
type input "$3.00000"
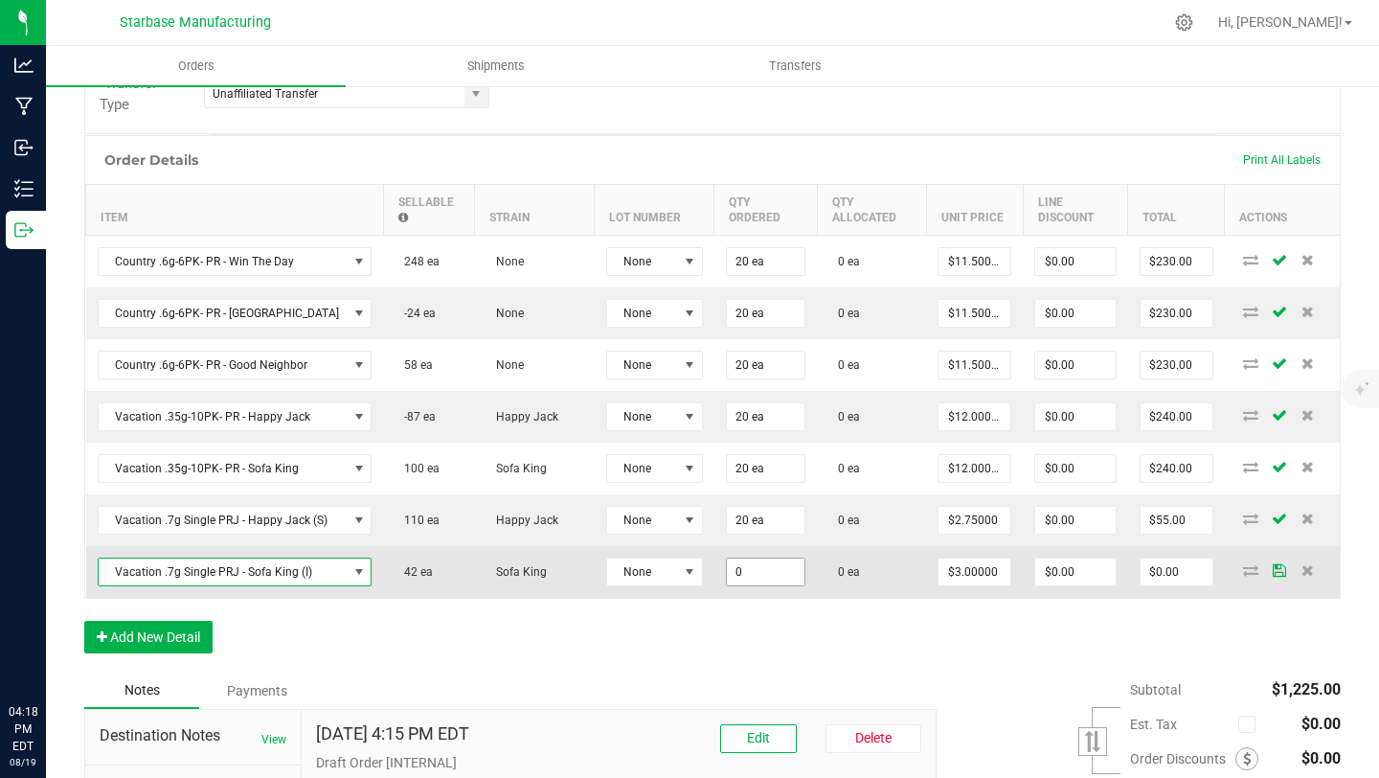
click at [776, 576] on input "0" at bounding box center [766, 571] width 79 height 27
type input "20 ea"
type input "3"
type input "$60.00"
click at [946, 573] on input "3" at bounding box center [975, 571] width 72 height 27
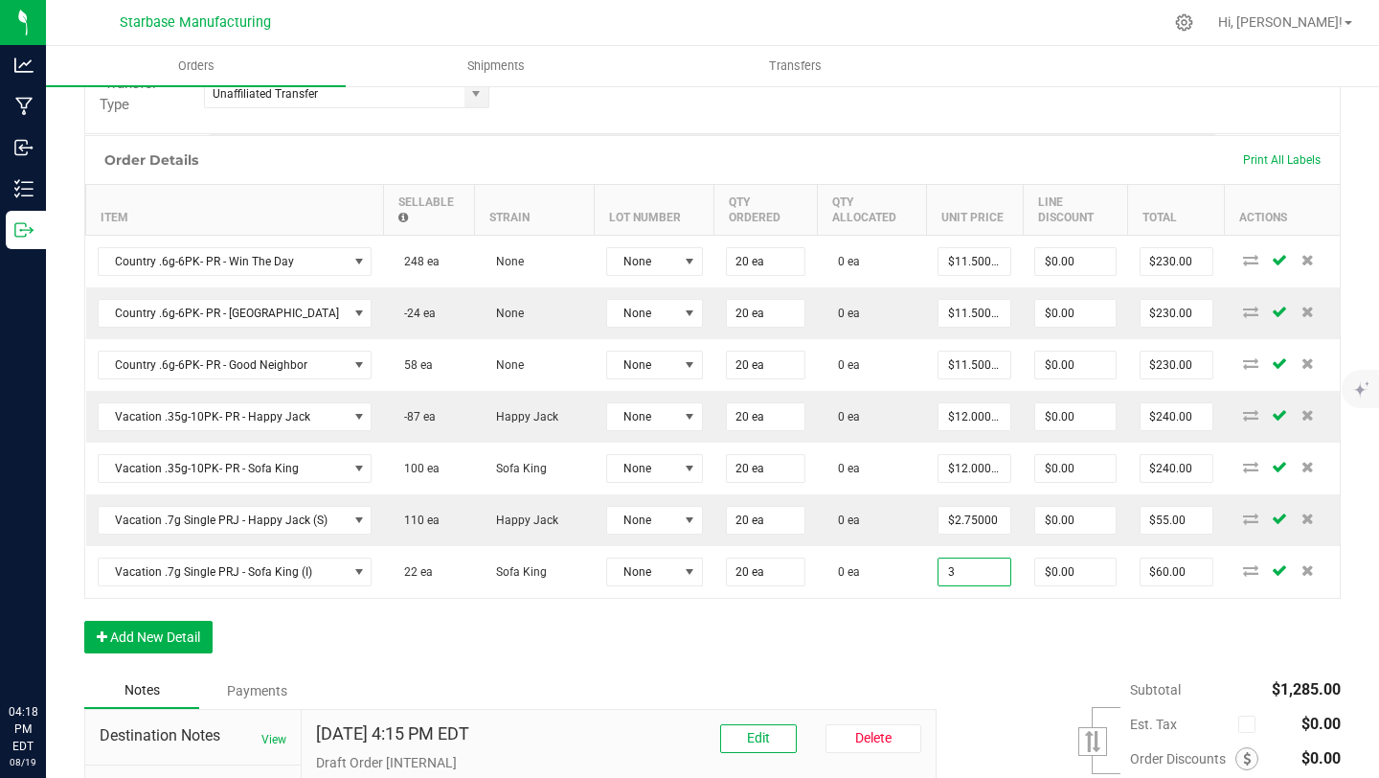
click at [946, 573] on input "3" at bounding box center [975, 571] width 72 height 27
type input "$2.75000"
type input "$55.00"
click at [702, 644] on div "Order Details Print All Labels Item Sellable Strain Lot Number Qty Ordered Qty …" at bounding box center [712, 403] width 1257 height 537
click at [117, 631] on button "Add New Detail" at bounding box center [148, 637] width 128 height 33
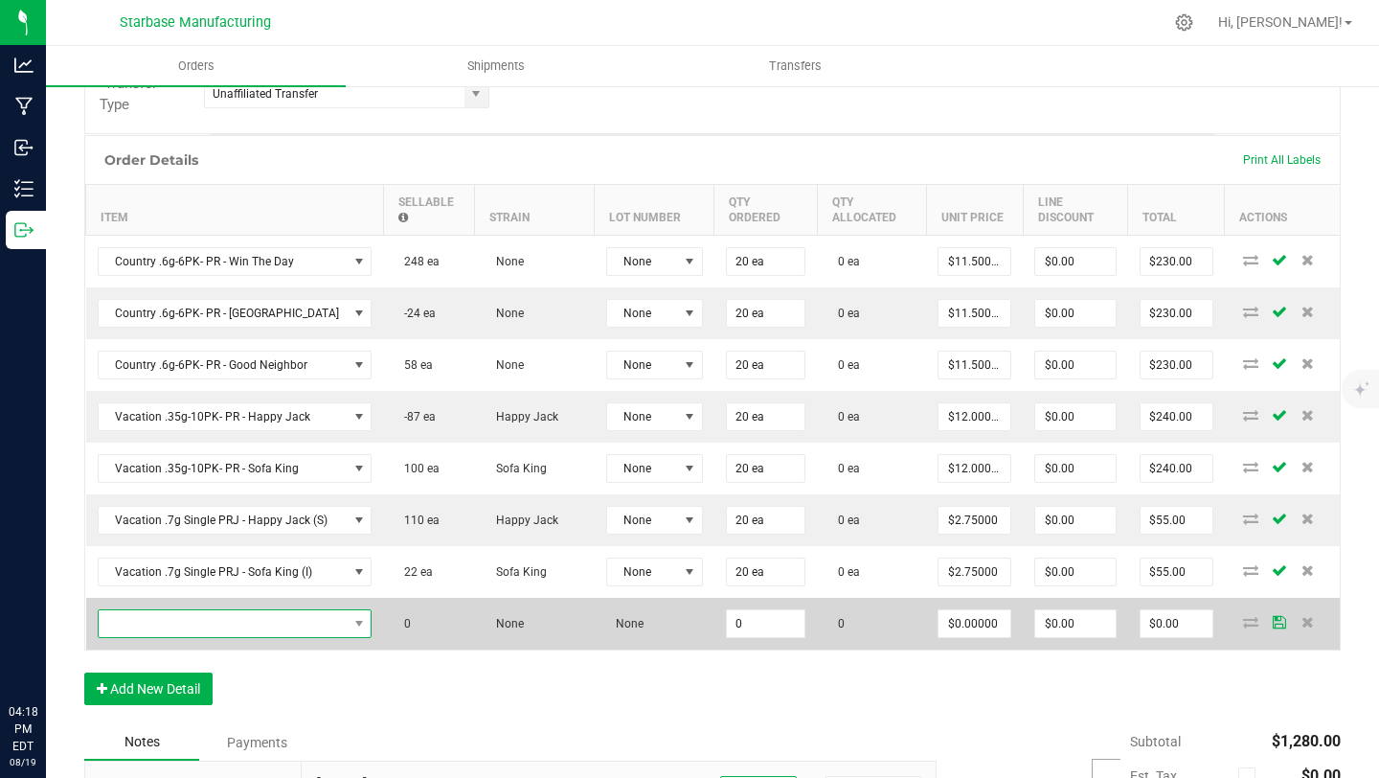
click at [141, 619] on span "NO DATA FOUND" at bounding box center [223, 623] width 249 height 27
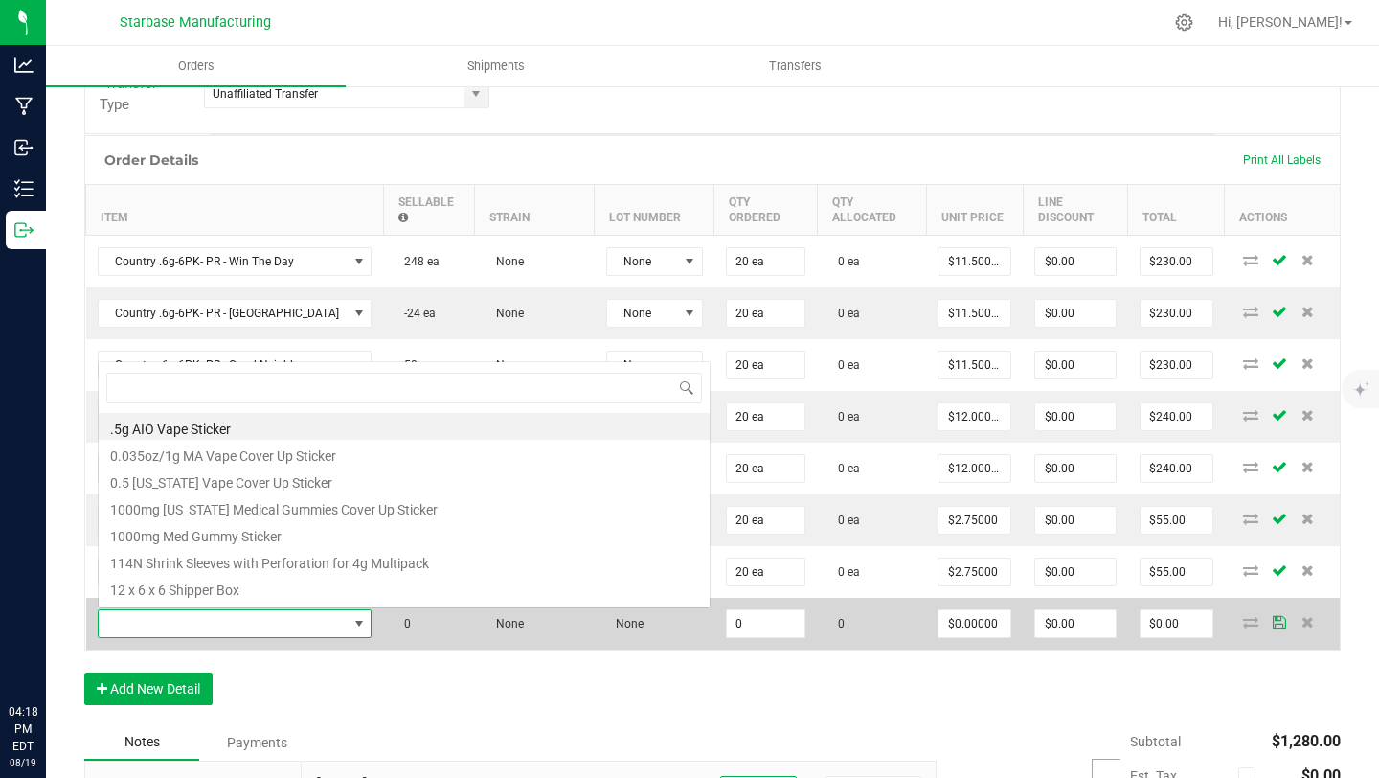
scroll to position [29, 258]
type input "sour"
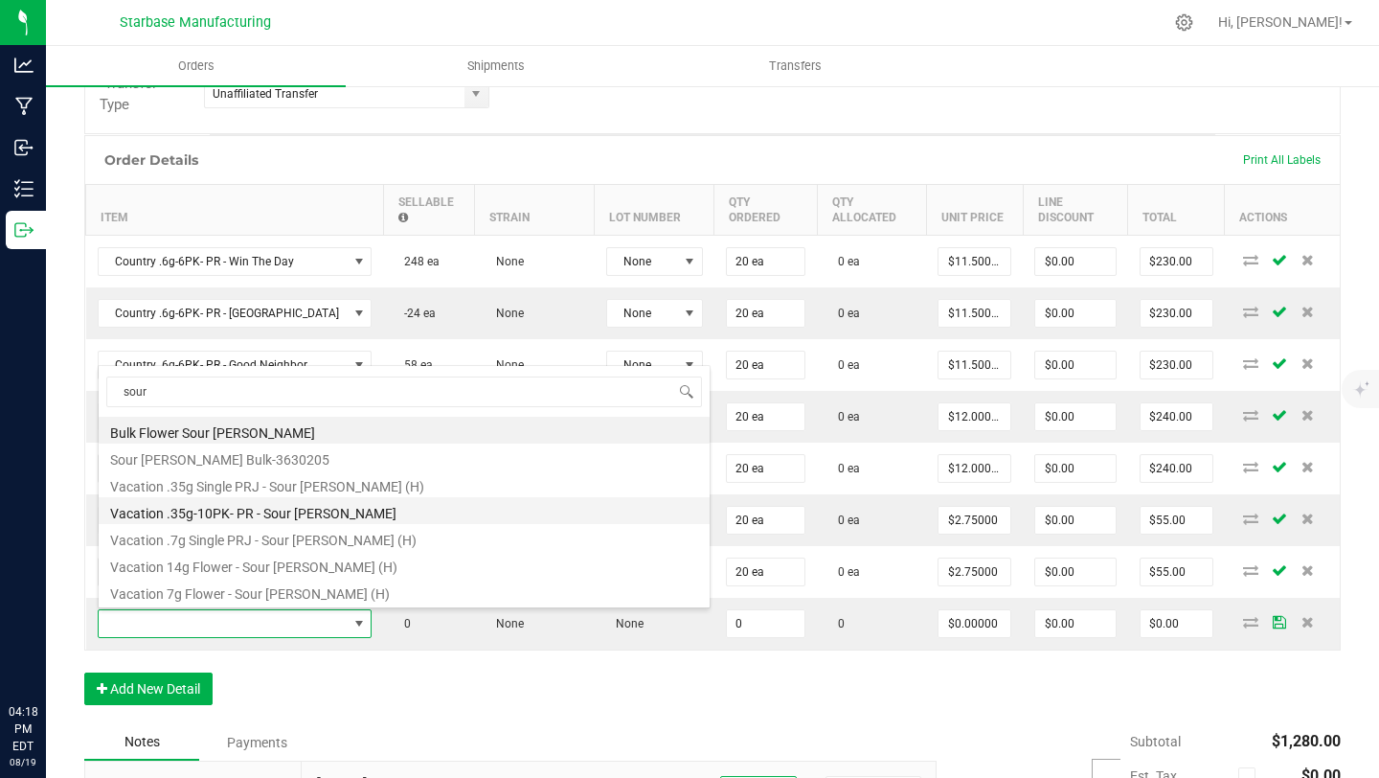
click at [229, 508] on li "Vacation .35g-10PK- PR - Sour [PERSON_NAME]" at bounding box center [404, 510] width 611 height 27
type input "0 ea"
type input "$12.50000"
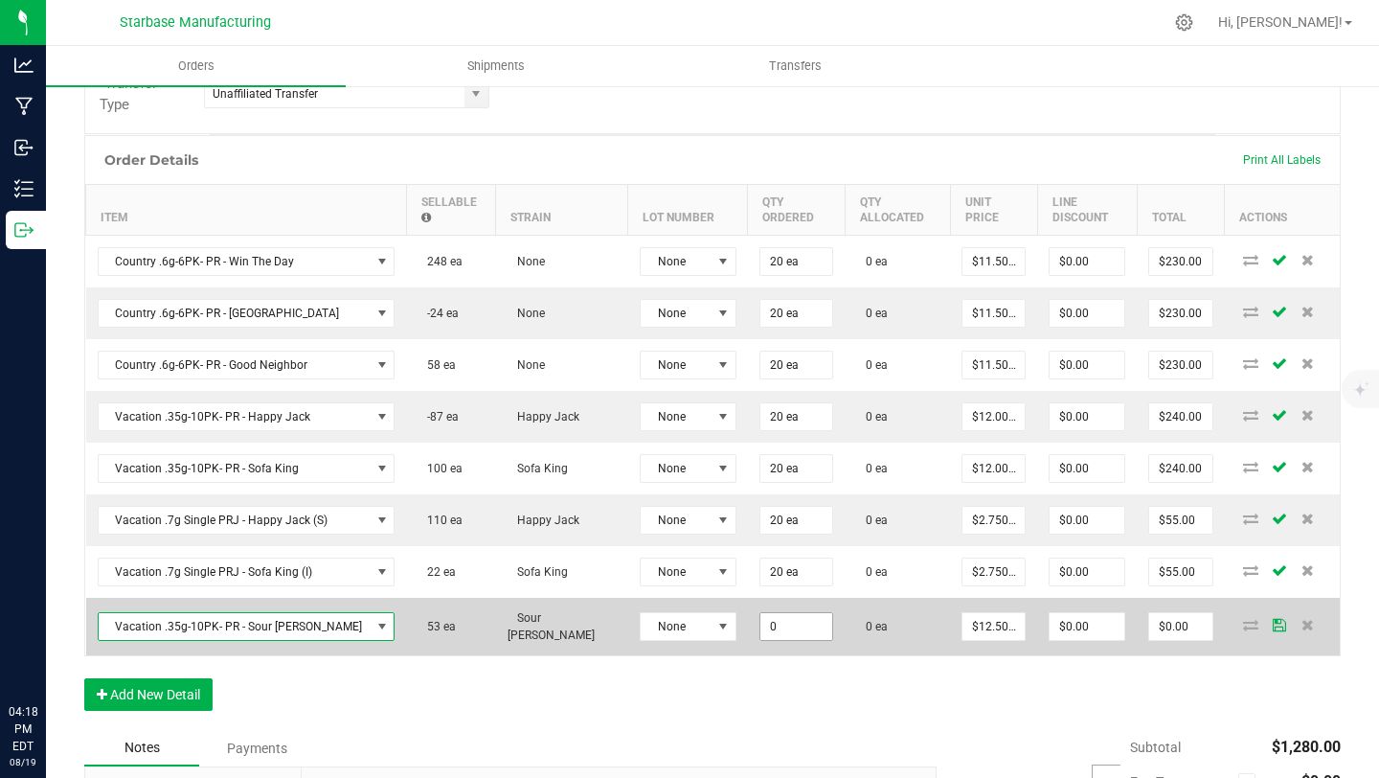
click at [760, 627] on input "0" at bounding box center [796, 626] width 72 height 27
type input "20 ea"
type input "12.5"
type input "$250.00"
click at [985, 620] on input "12.5" at bounding box center [994, 626] width 62 height 27
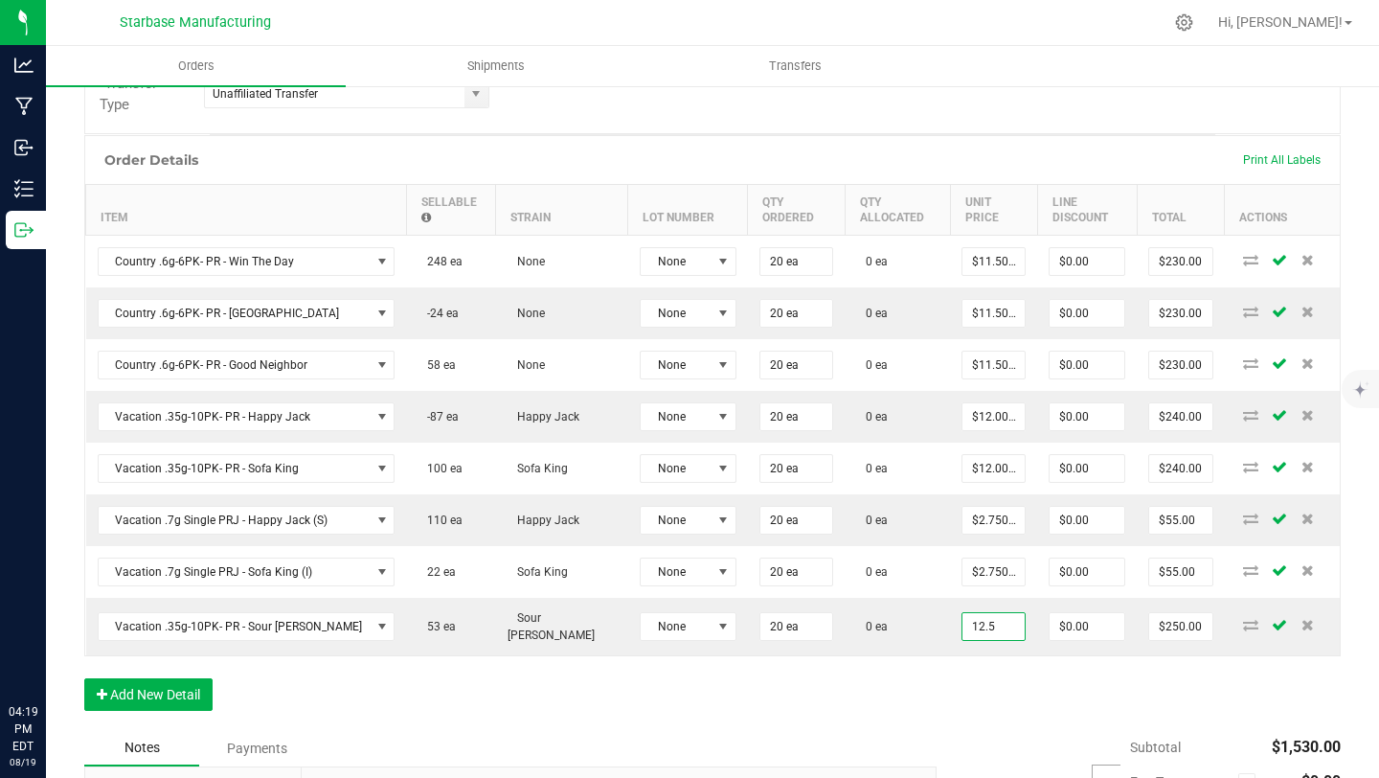
click at [985, 620] on input "12.5" at bounding box center [994, 626] width 62 height 27
type input "$12.00000"
type input "$240.00"
click at [902, 672] on div "Order Details Print All Labels Item Sellable Strain Lot Number Qty Ordered Qty …" at bounding box center [712, 432] width 1257 height 595
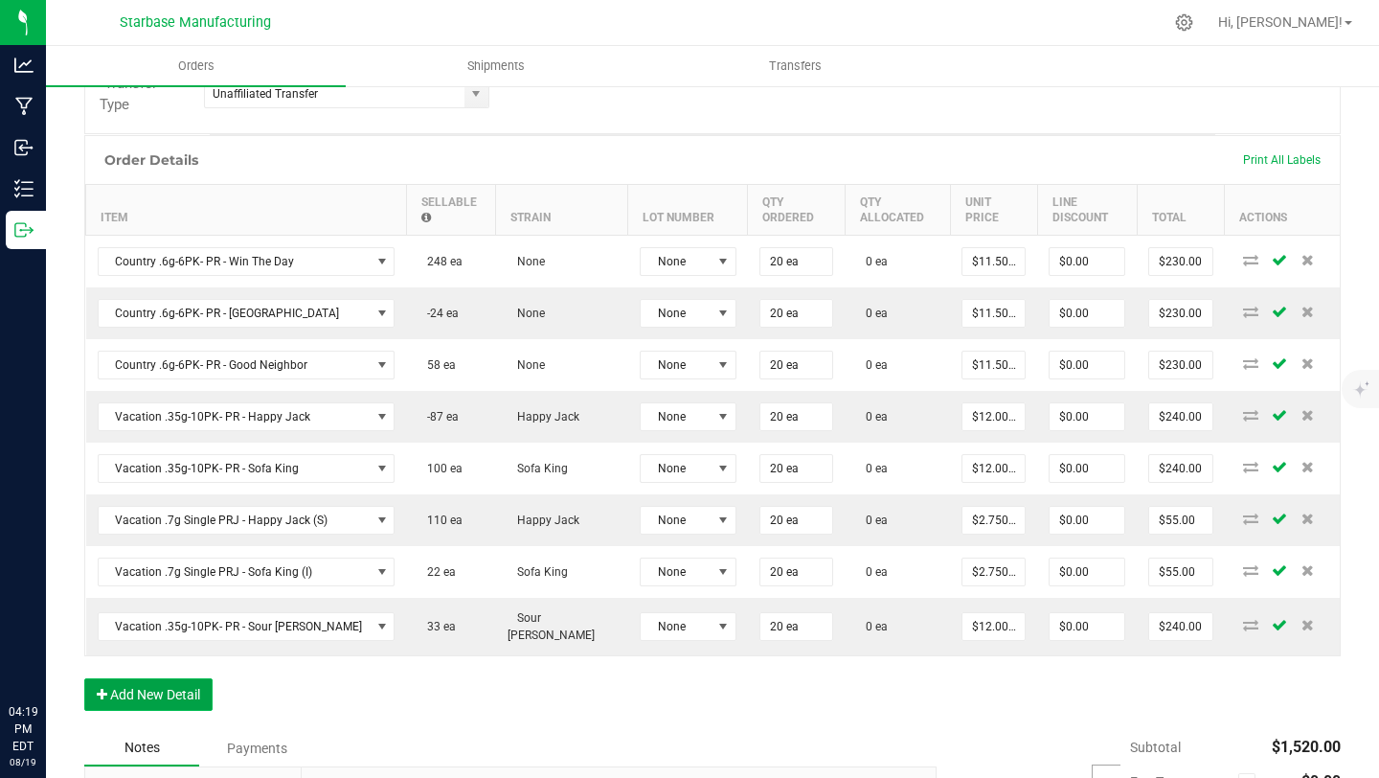
click at [164, 678] on button "Add New Detail" at bounding box center [148, 694] width 128 height 33
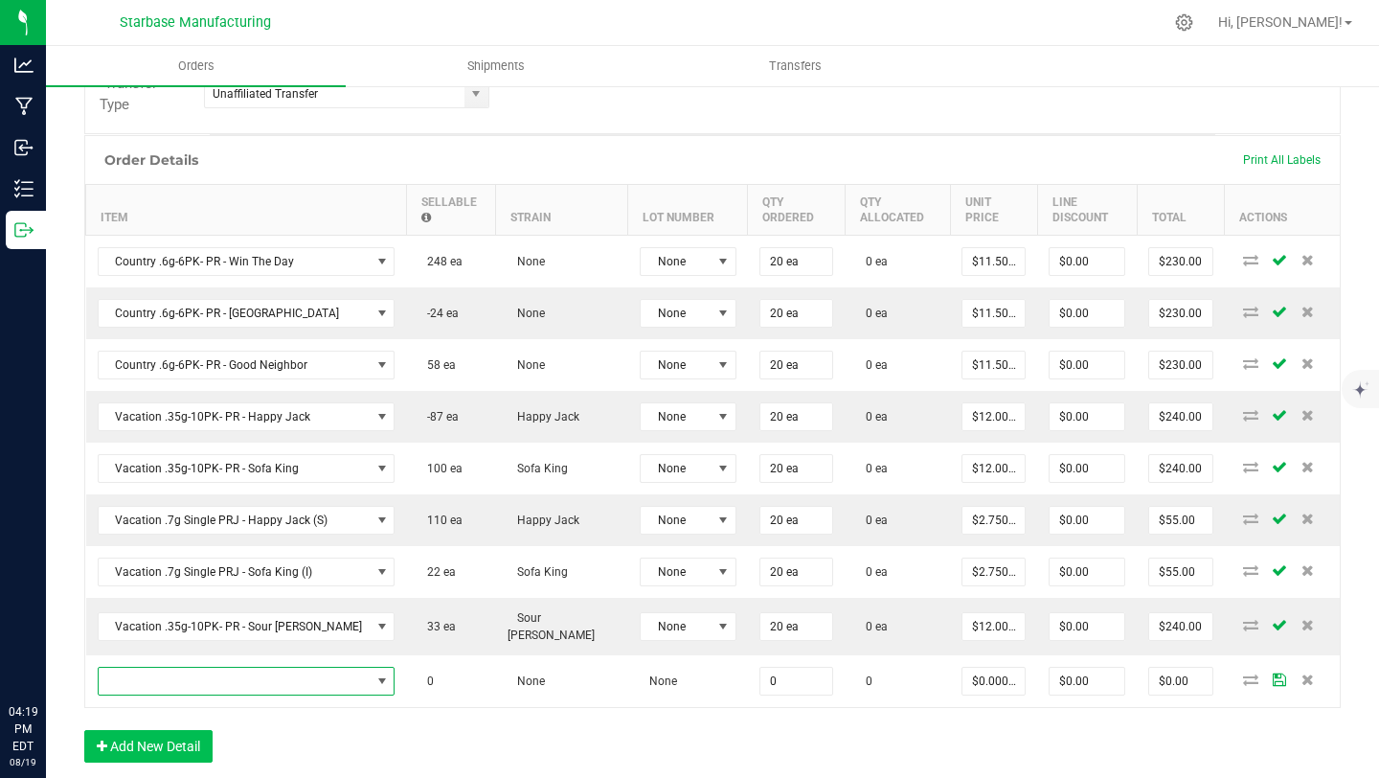
click at [164, 676] on span "NO DATA FOUND" at bounding box center [235, 681] width 272 height 27
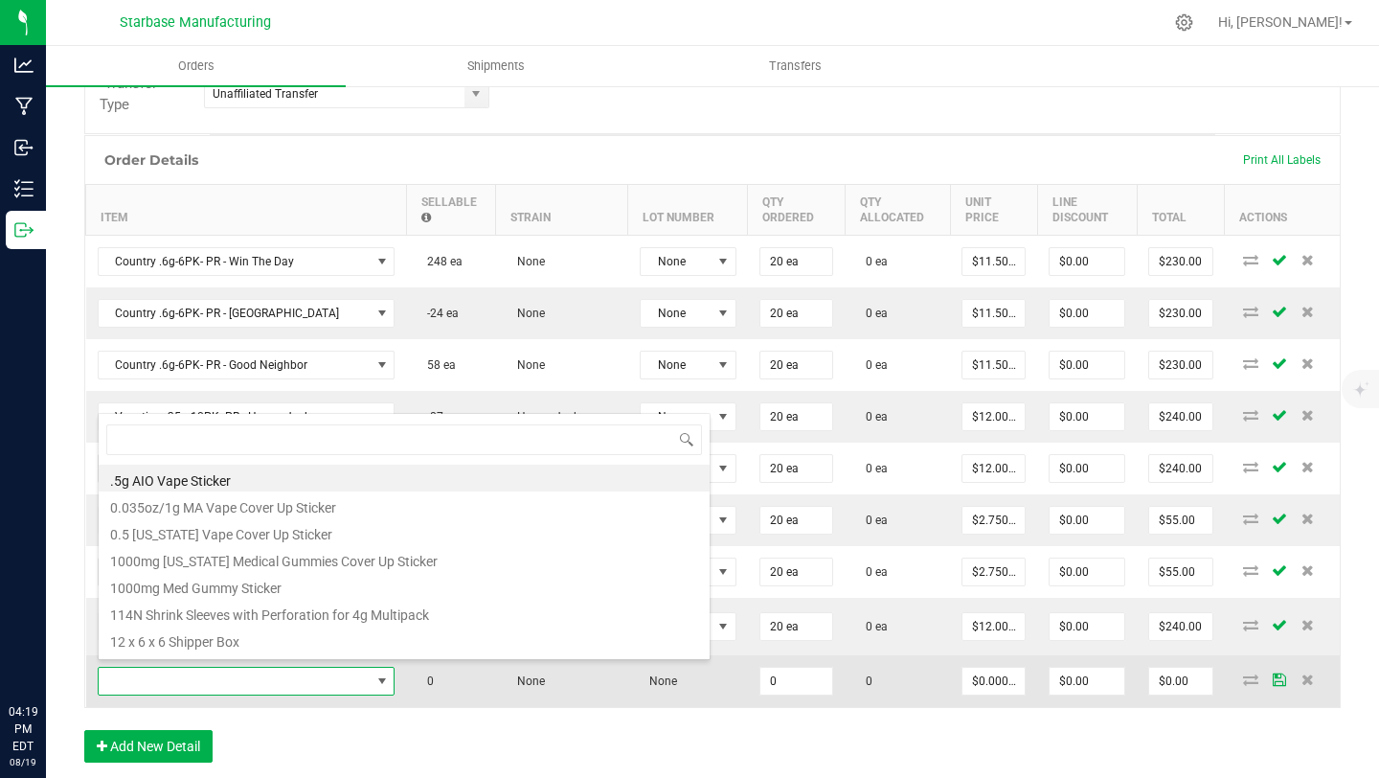
click at [169, 676] on span at bounding box center [235, 681] width 272 height 27
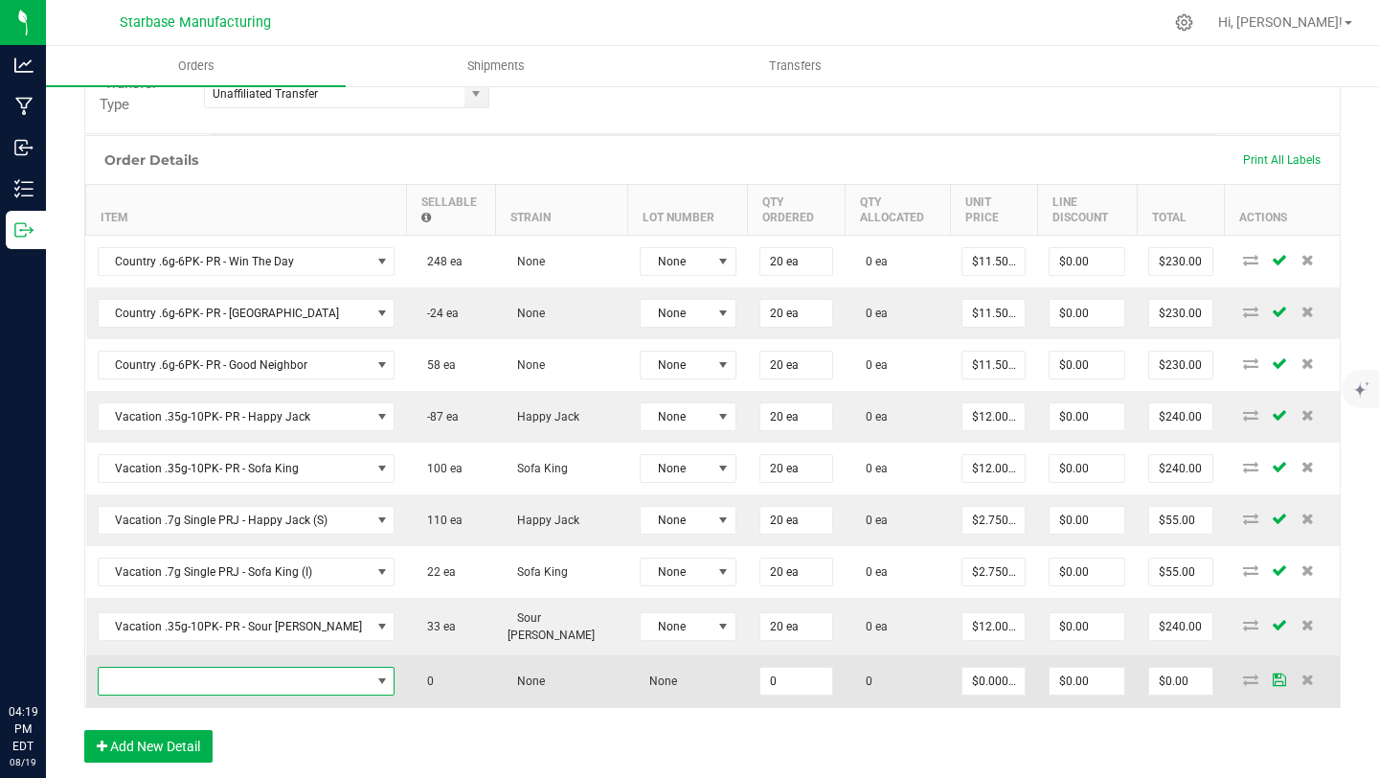
click at [170, 671] on span "NO DATA FOUND" at bounding box center [235, 681] width 272 height 27
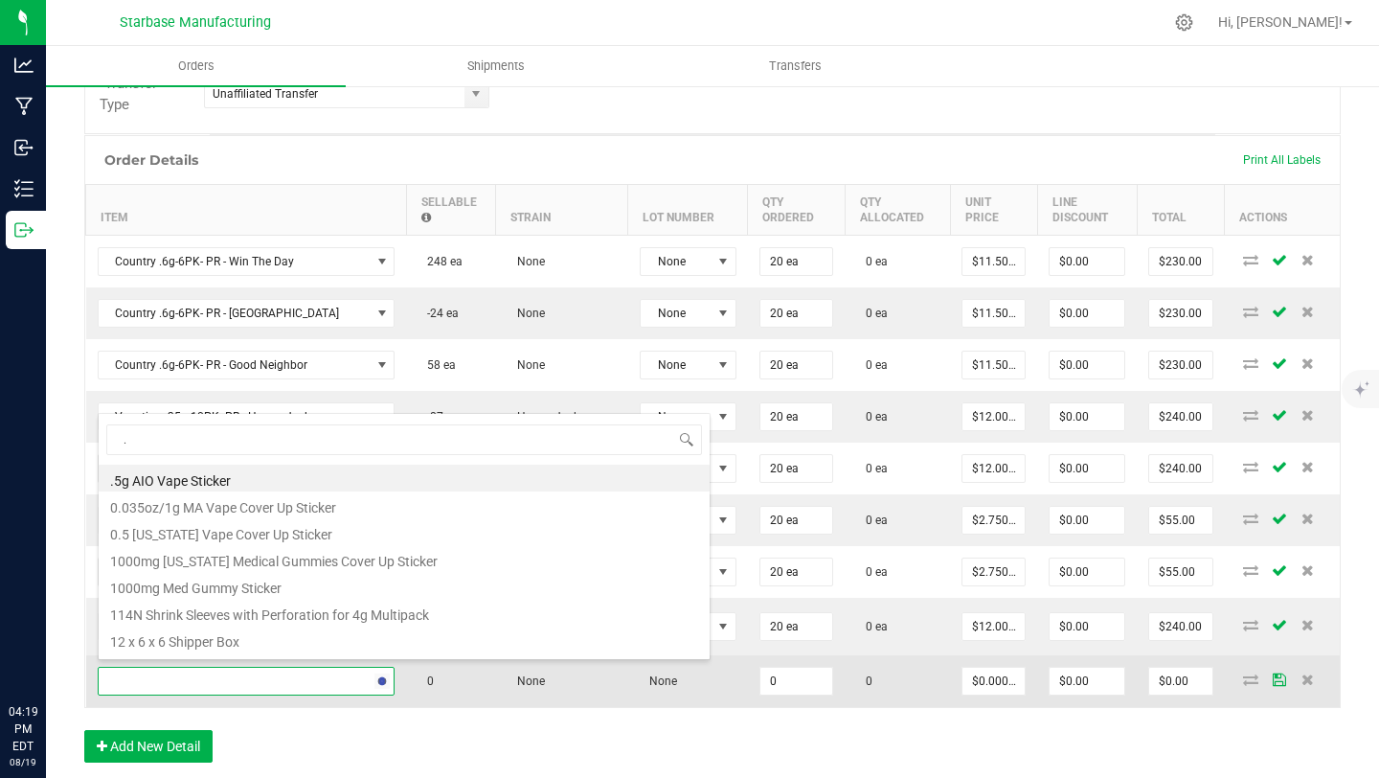
type input ".7"
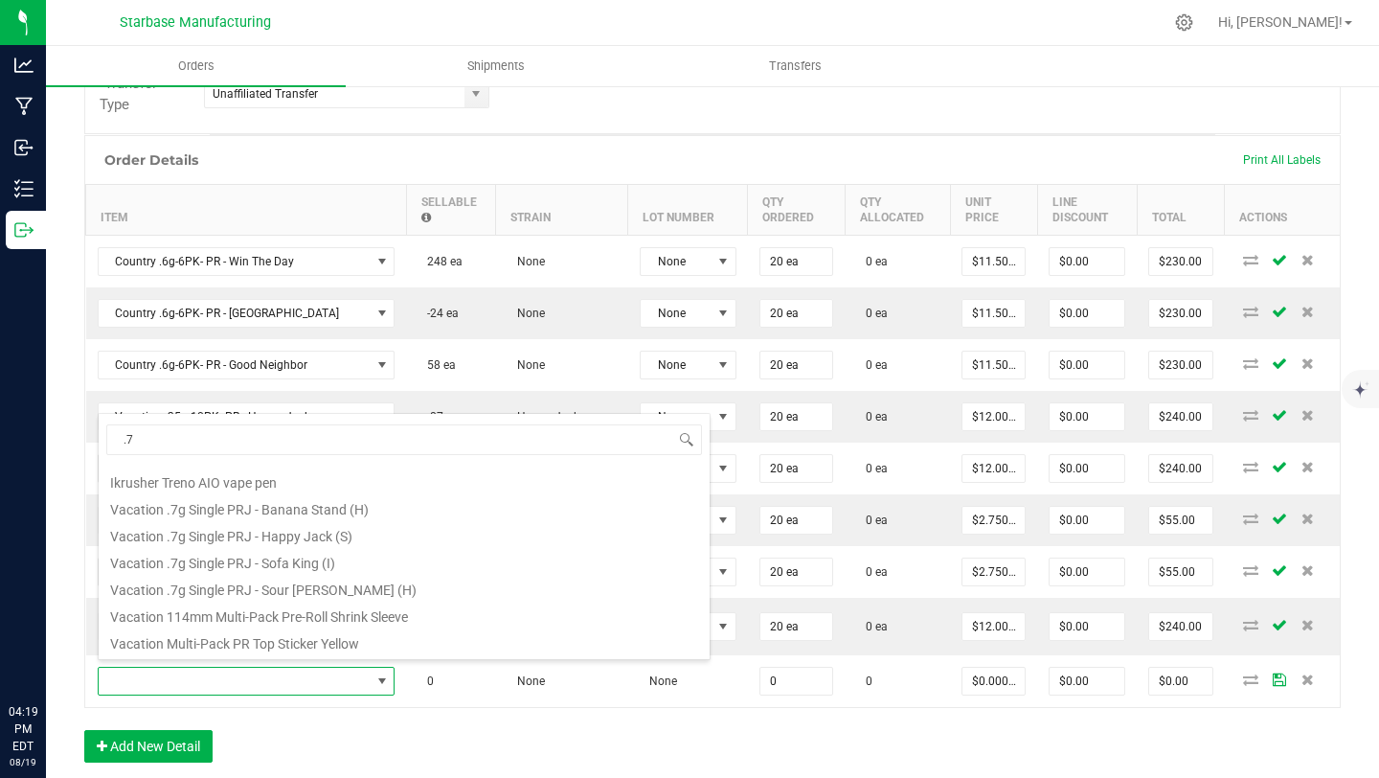
scroll to position [262, 0]
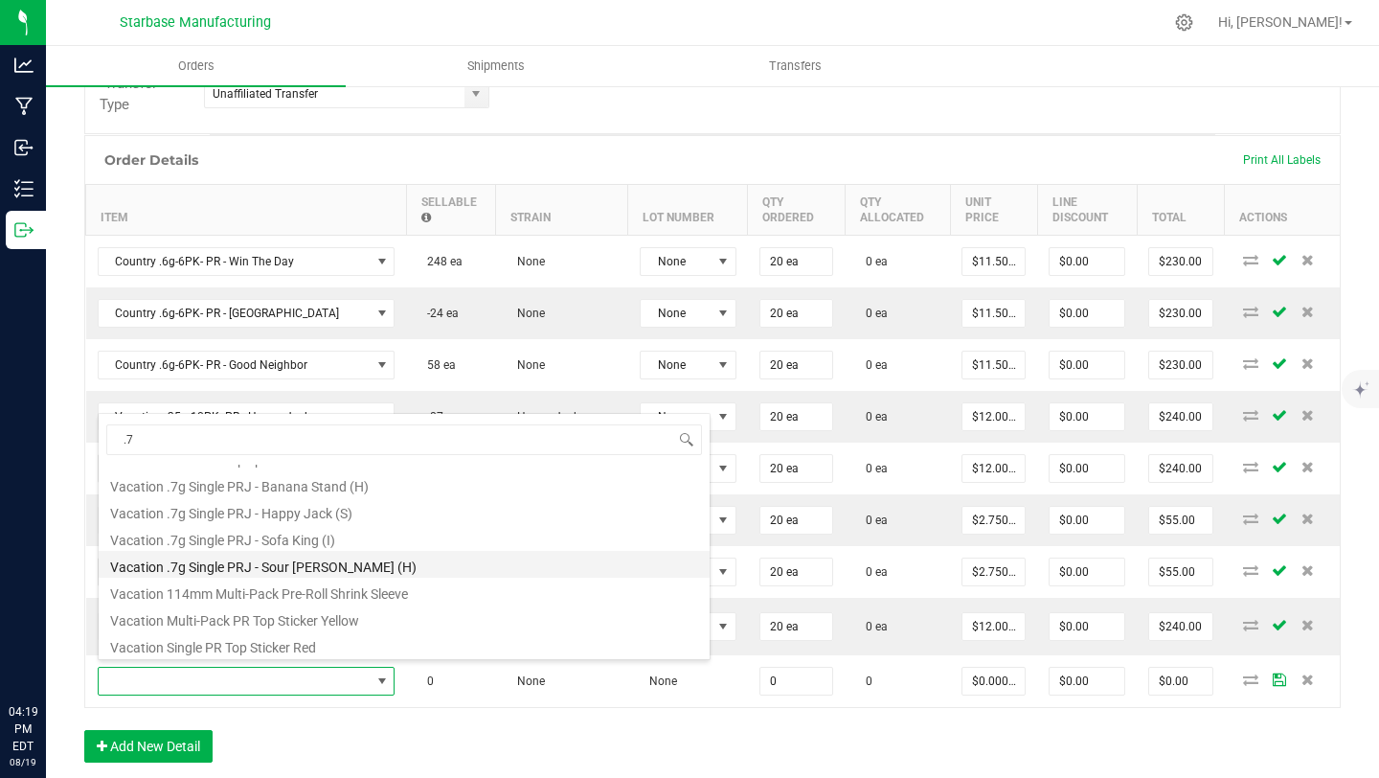
click at [276, 564] on li "Vacation .7g Single PRJ - Sour [PERSON_NAME] (H)" at bounding box center [404, 564] width 611 height 27
type input "0 ea"
type input "$3.00000"
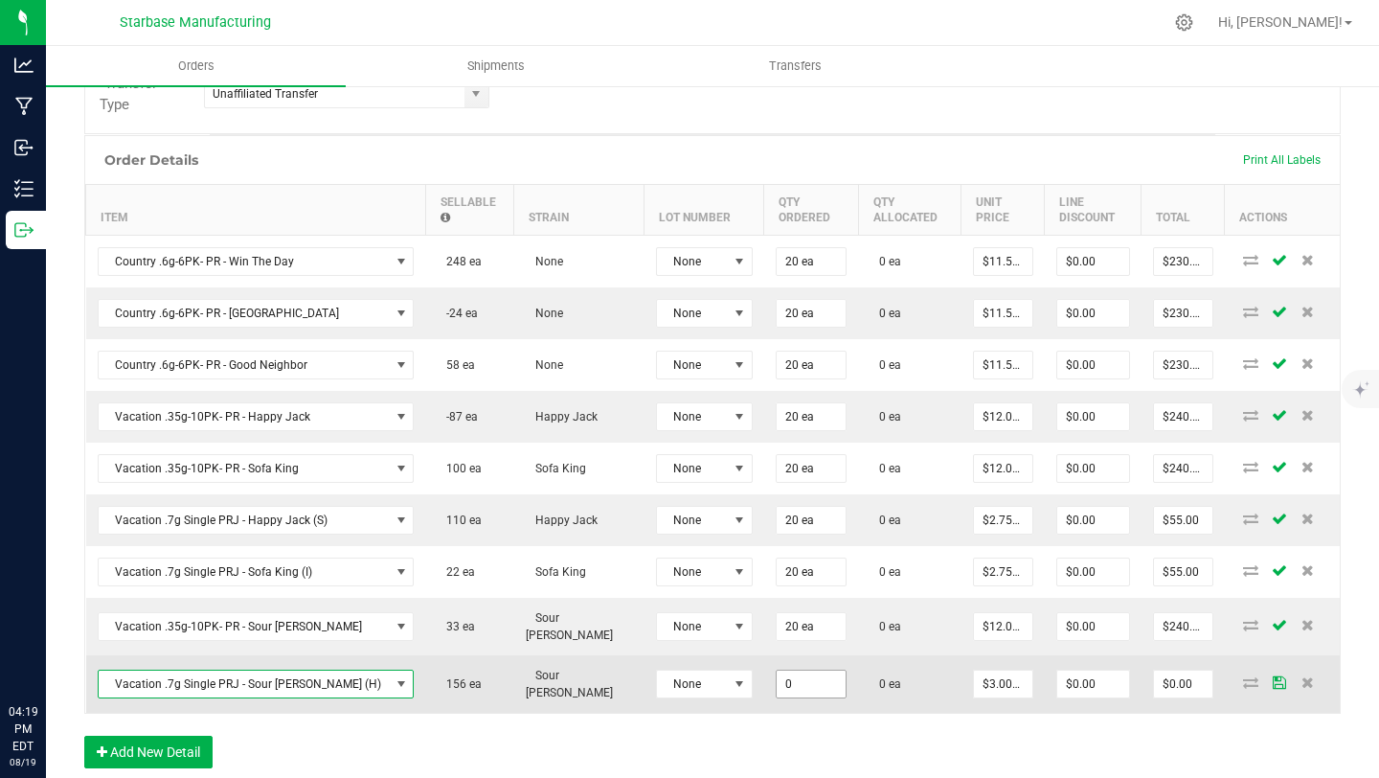
click at [777, 670] on input "0" at bounding box center [811, 683] width 69 height 27
type input "20 ea"
type input "3"
type input "$60.00"
click at [974, 677] on input "3" at bounding box center [1003, 683] width 58 height 27
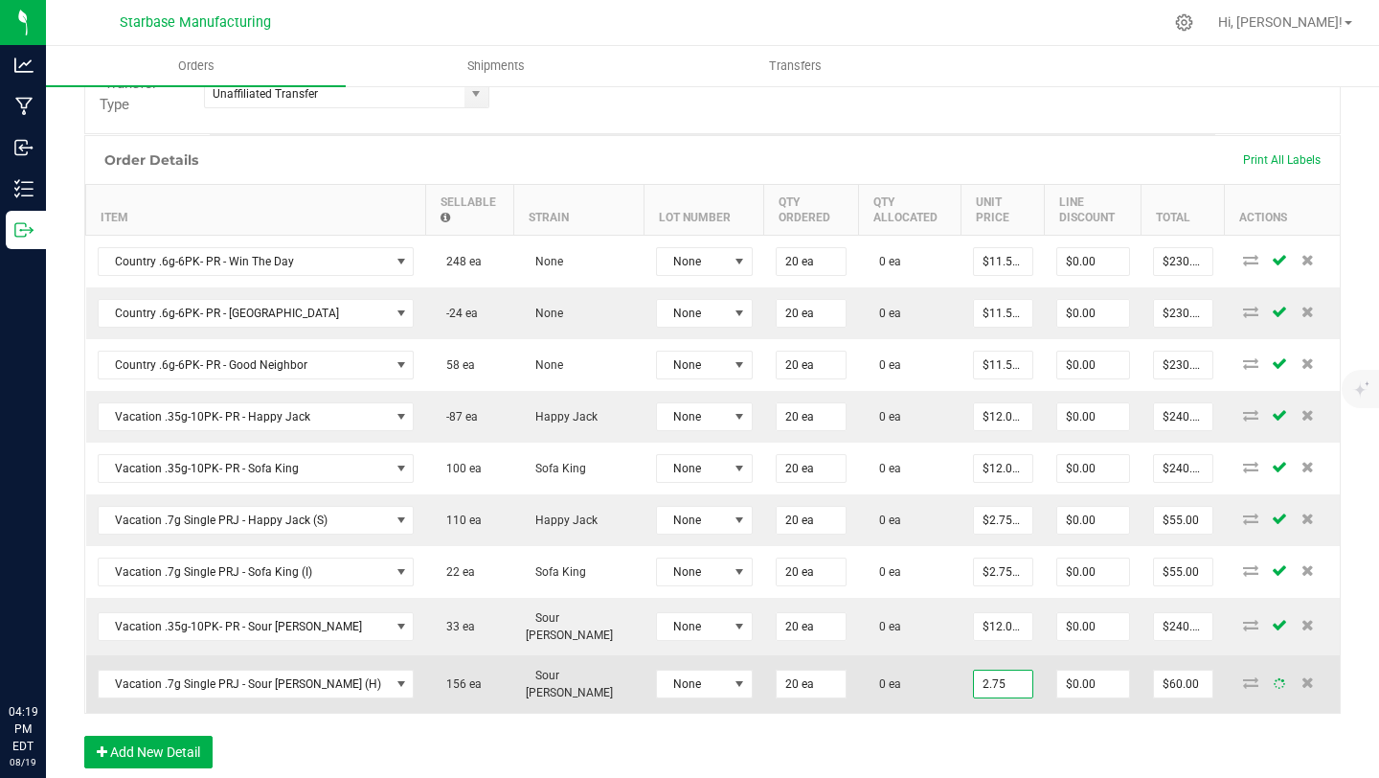
type input "2.75"
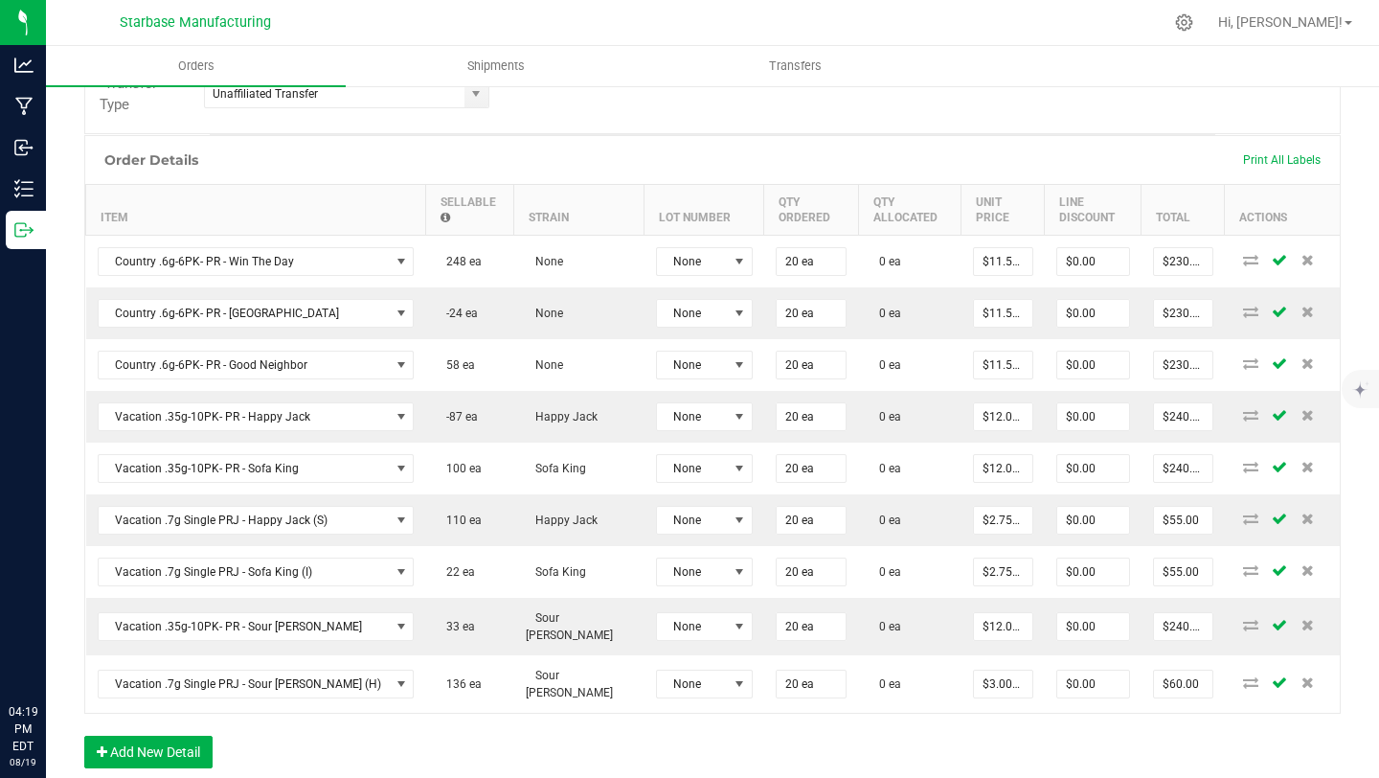
click at [871, 725] on div "Order Details Print All Labels Item Sellable Strain Lot Number Qty Ordered Qty …" at bounding box center [712, 461] width 1257 height 652
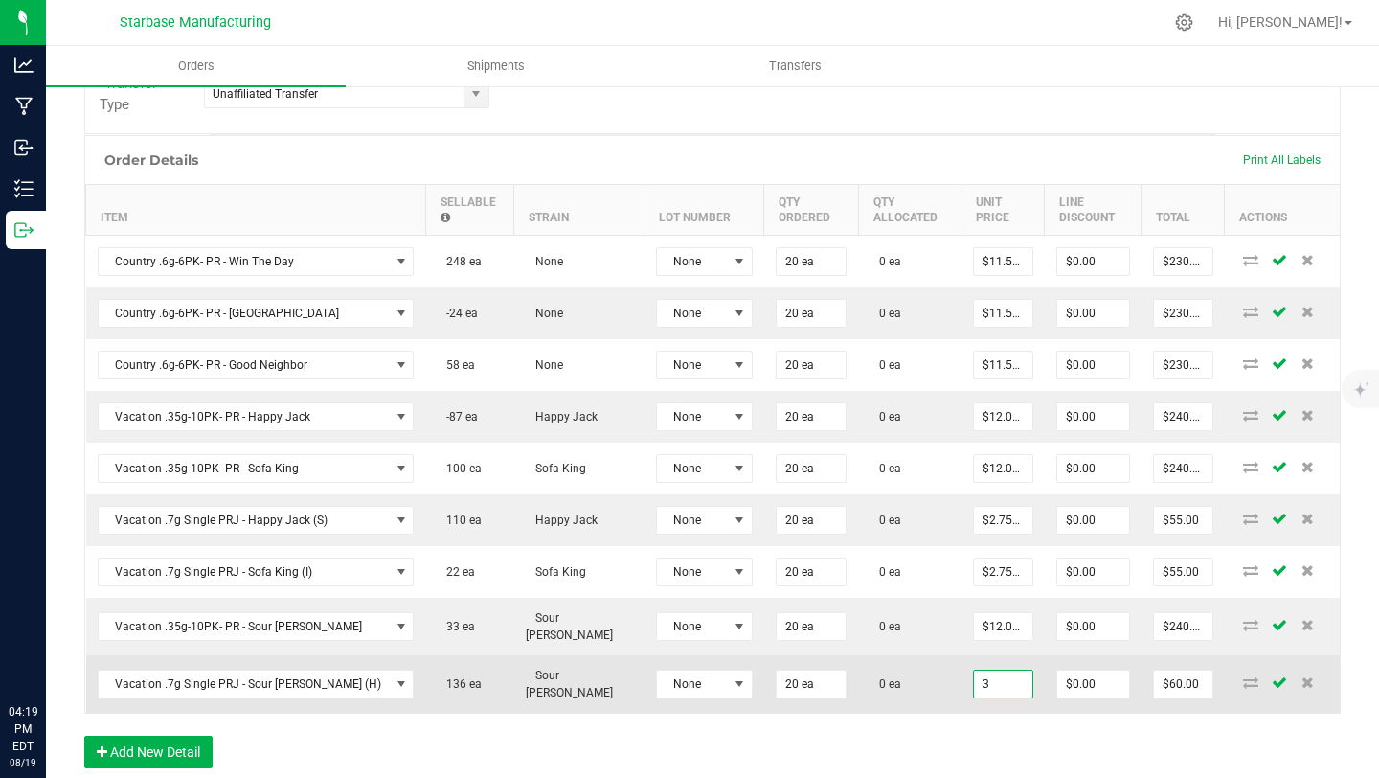
click at [978, 670] on input "3" at bounding box center [1003, 683] width 58 height 27
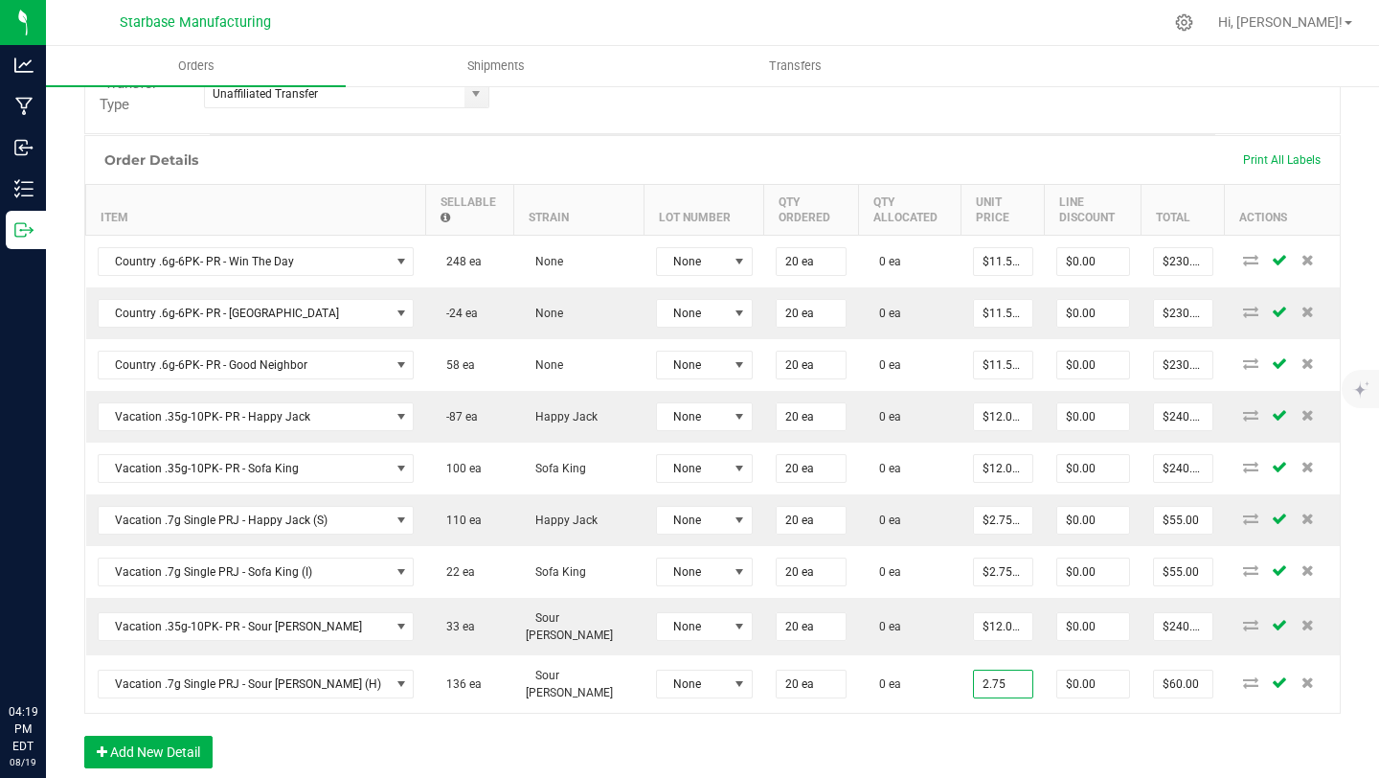
type input "$2.75000"
type input "$55.00"
click at [646, 738] on div "Order Details Print All Labels Item Sellable Strain Lot Number Qty Ordered Qty …" at bounding box center [712, 461] width 1257 height 652
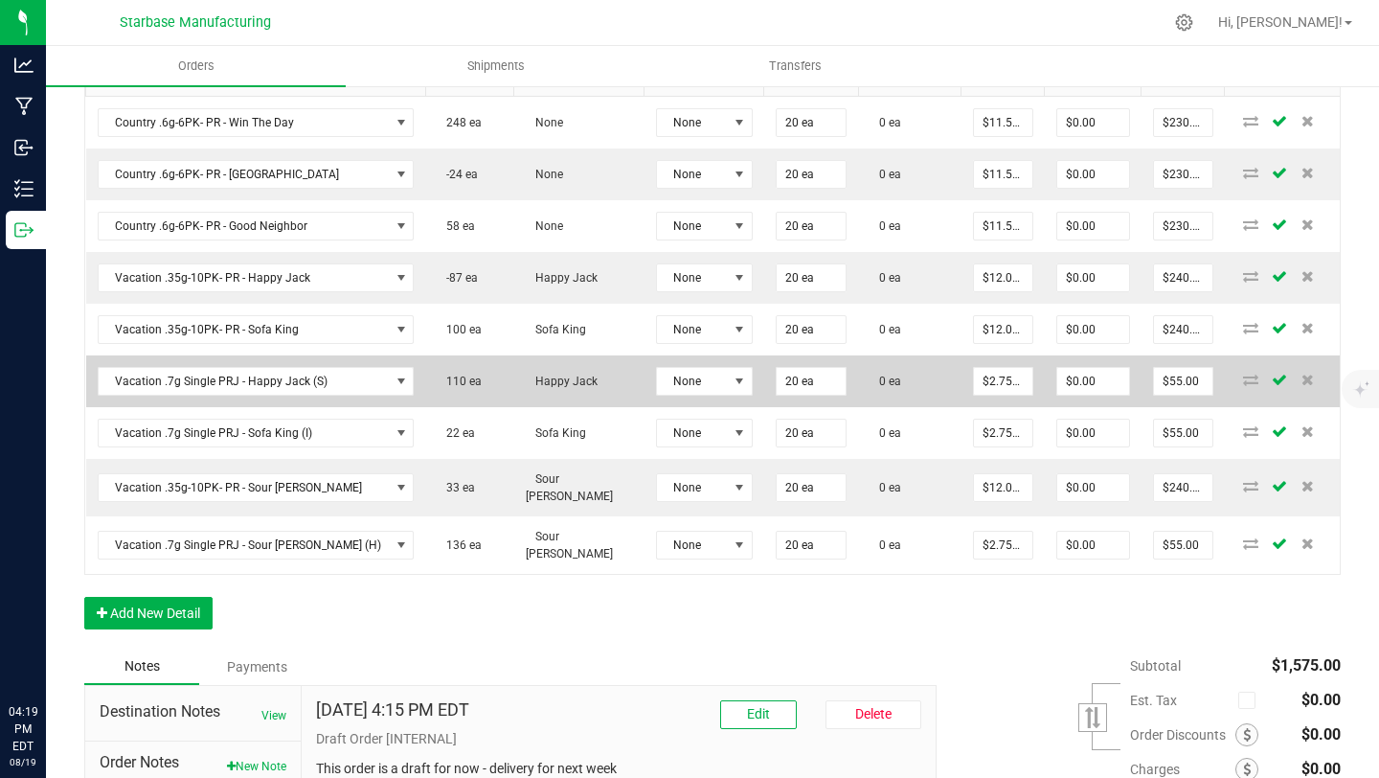
scroll to position [623, 0]
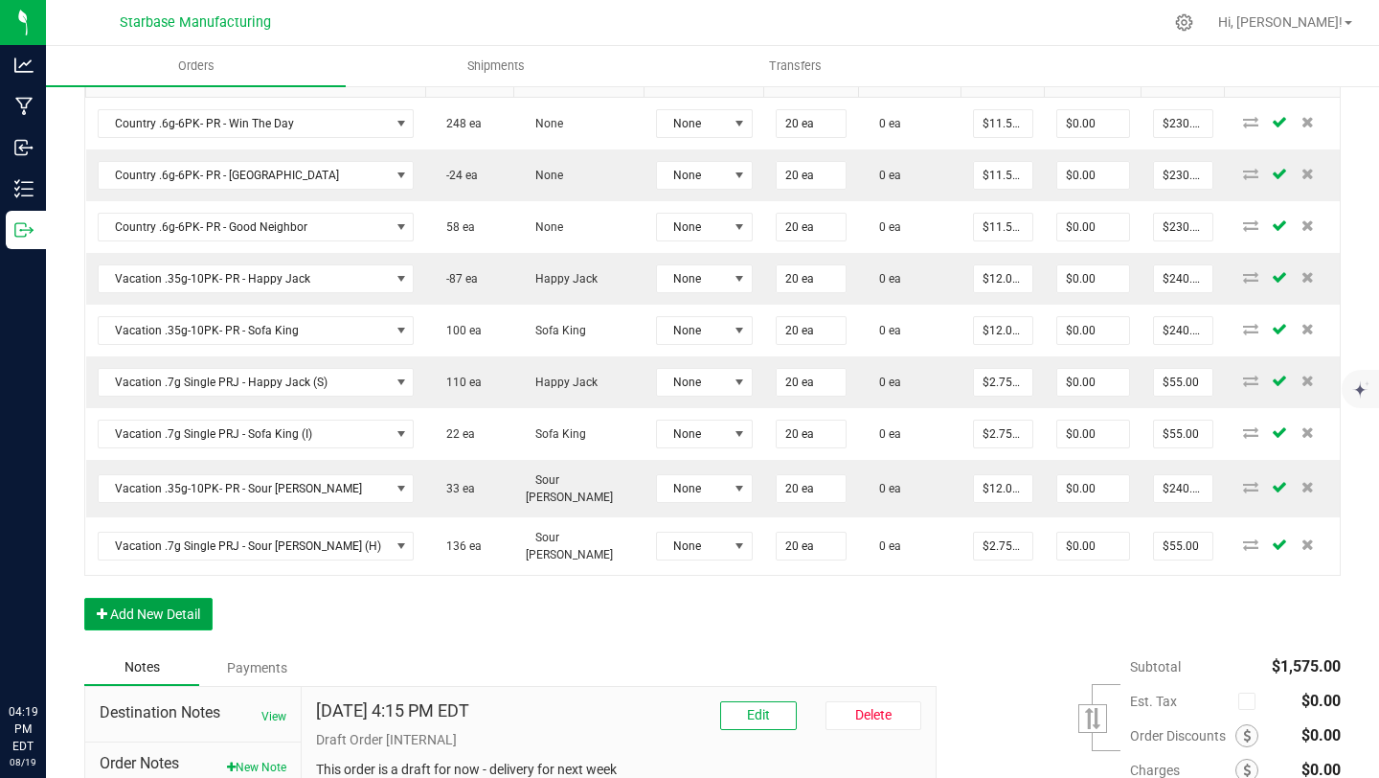
click at [148, 602] on button "Add New Detail" at bounding box center [148, 614] width 128 height 33
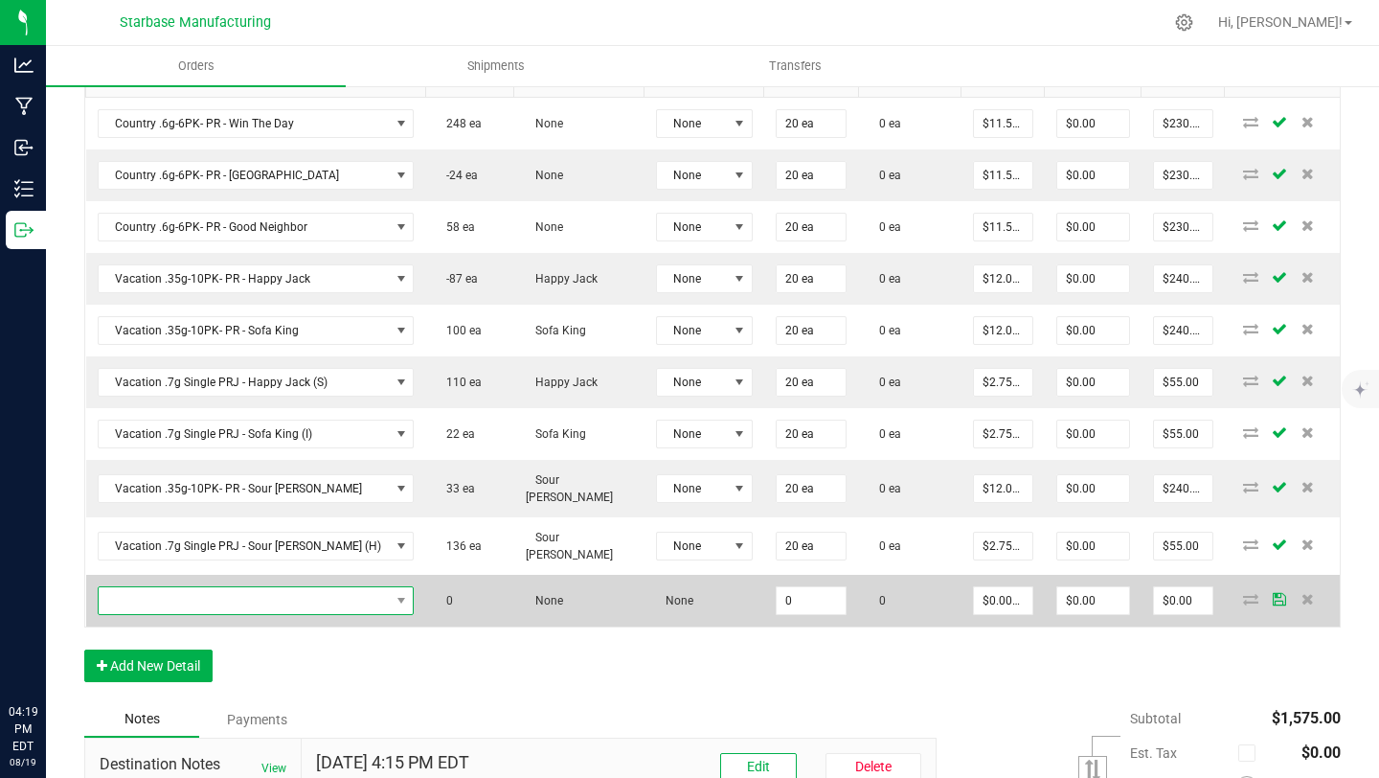
click at [173, 594] on span "NO DATA FOUND" at bounding box center [244, 600] width 291 height 27
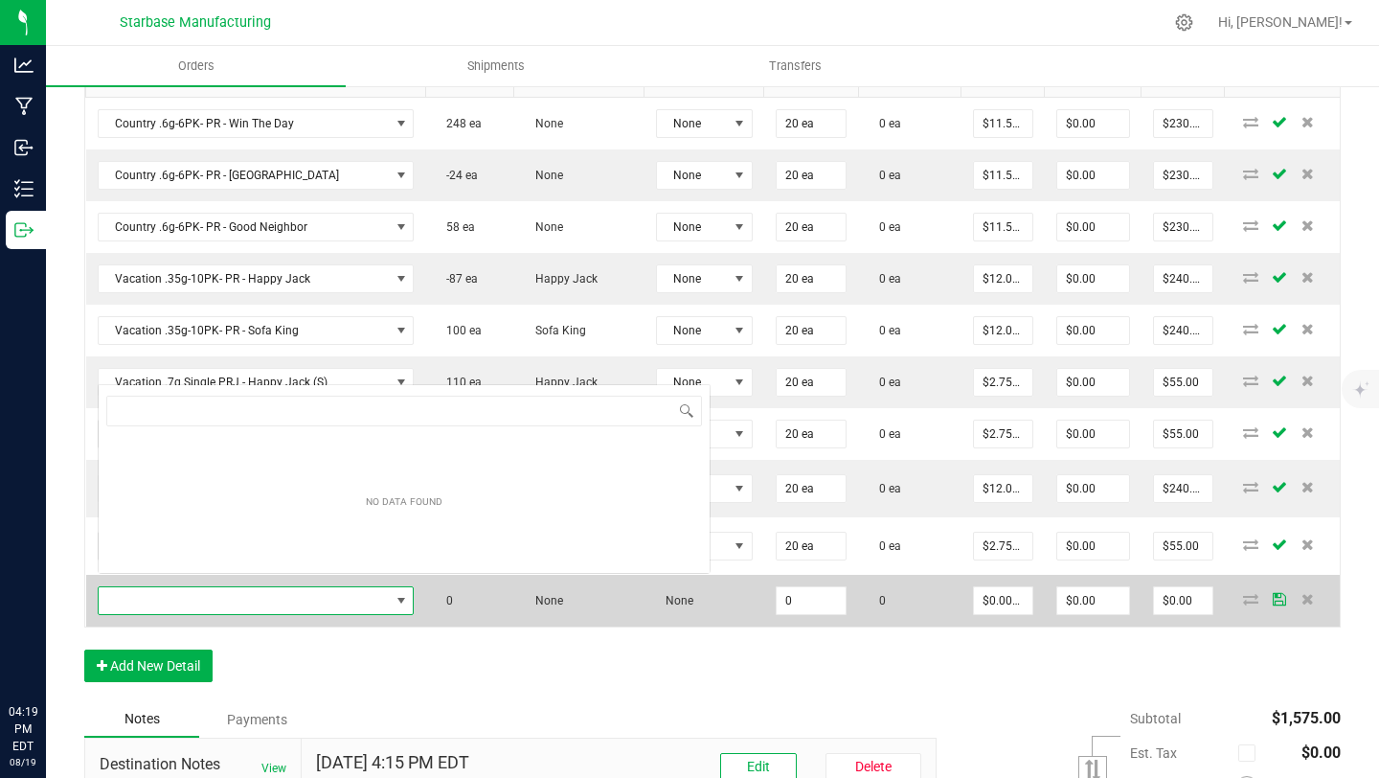
scroll to position [29, 258]
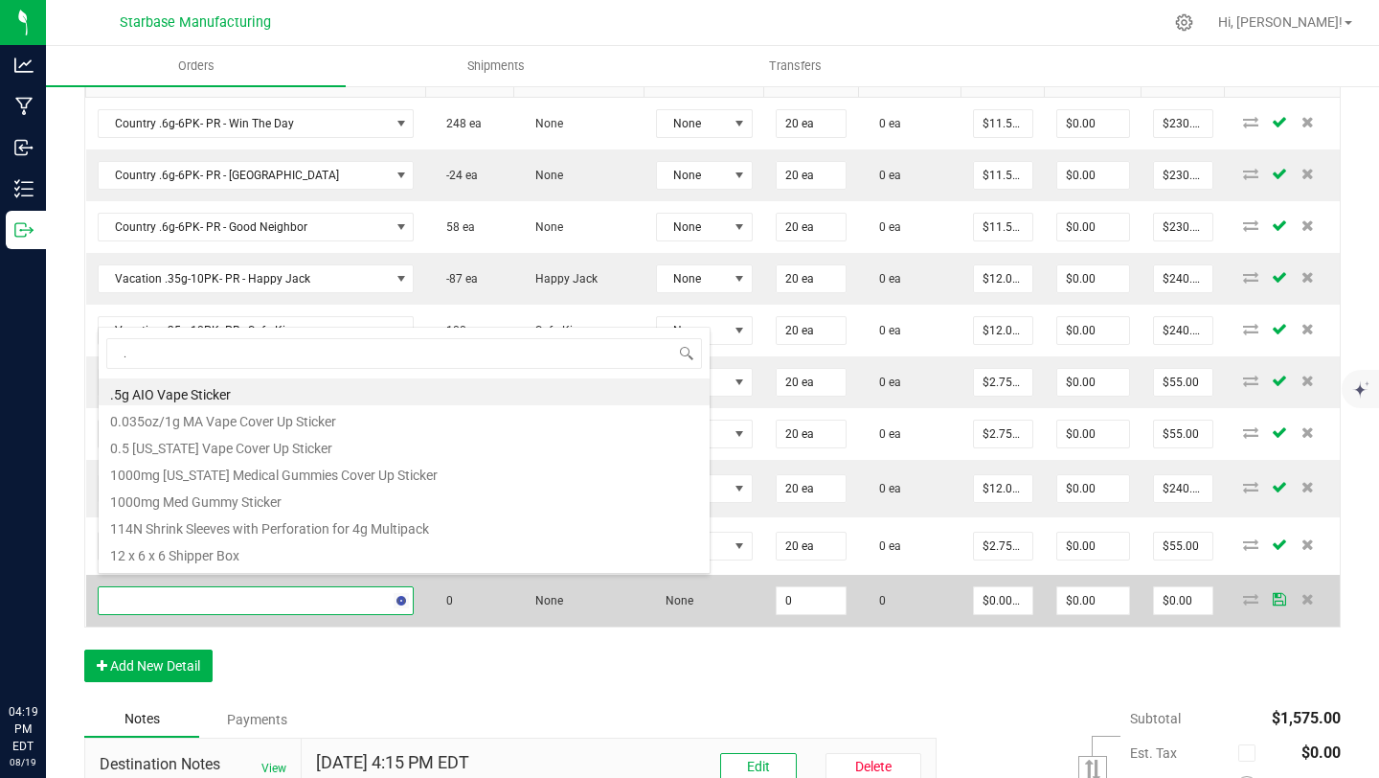
type input ".6"
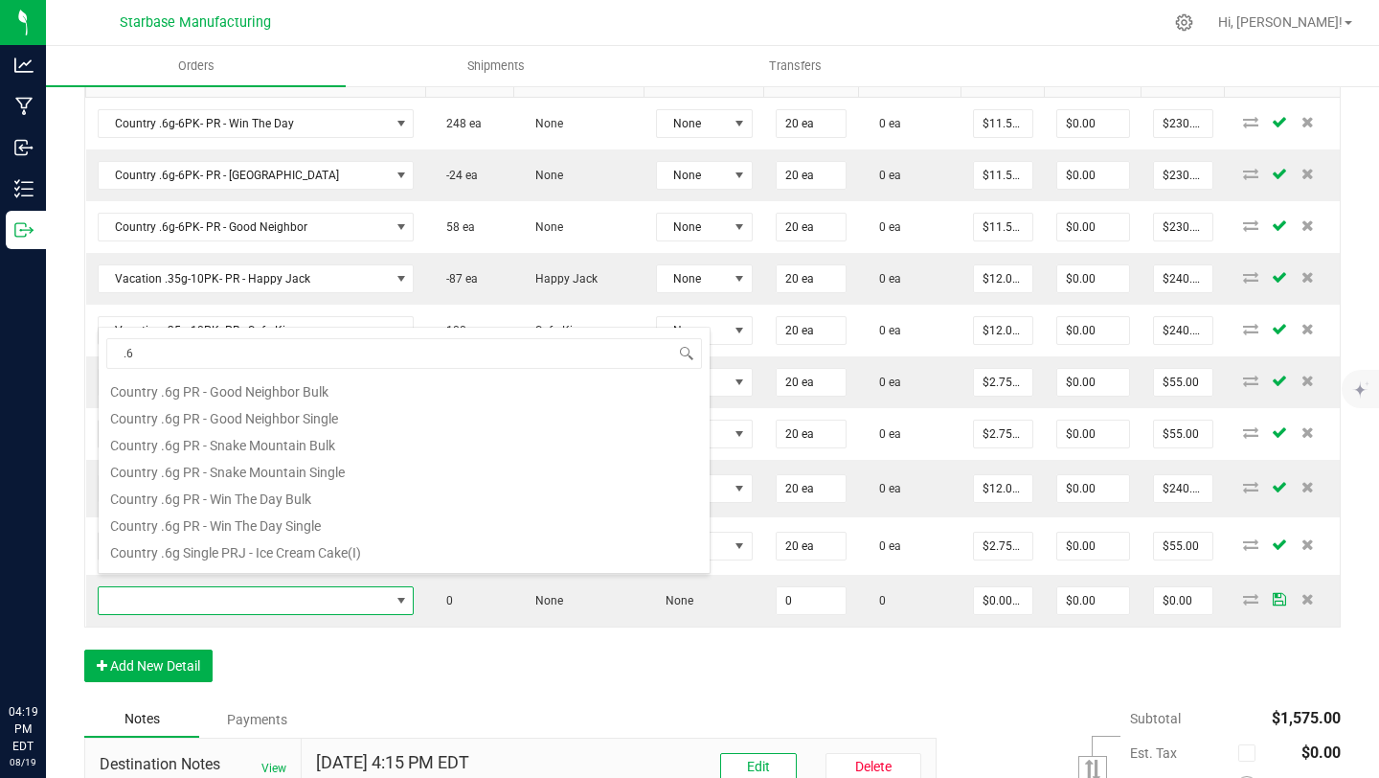
scroll to position [135, 0]
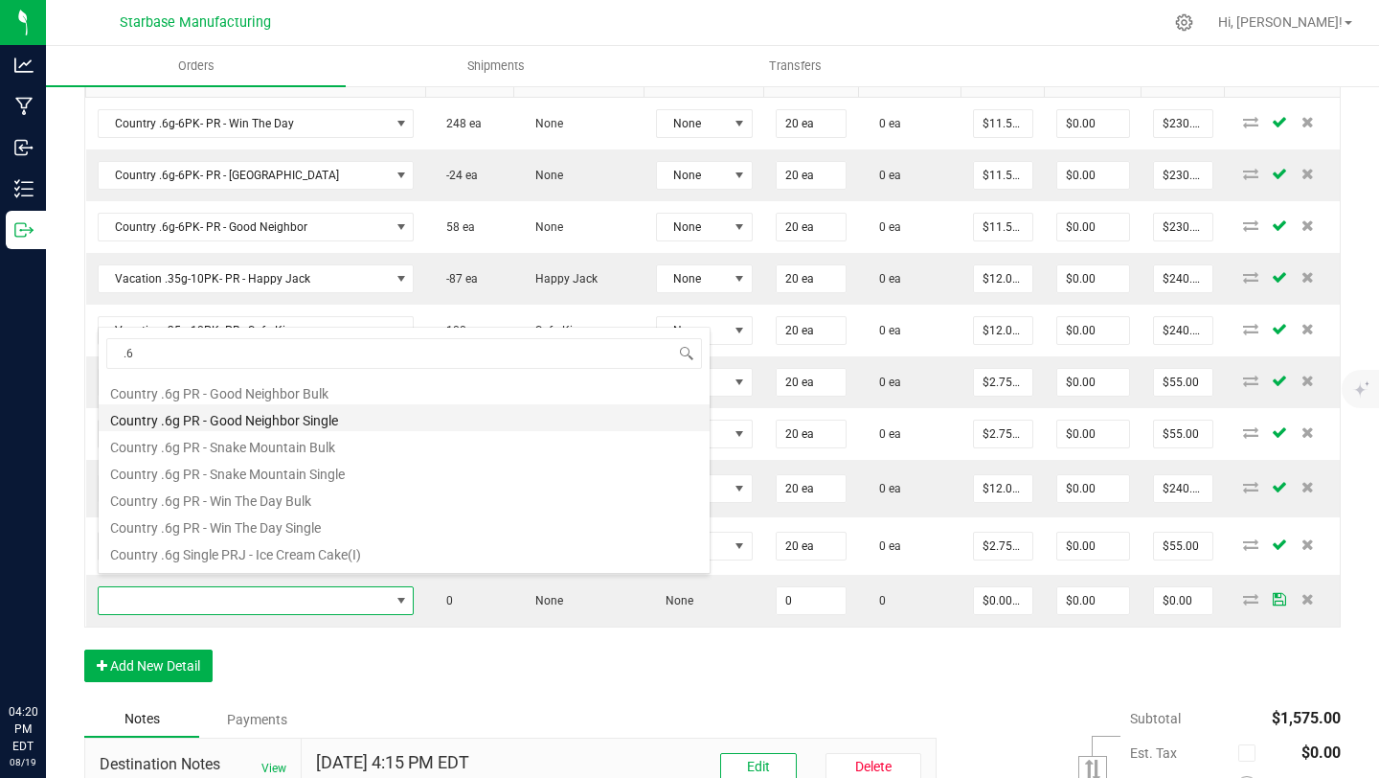
click at [335, 421] on li "Country .6g PR - Good Neighbor Single" at bounding box center [404, 417] width 611 height 27
type input "0 ea"
type input "$2.75000"
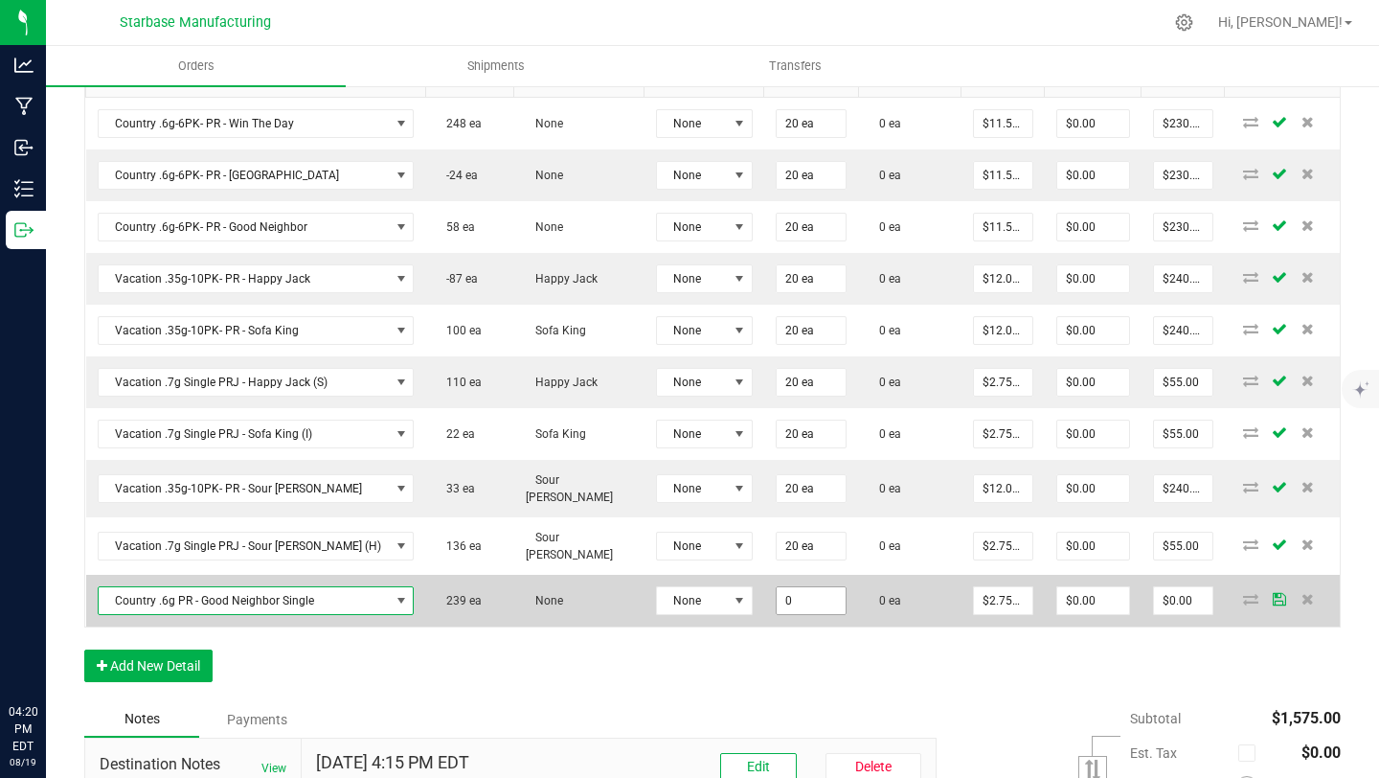
click at [777, 596] on input "0" at bounding box center [811, 600] width 69 height 27
type input "20 ea"
type input "2.75"
type input "$55.00"
click at [974, 587] on input "2.75" at bounding box center [1003, 600] width 58 height 27
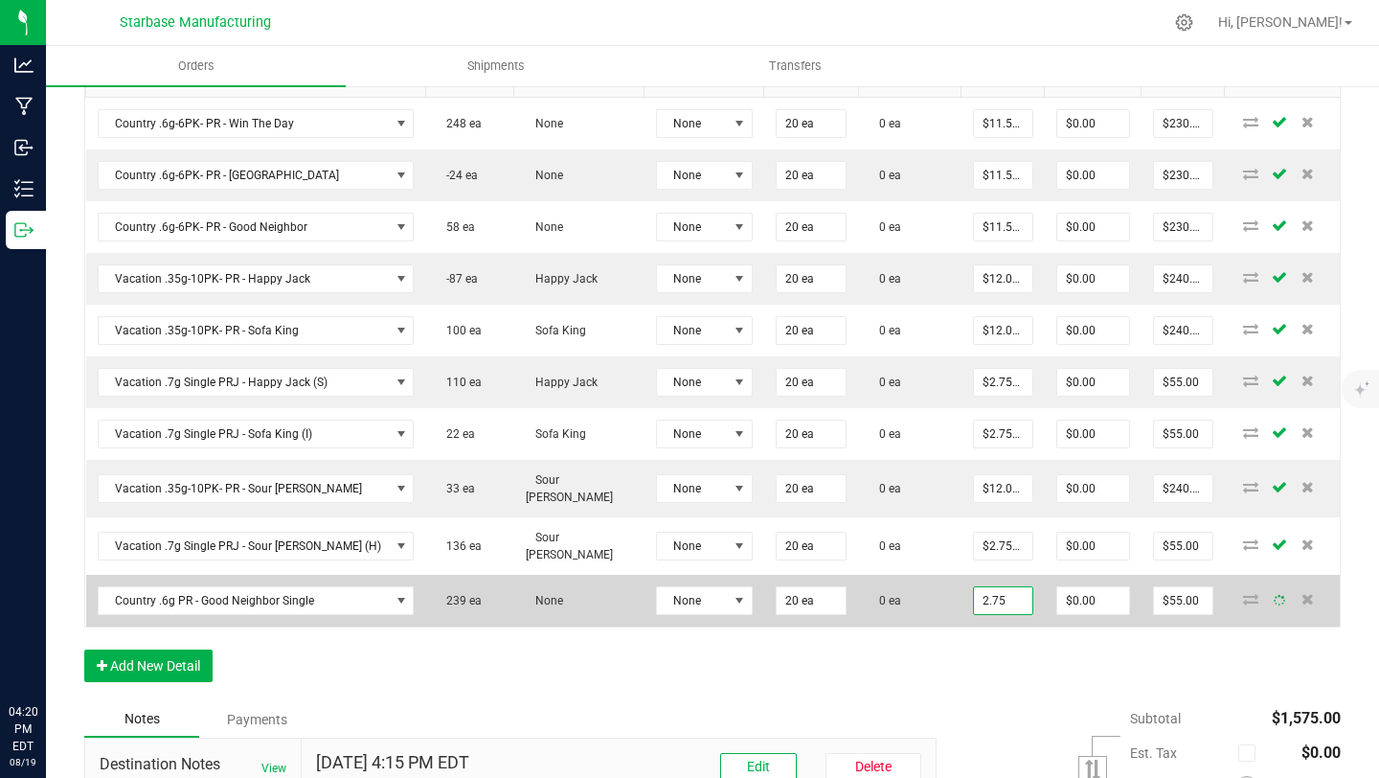
click at [974, 587] on input "2.75" at bounding box center [1003, 600] width 58 height 27
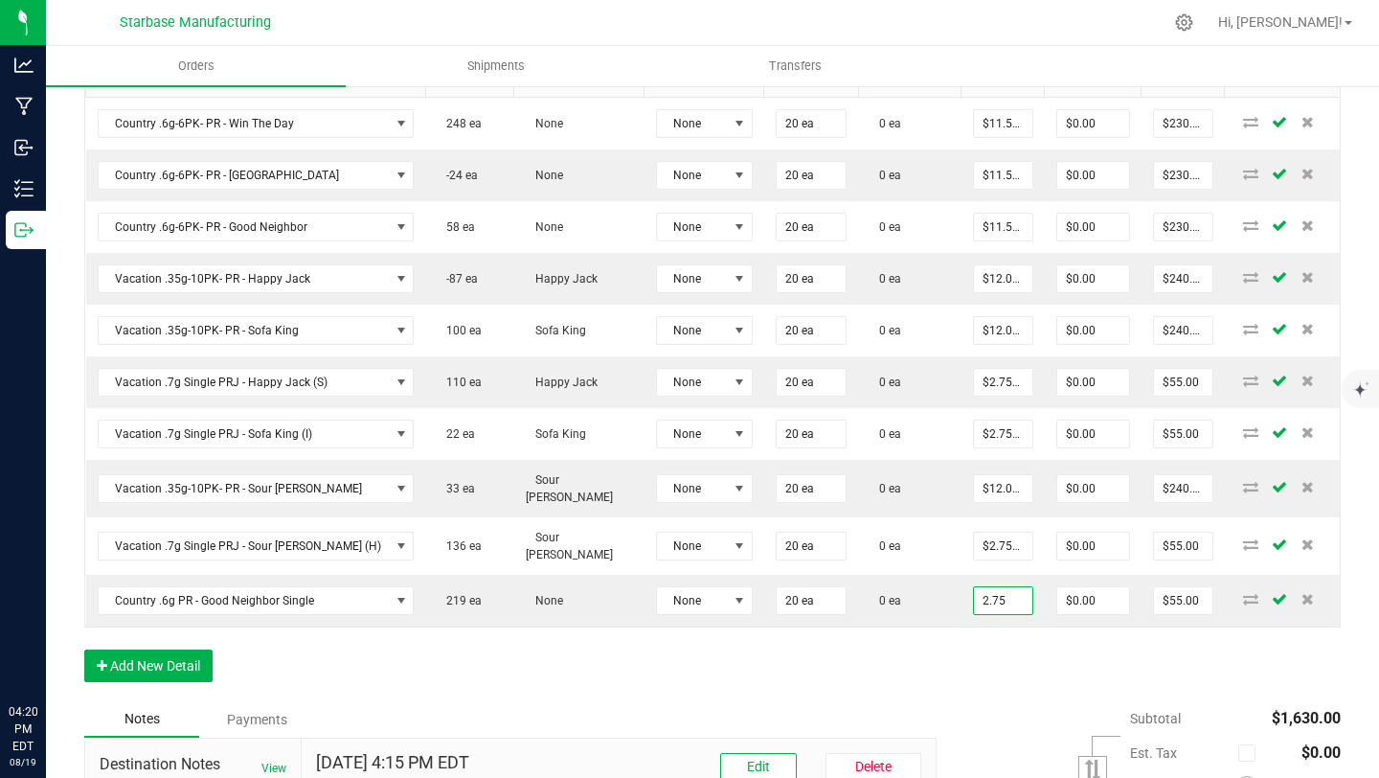
click at [974, 587] on input "2.75" at bounding box center [1003, 600] width 58 height 27
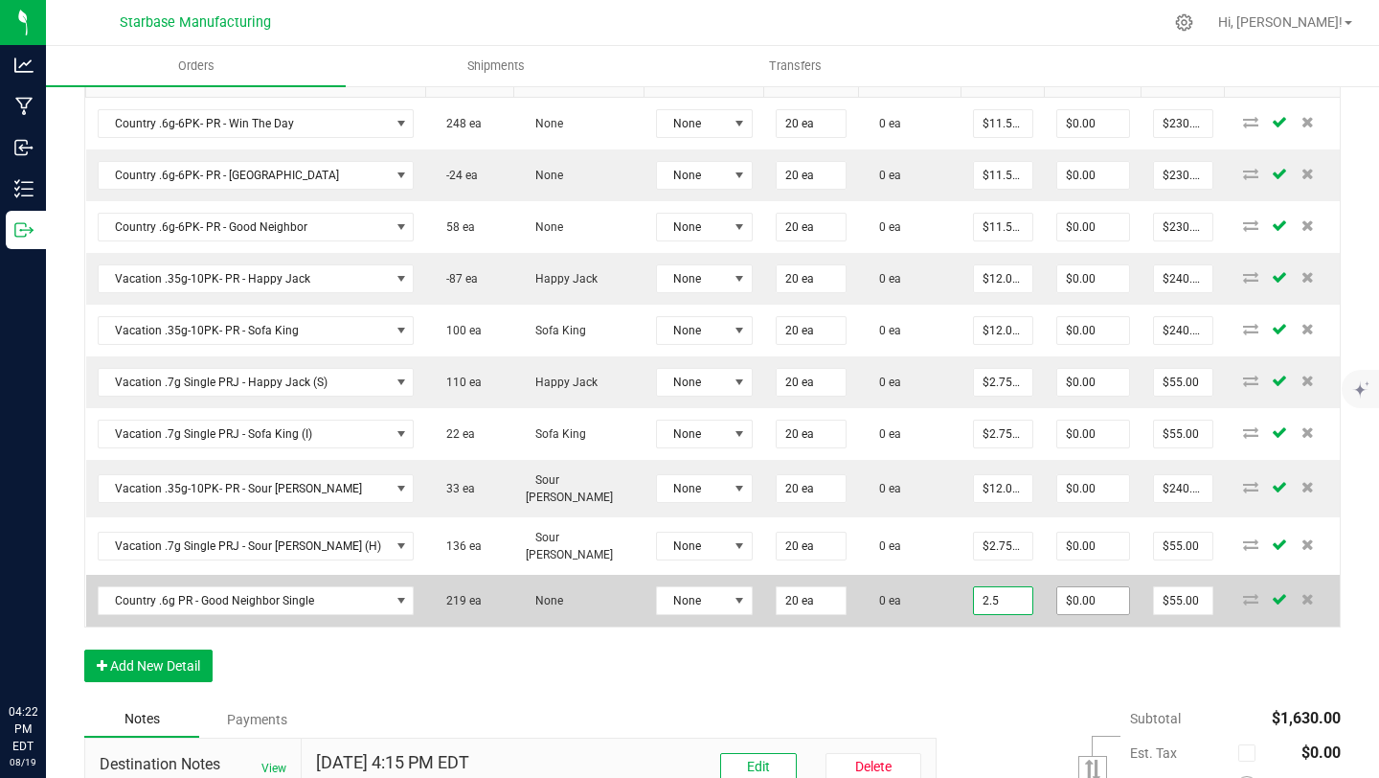
type input "$2.50000"
type input "0"
type input "$50.00"
click at [1057, 601] on input "0" at bounding box center [1093, 600] width 72 height 27
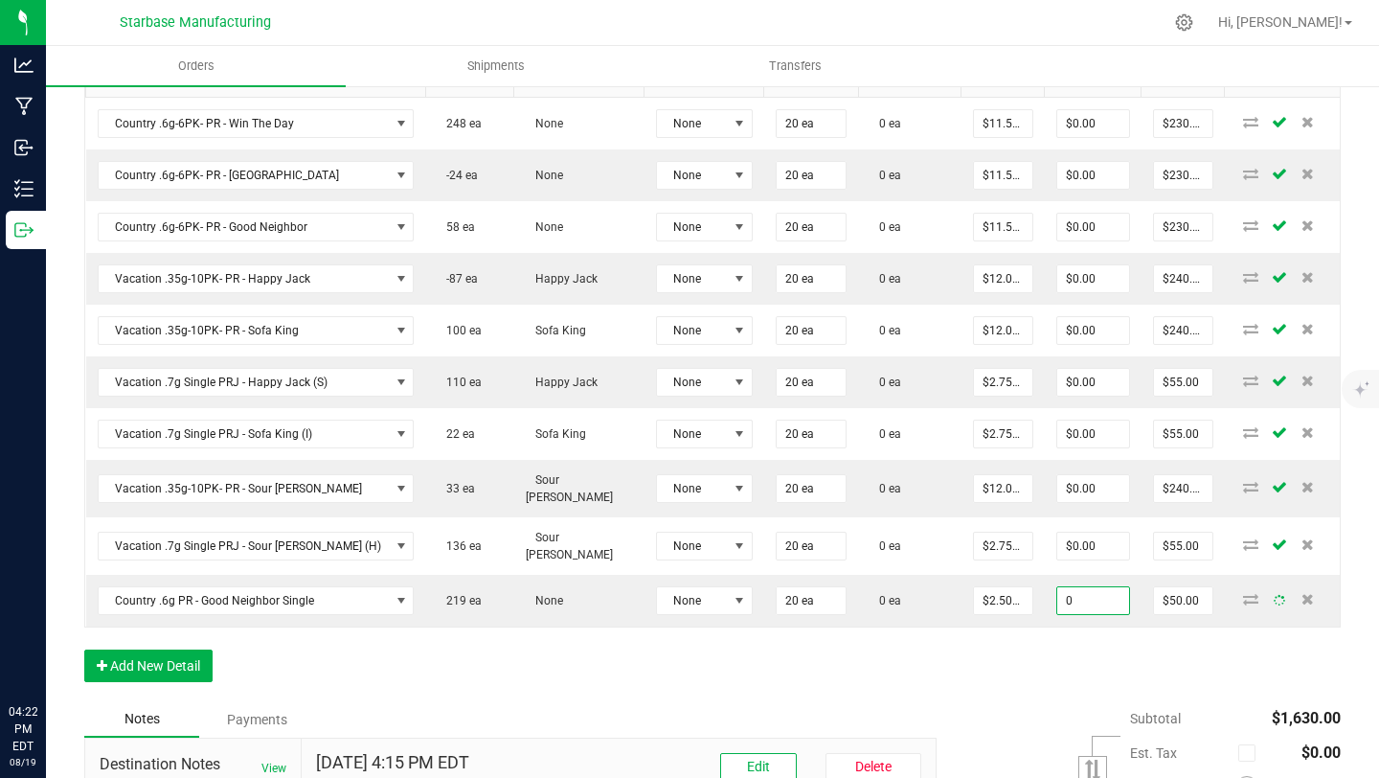
type input "$0.00"
click at [430, 674] on div "Order Details Print All Labels Item Sellable Strain Lot Number Qty Ordered Qty …" at bounding box center [712, 349] width 1257 height 704
drag, startPoint x: 291, startPoint y: 690, endPoint x: 283, endPoint y: 680, distance: 12.3
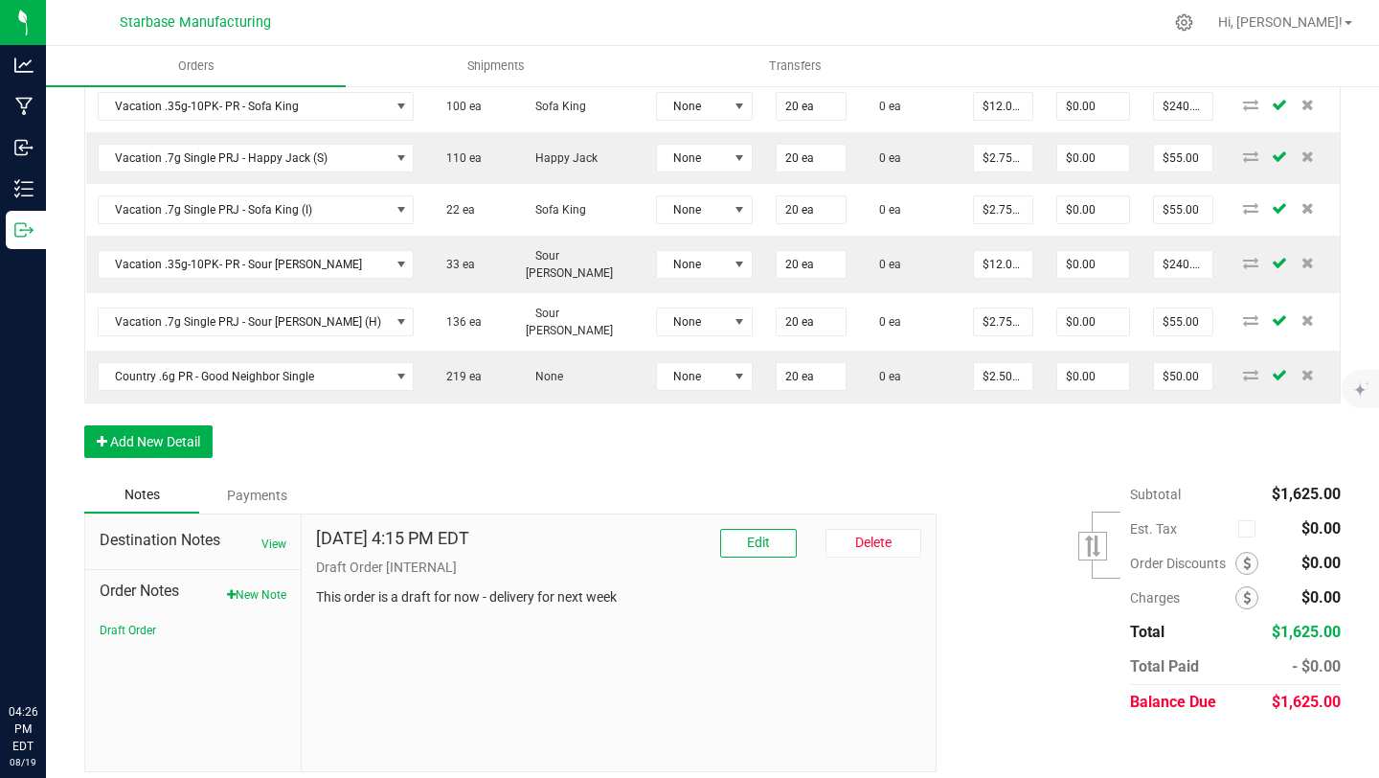
scroll to position [848, 0]
click at [152, 424] on button "Add New Detail" at bounding box center [148, 440] width 128 height 33
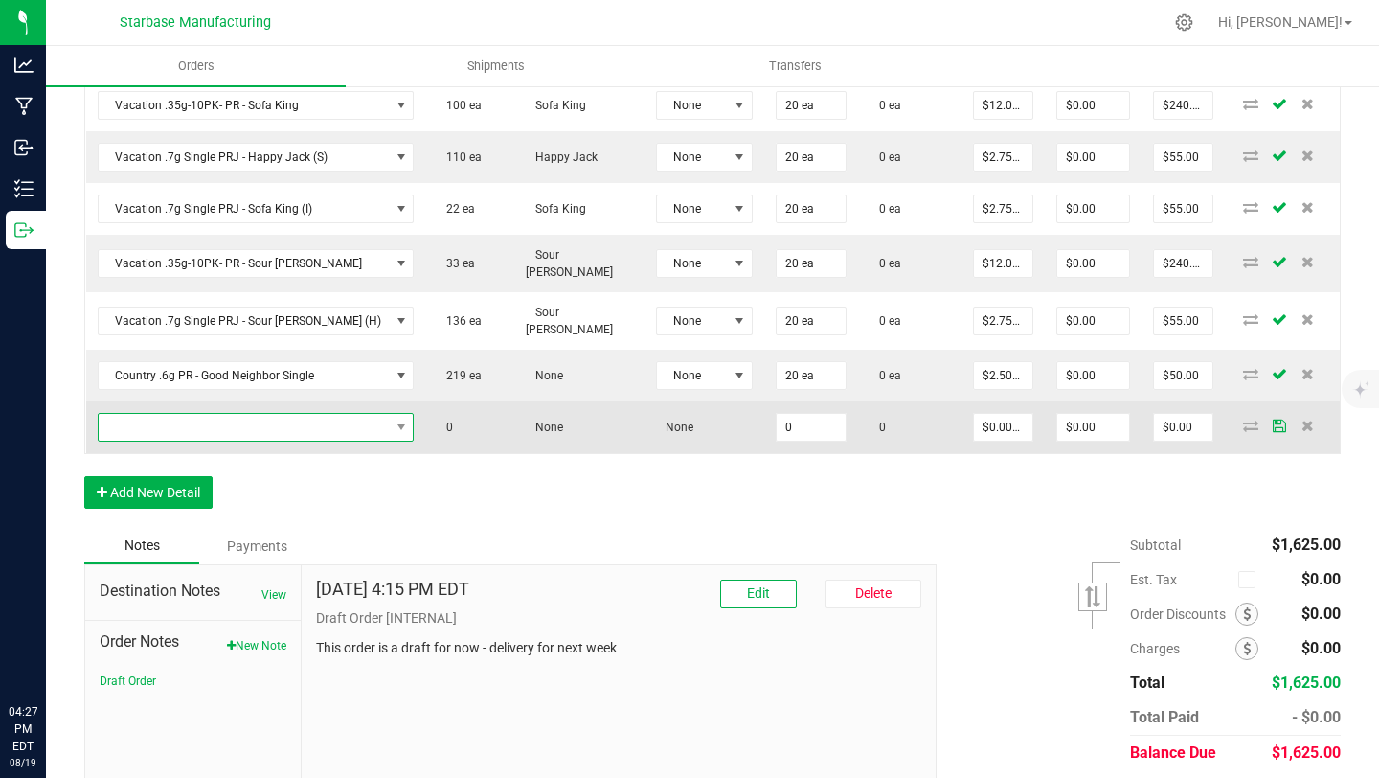
click at [189, 414] on span "NO DATA FOUND" at bounding box center [244, 427] width 291 height 27
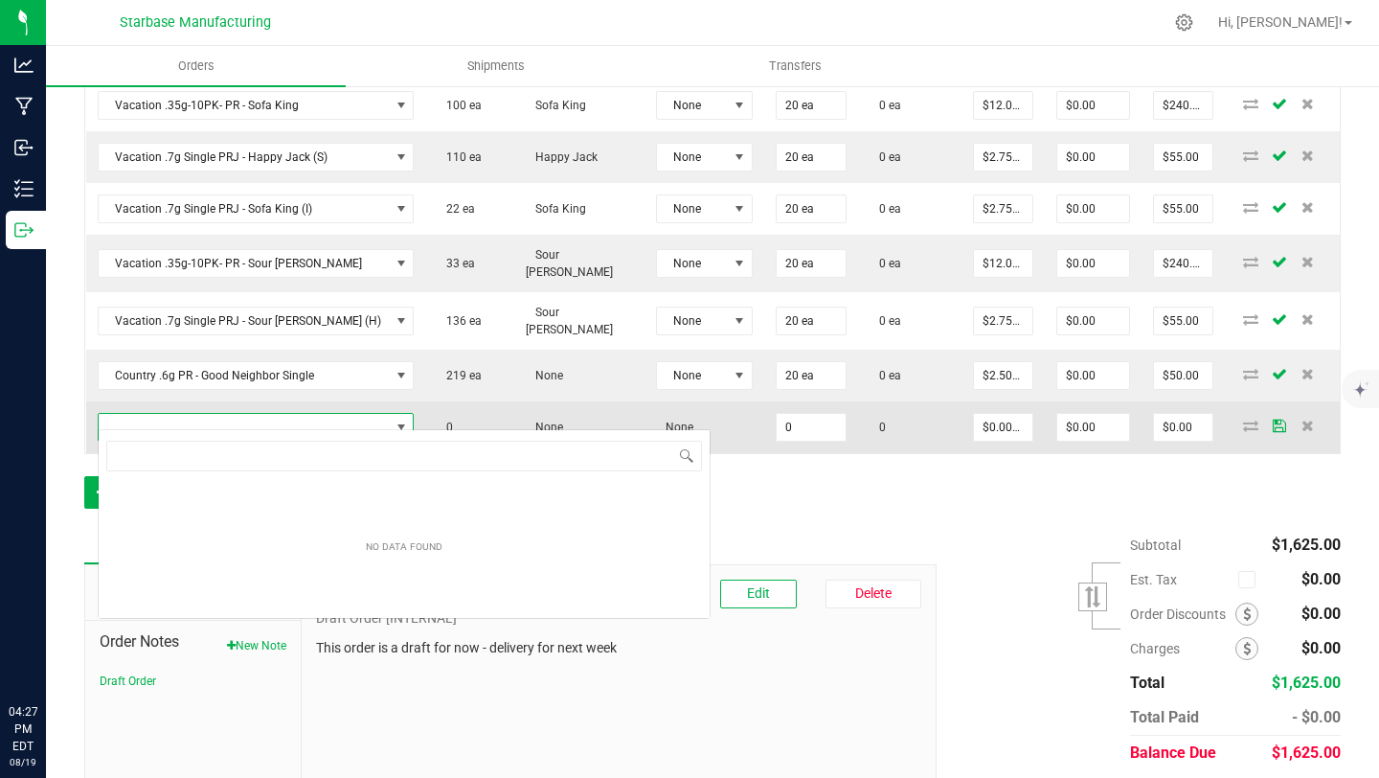
scroll to position [29, 258]
type input ".6"
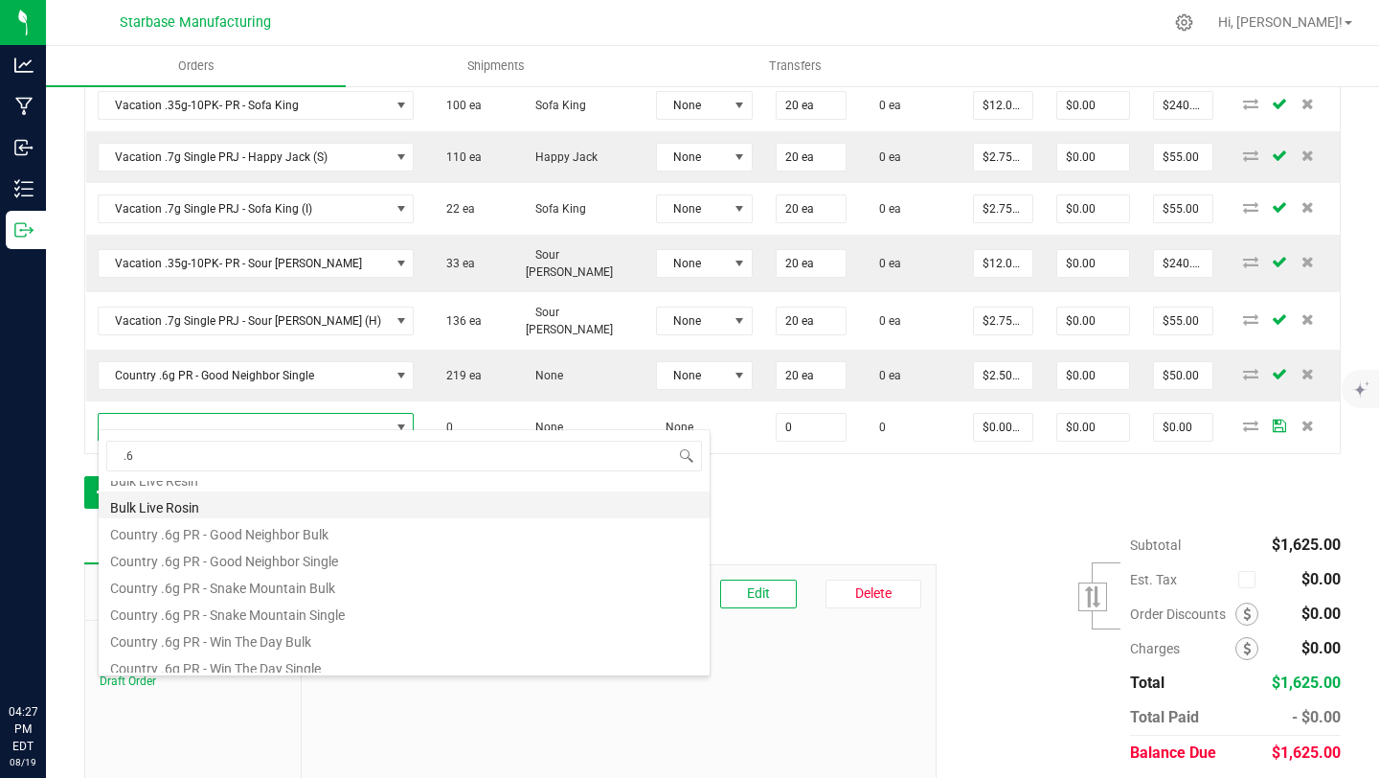
scroll to position [102, 0]
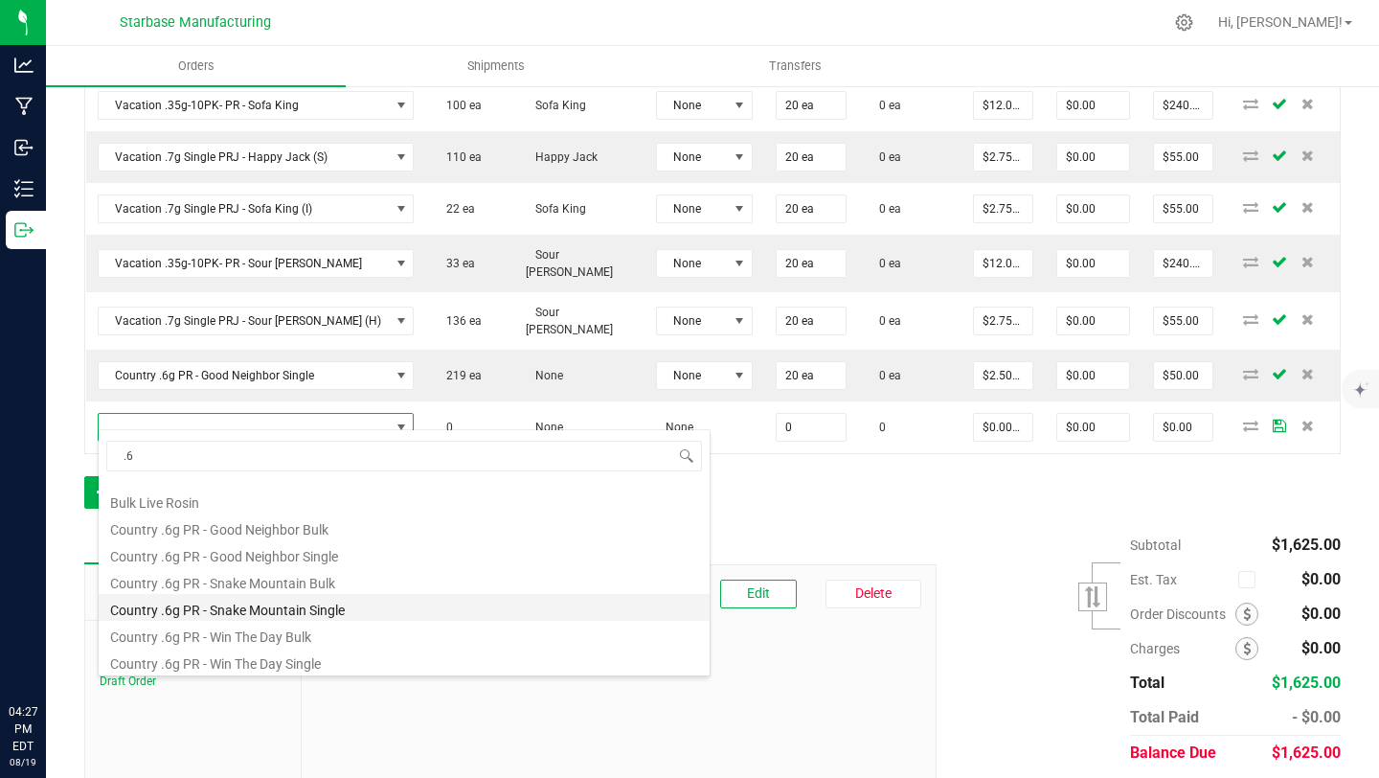
click at [284, 612] on li "Country .6g PR - Snake Mountain Single" at bounding box center [404, 607] width 611 height 27
type input "0 ea"
type input "$2.75000"
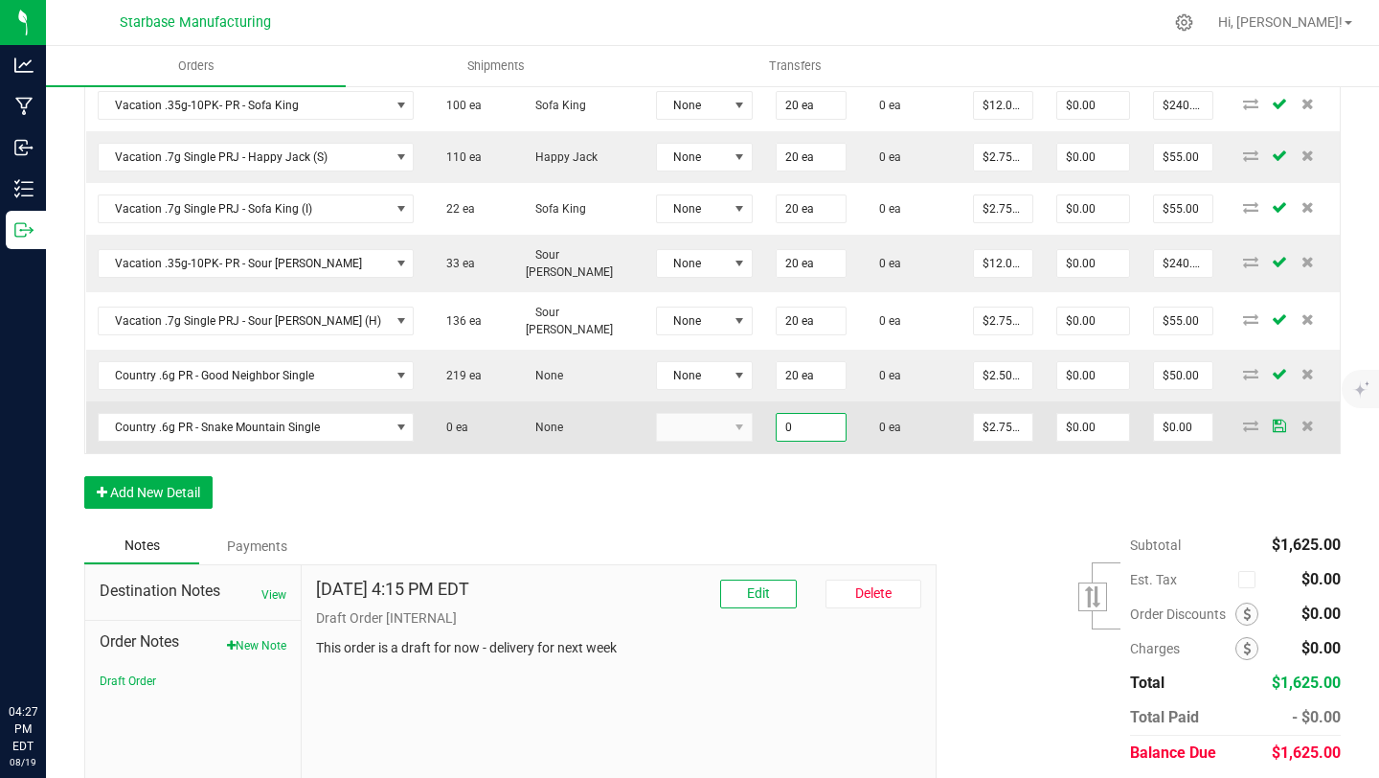
click at [777, 418] on input "0" at bounding box center [811, 427] width 69 height 27
type input "20 ea"
type input "2.75"
type input "$55.00"
click at [974, 415] on input "2.75" at bounding box center [1003, 427] width 58 height 27
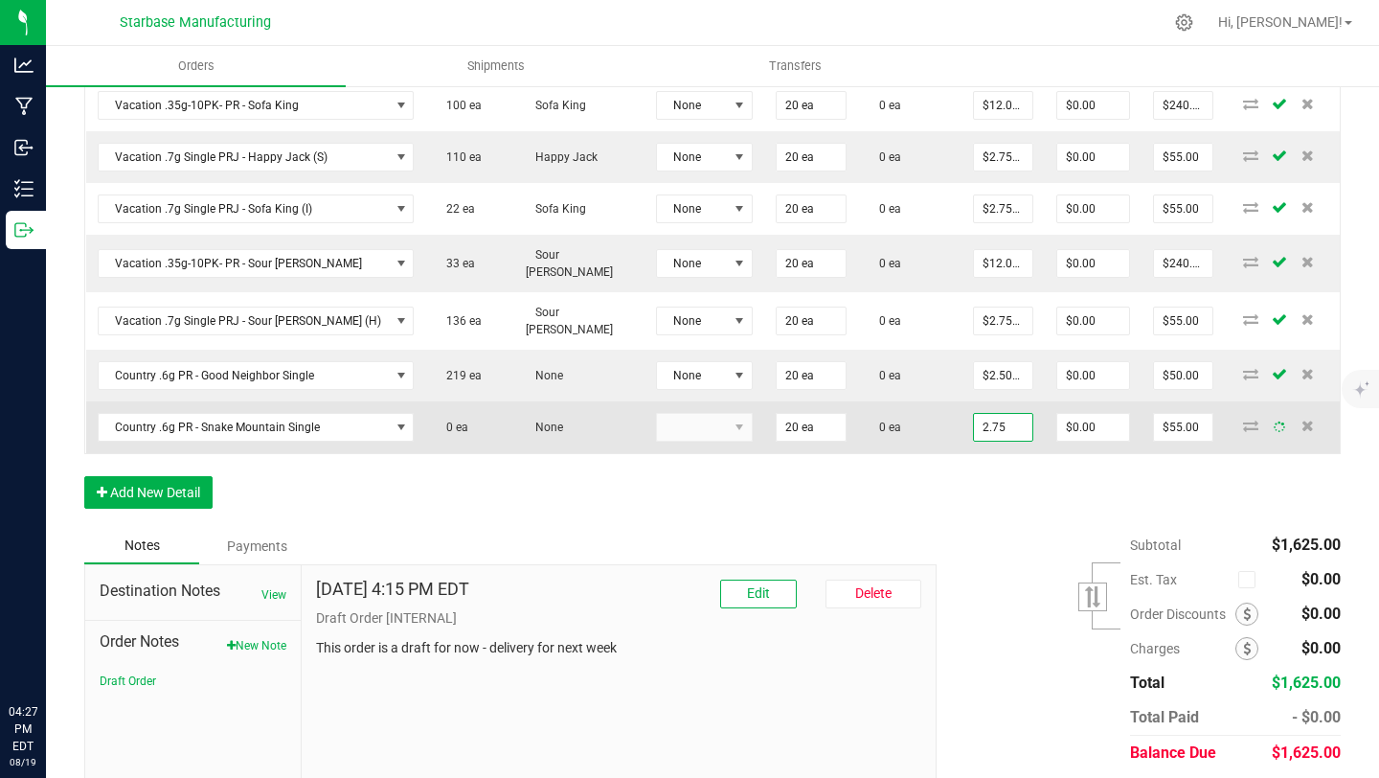
click at [974, 414] on input "2.75" at bounding box center [1003, 427] width 58 height 27
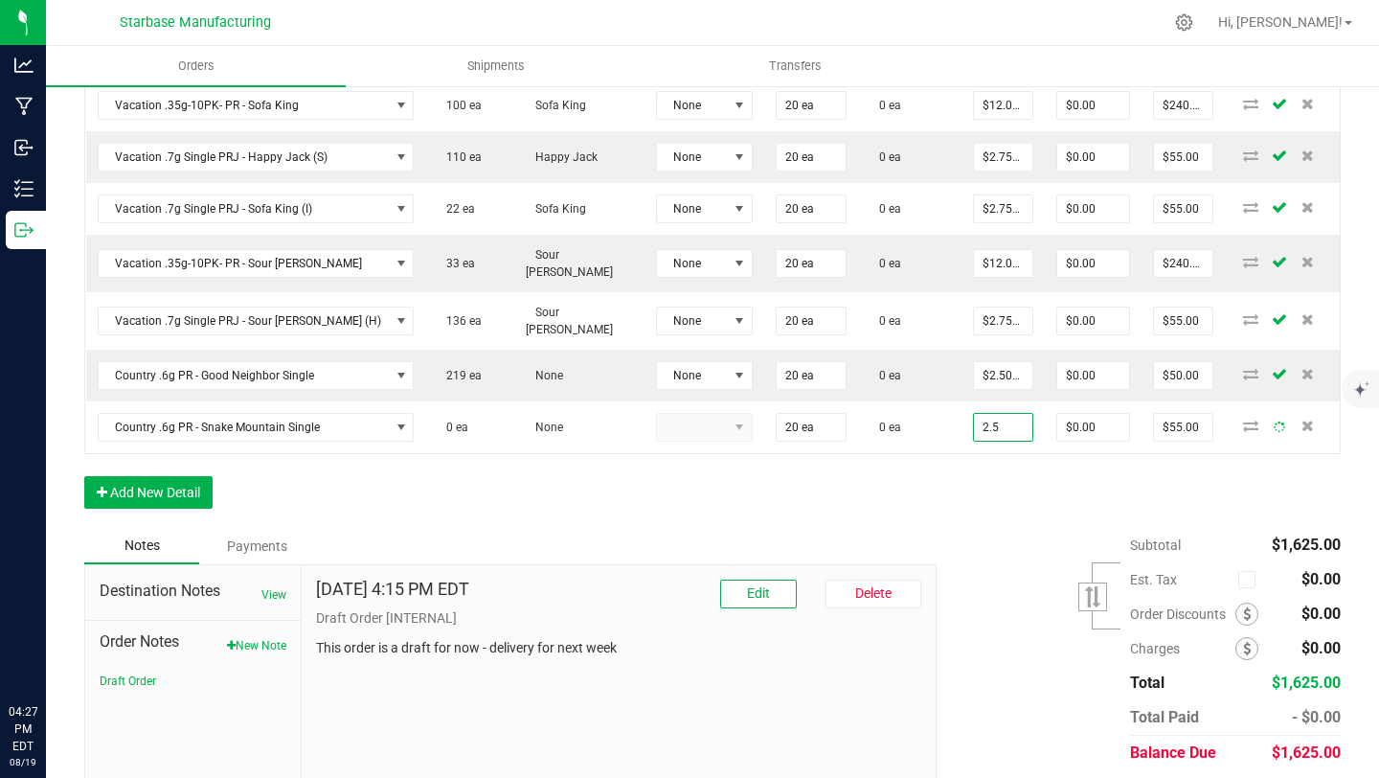
type input "$2.50000"
type input "$50.00"
click at [728, 492] on div "Order Details Print All Labels Item Sellable Strain Lot Number Qty Ordered Qty …" at bounding box center [712, 150] width 1257 height 756
click at [153, 476] on button "Add New Detail" at bounding box center [148, 492] width 128 height 33
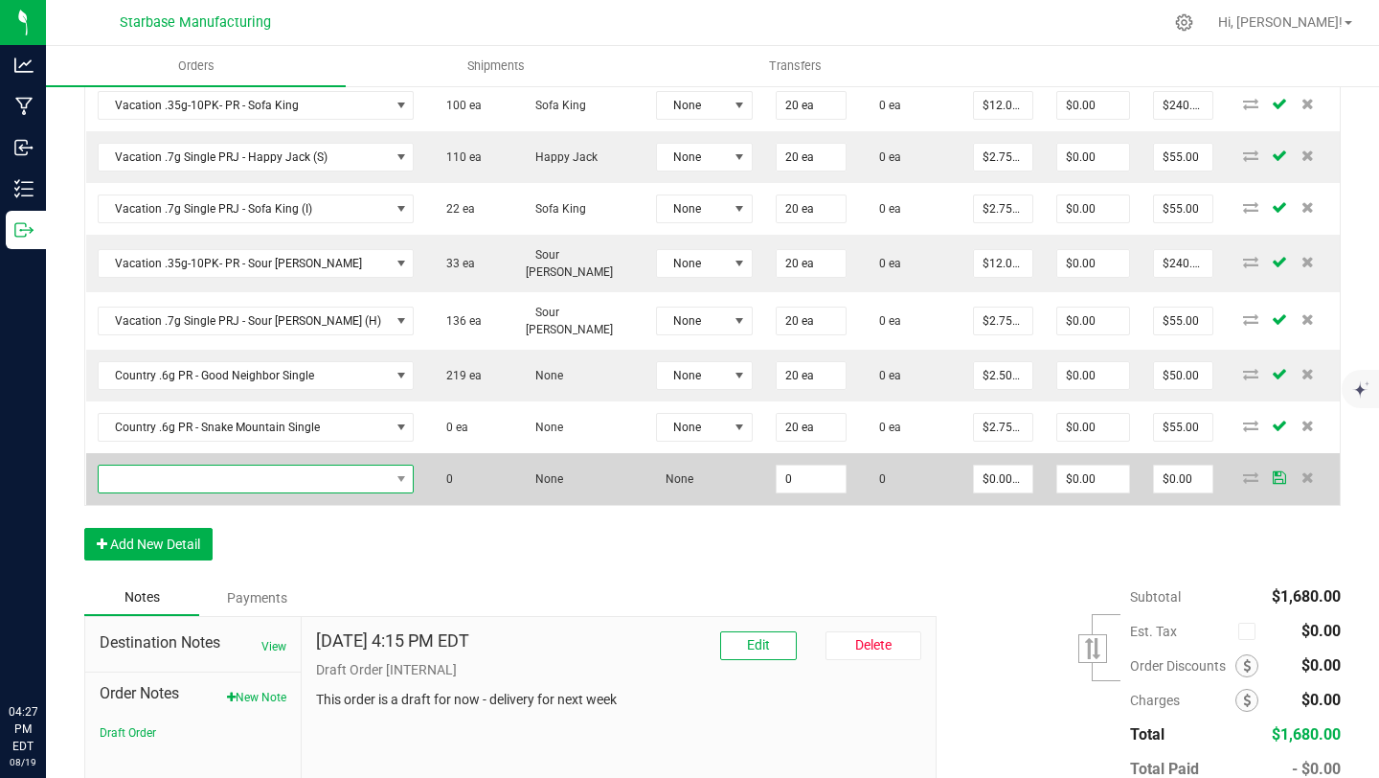
click at [209, 465] on span "NO DATA FOUND" at bounding box center [244, 478] width 291 height 27
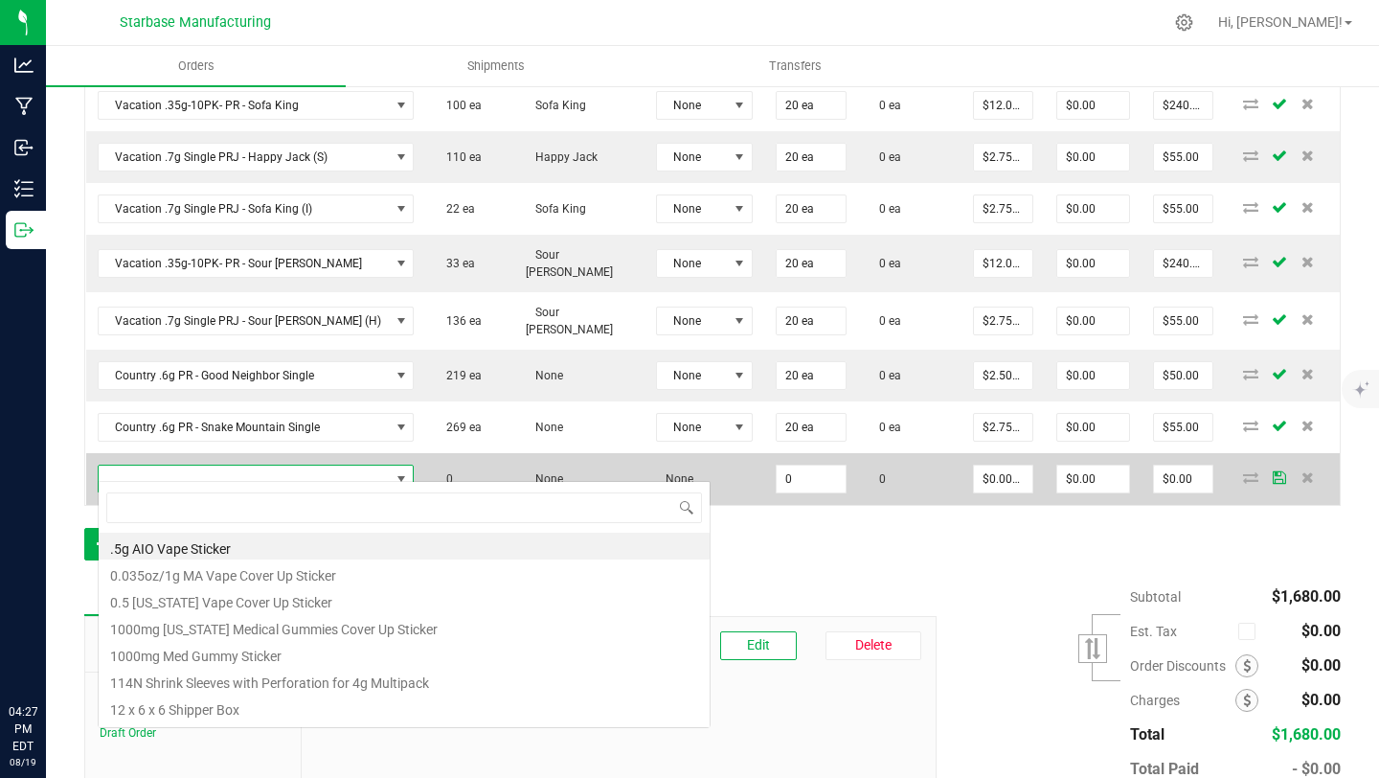
scroll to position [29, 258]
type input "win"
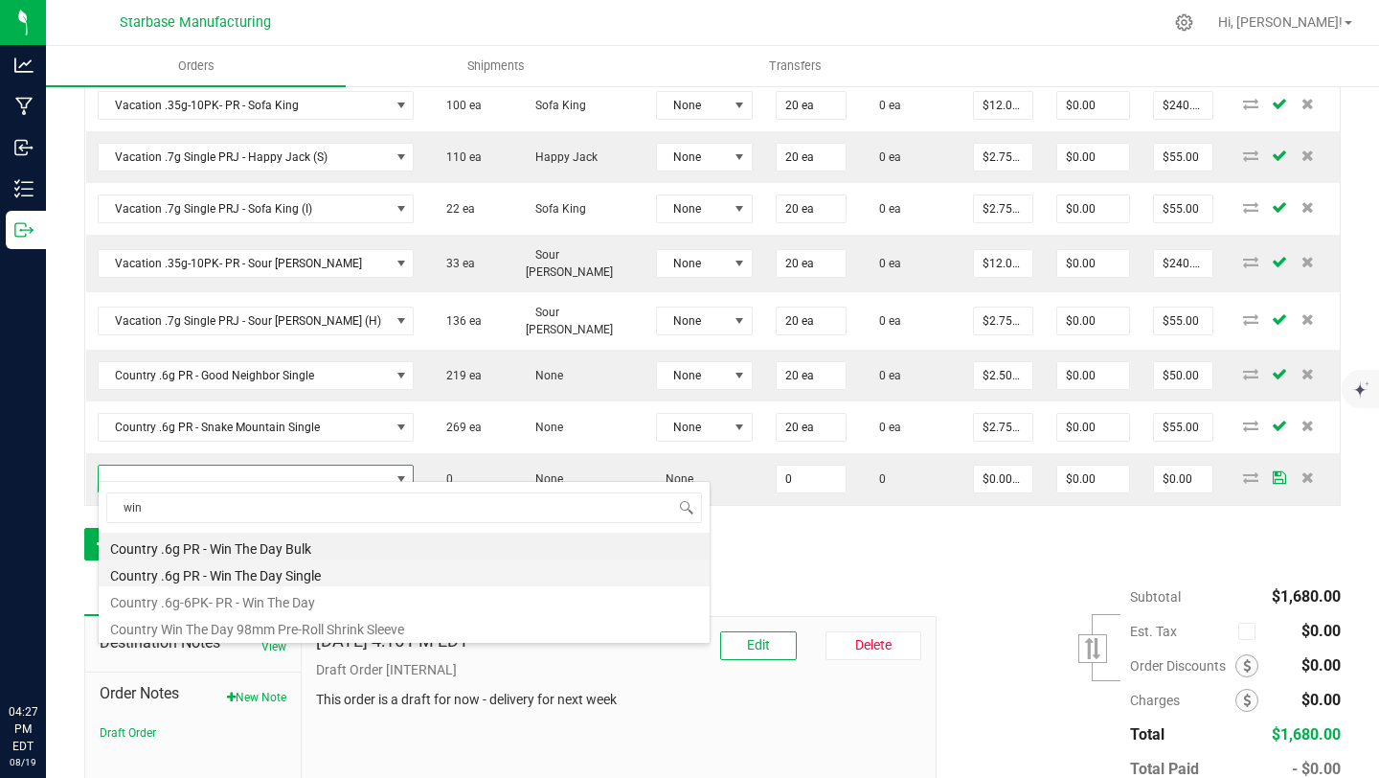
click at [232, 575] on li "Country .6g PR - Win The Day Single" at bounding box center [404, 572] width 611 height 27
type input "0 ea"
type input "$2.75000"
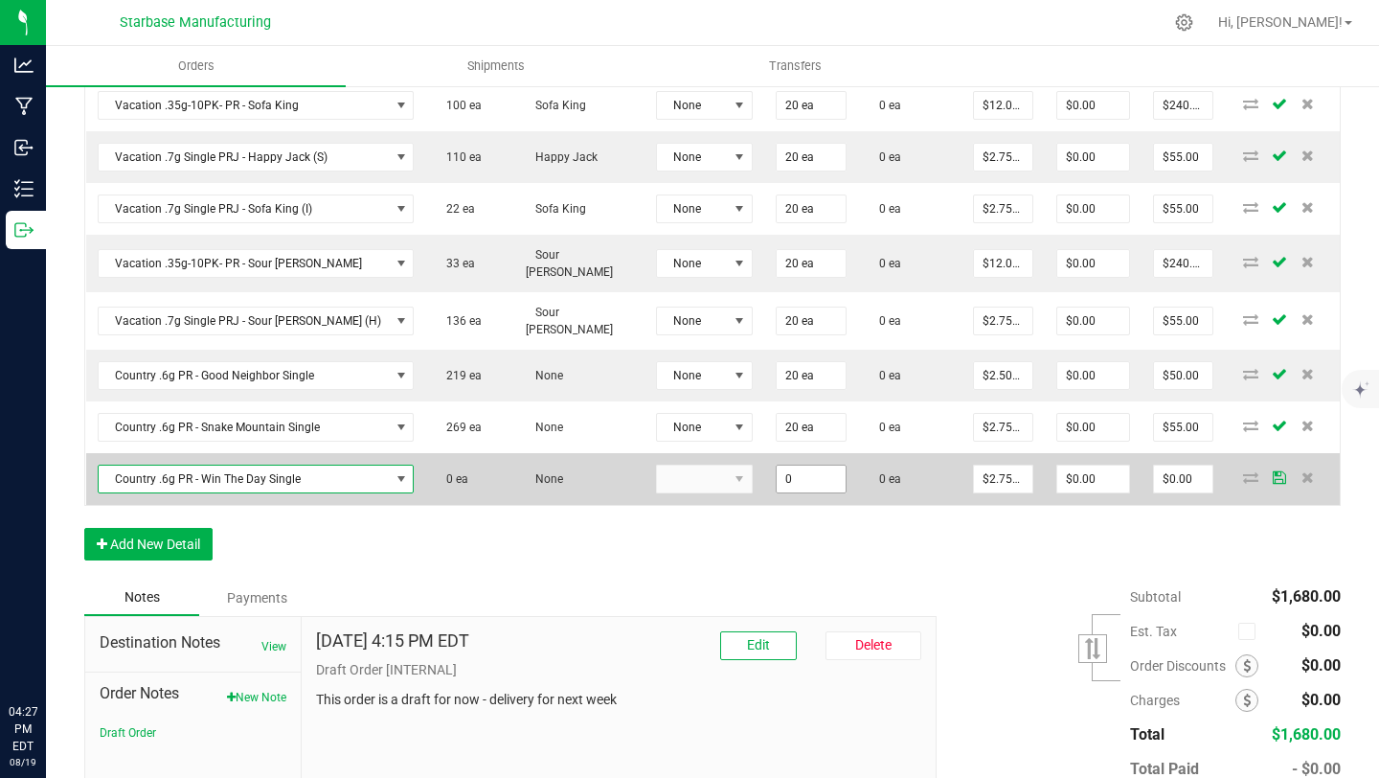
click at [777, 476] on input "0" at bounding box center [811, 478] width 69 height 27
type input "20 ea"
type input "2.75"
type input "$55.00"
click at [974, 466] on input "2.75" at bounding box center [1003, 478] width 58 height 27
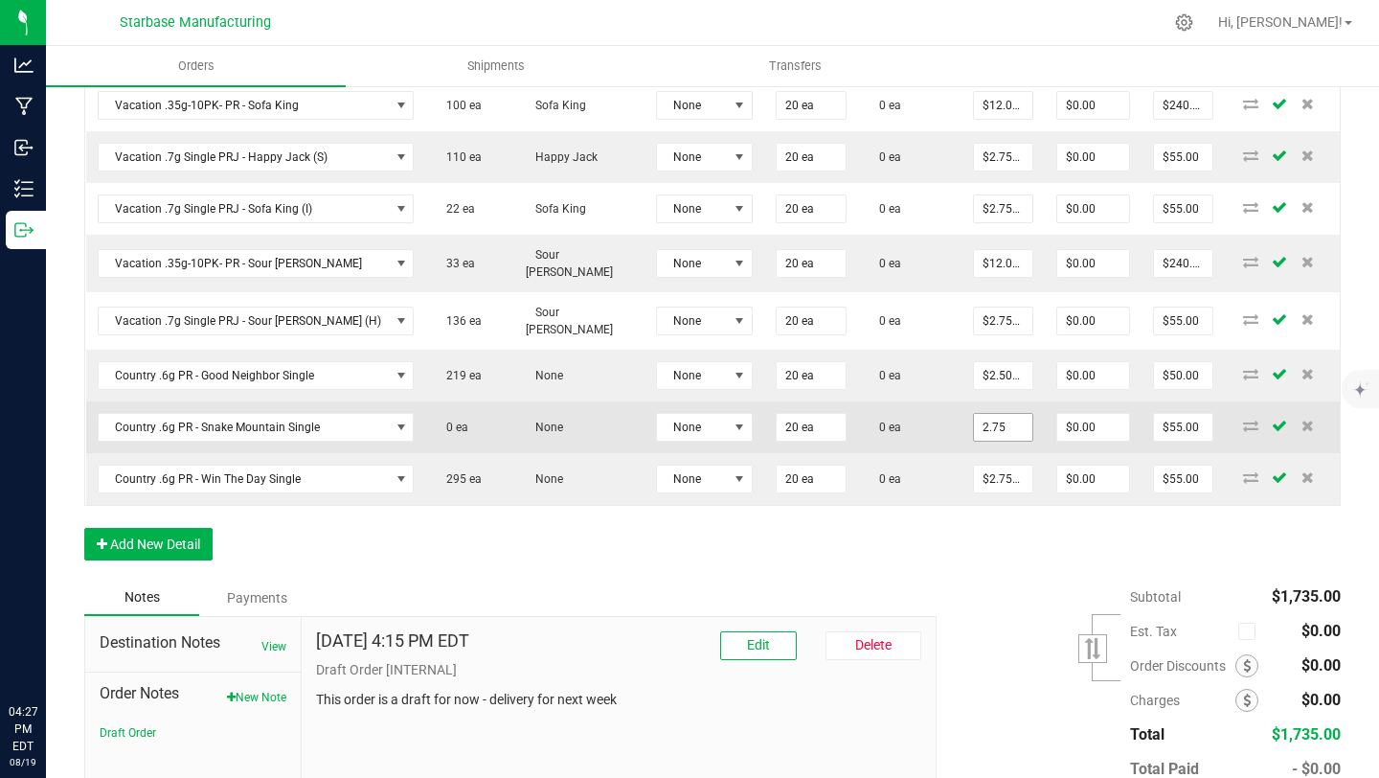
click at [977, 415] on input "2.75" at bounding box center [1003, 427] width 58 height 27
click at [977, 414] on input "2.75" at bounding box center [1003, 427] width 58 height 27
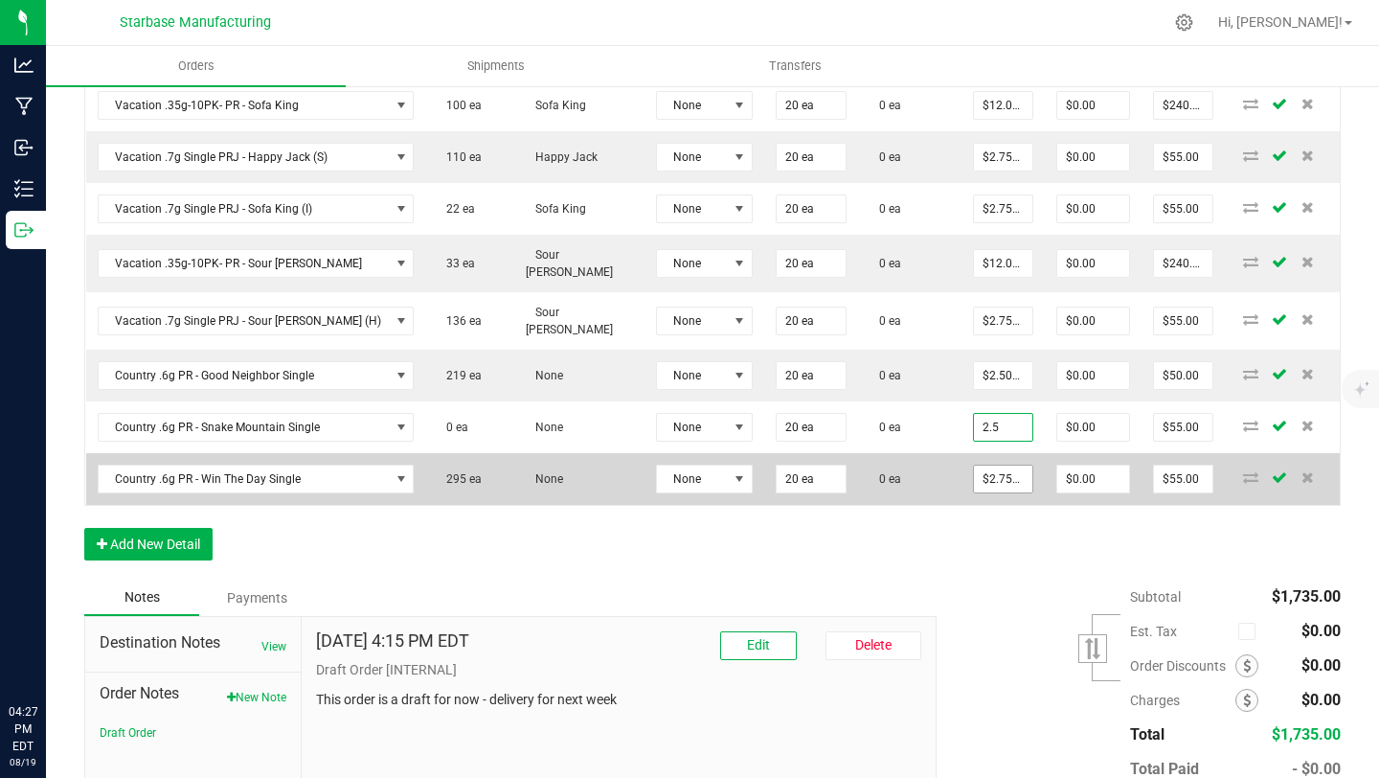
type input "$2.50000"
type input "$50.00"
click at [986, 465] on input "2.75" at bounding box center [1003, 478] width 58 height 27
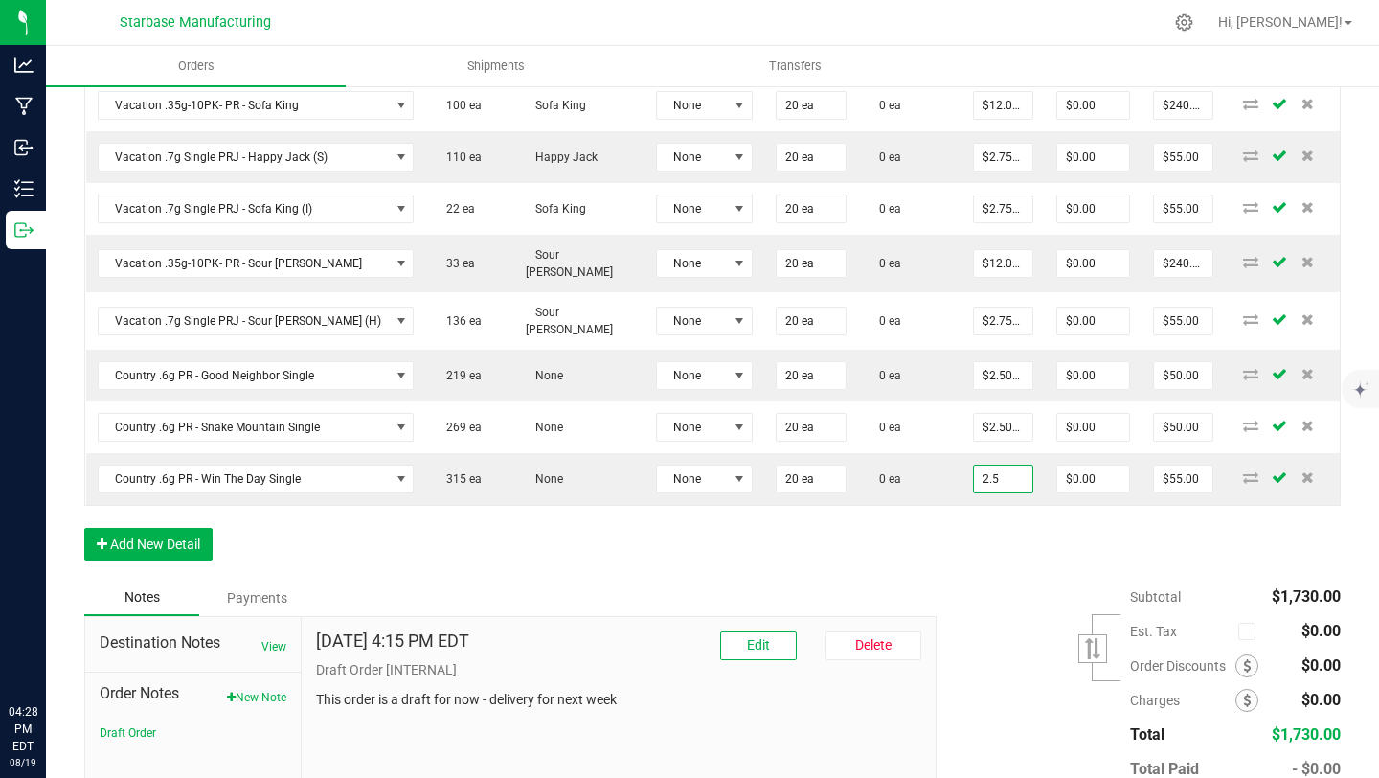
type input "$2.50000"
type input "$50.00"
click at [893, 555] on div "Order Details Print All Labels Item Sellable Strain Lot Number Qty Ordered Qty …" at bounding box center [712, 175] width 1257 height 807
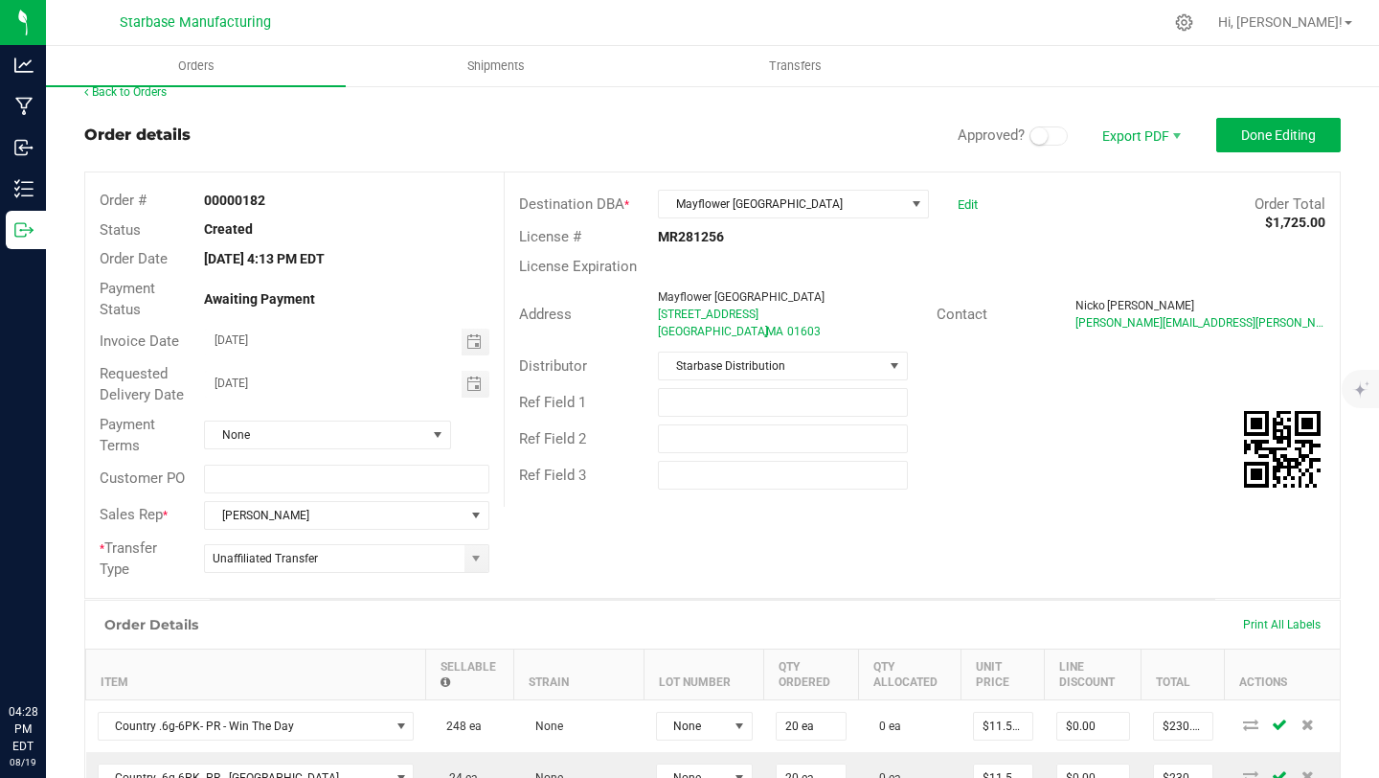
scroll to position [0, 0]
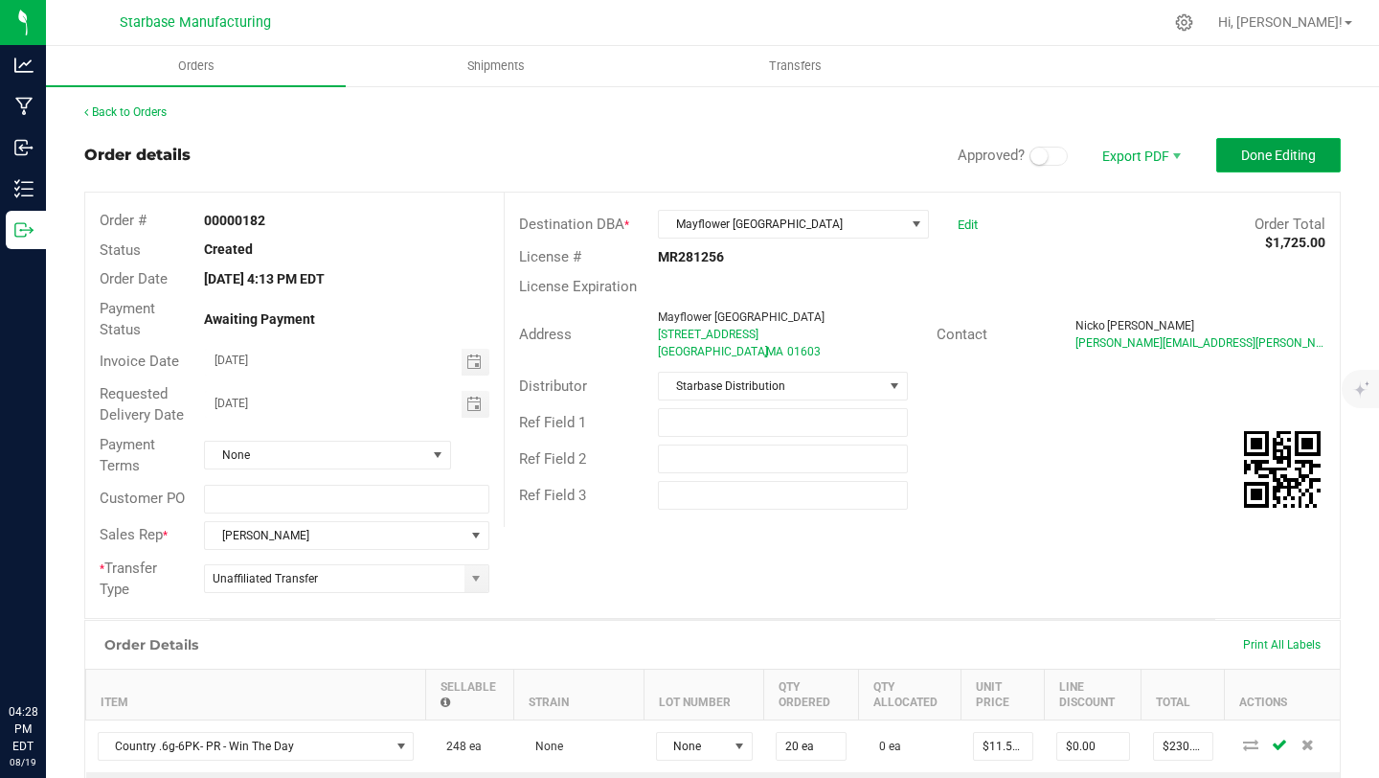
click at [1305, 149] on span "Done Editing" at bounding box center [1278, 154] width 75 height 15
